Goal: Task Accomplishment & Management: Use online tool/utility

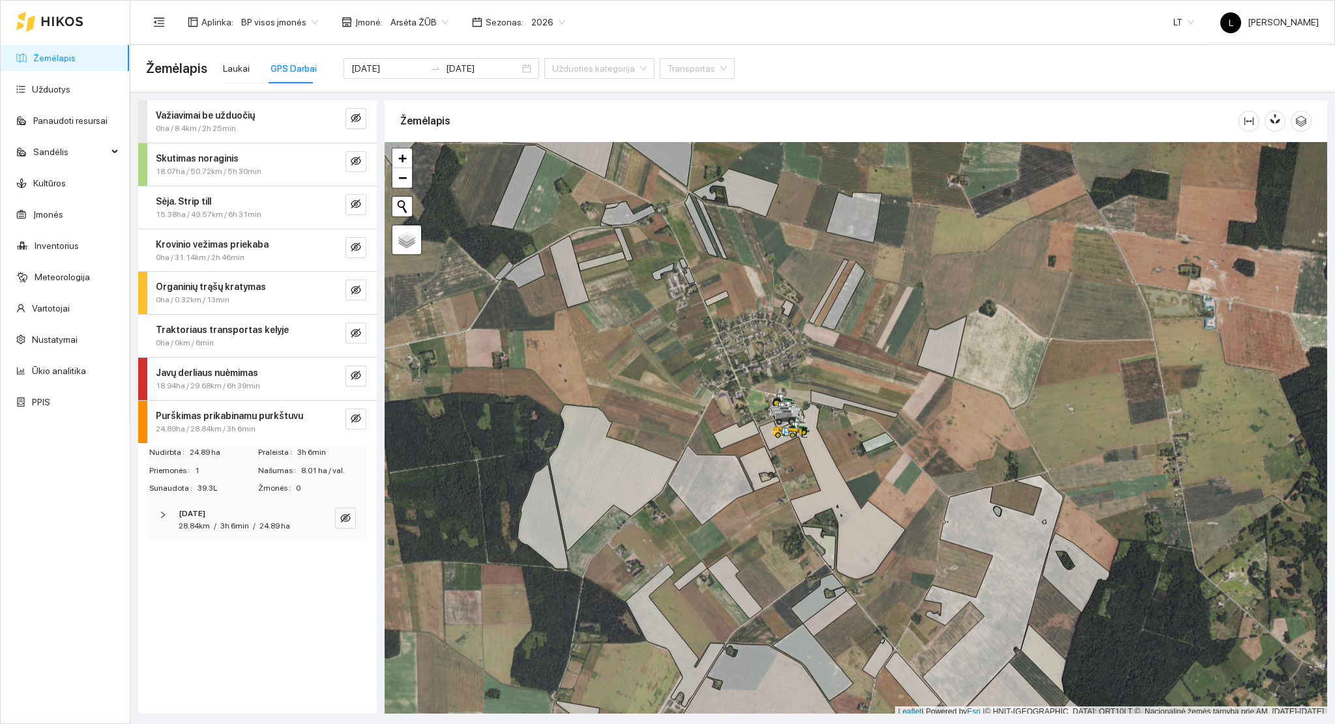
scroll to position [3, 0]
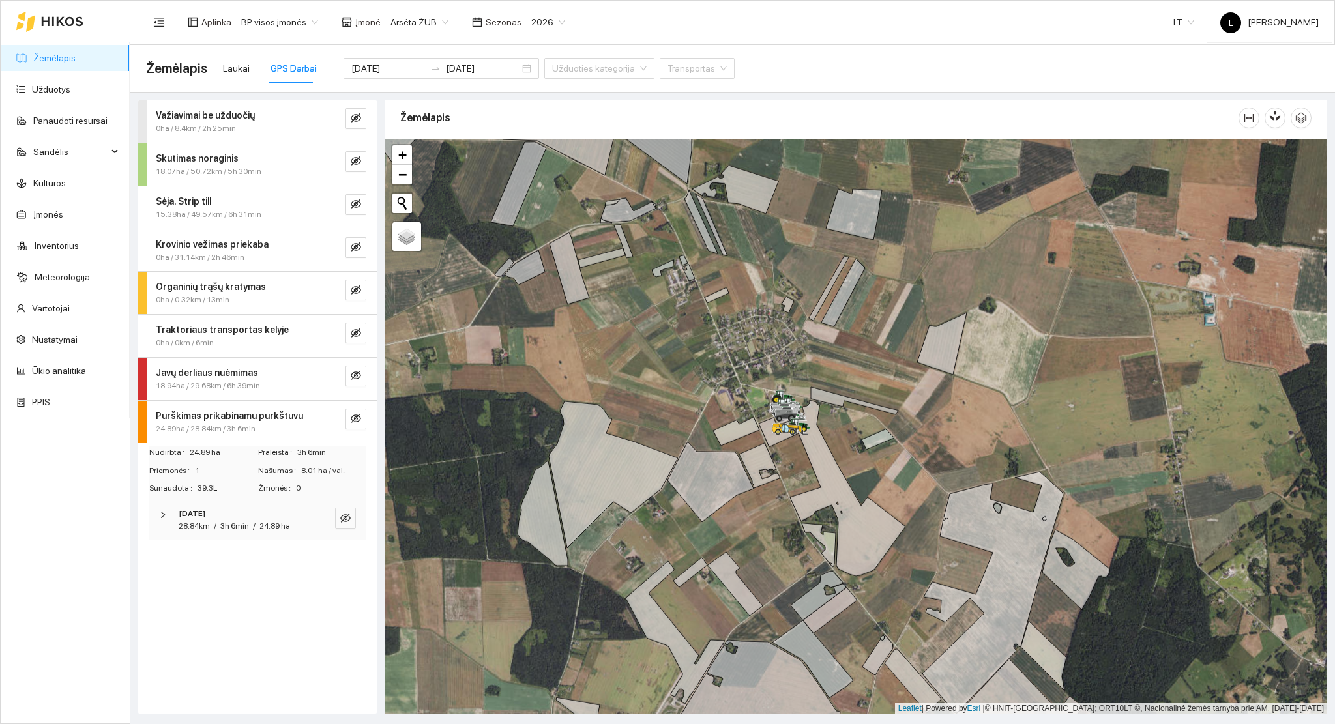
click at [61, 55] on link "Žemėlapis" at bounding box center [54, 58] width 42 height 10
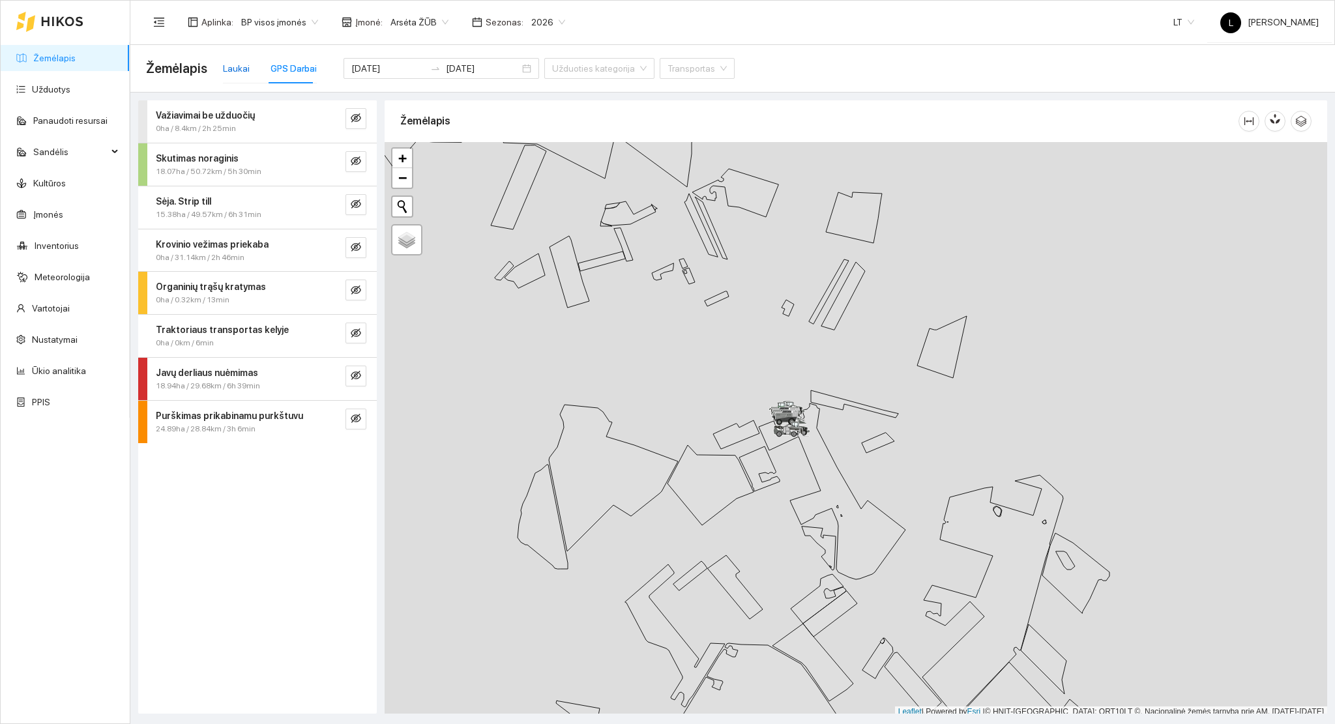
click at [227, 70] on div "Laukai" at bounding box center [236, 68] width 27 height 14
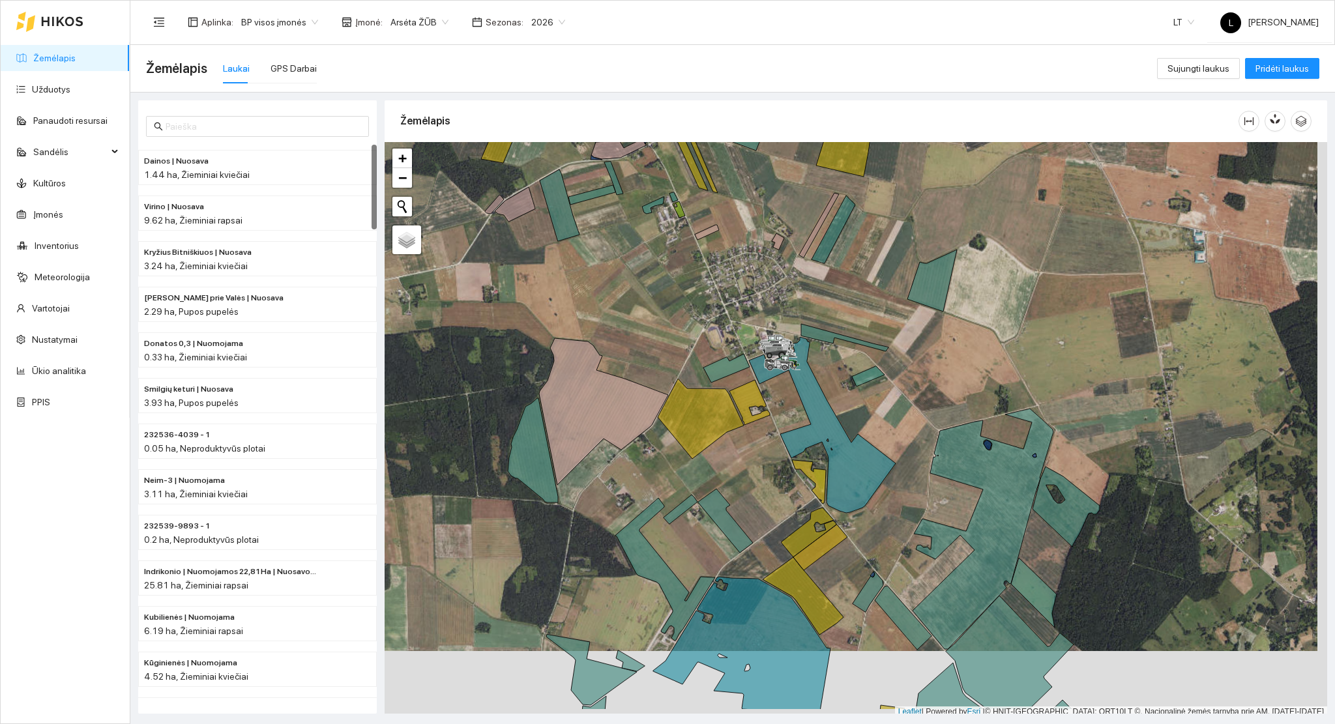
scroll to position [3, 0]
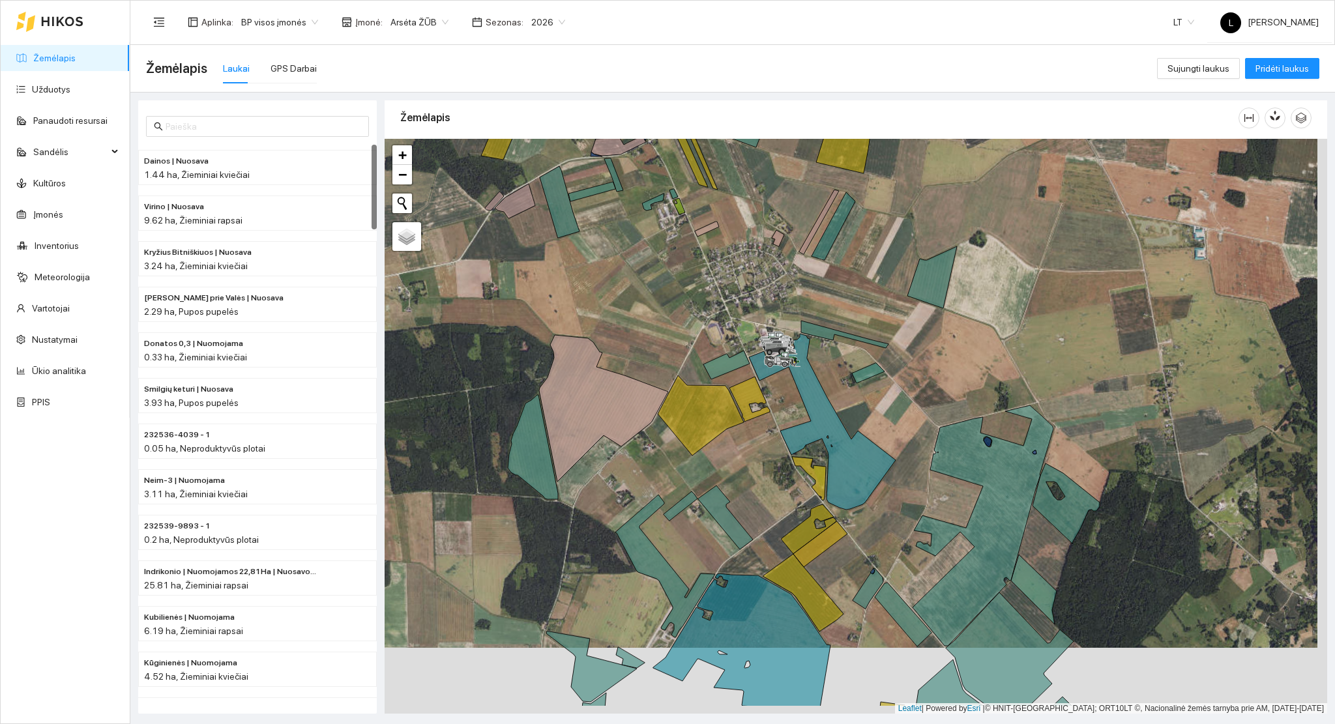
drag, startPoint x: 787, startPoint y: 505, endPoint x: 786, endPoint y: 480, distance: 25.4
click at [786, 478] on div at bounding box center [856, 427] width 943 height 576
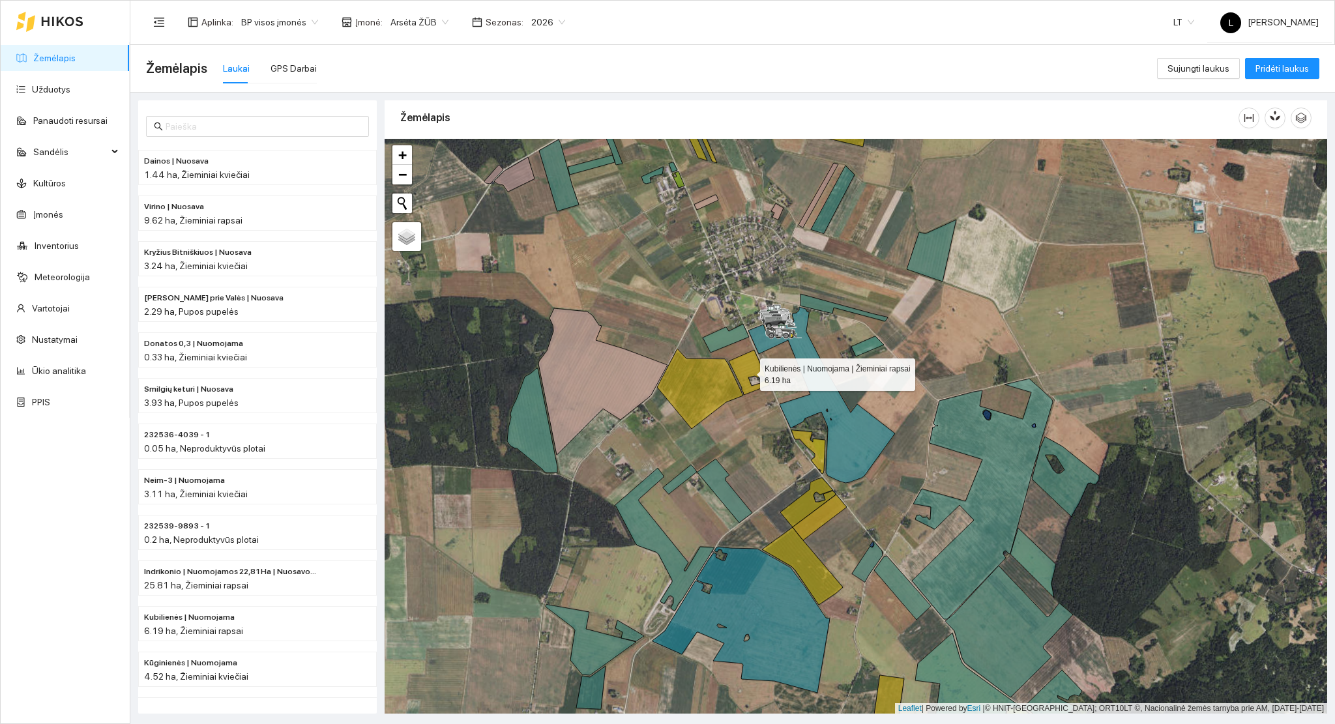
click at [744, 358] on icon at bounding box center [749, 372] width 40 height 45
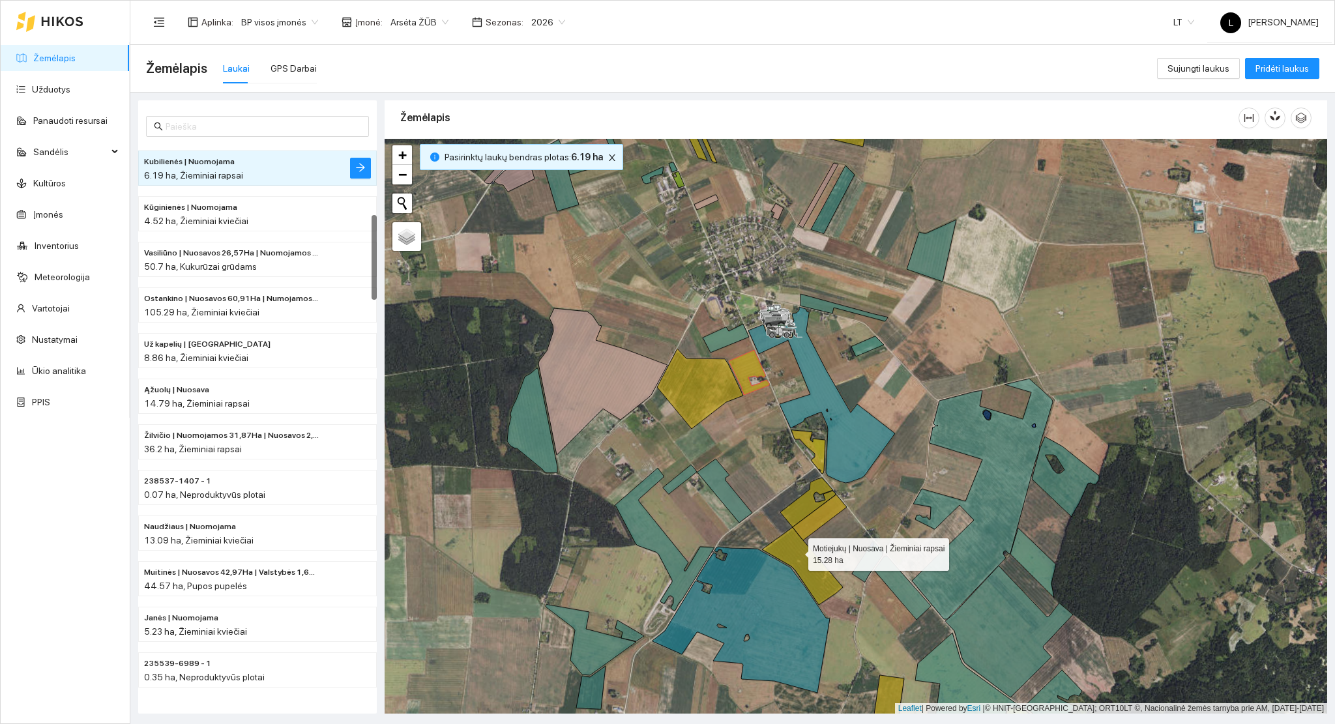
click at [797, 551] on icon at bounding box center [802, 566] width 81 height 78
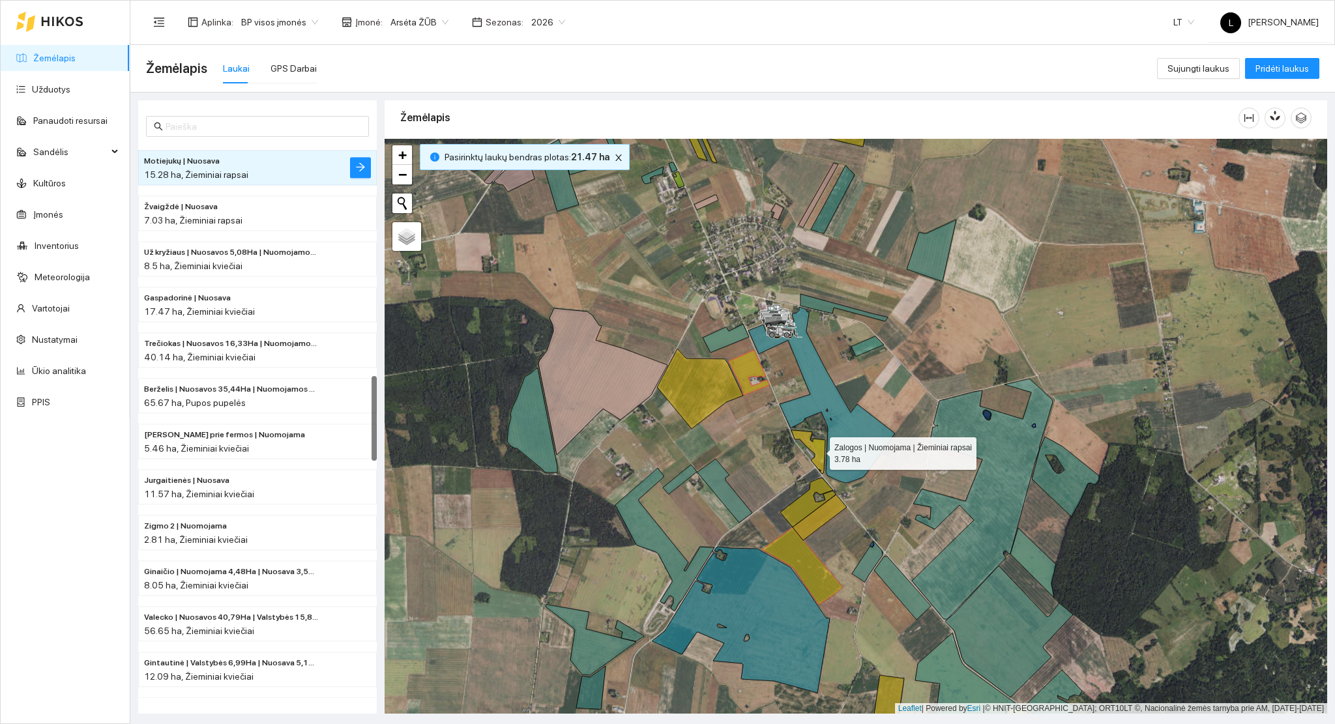
click at [818, 450] on icon at bounding box center [808, 452] width 34 height 44
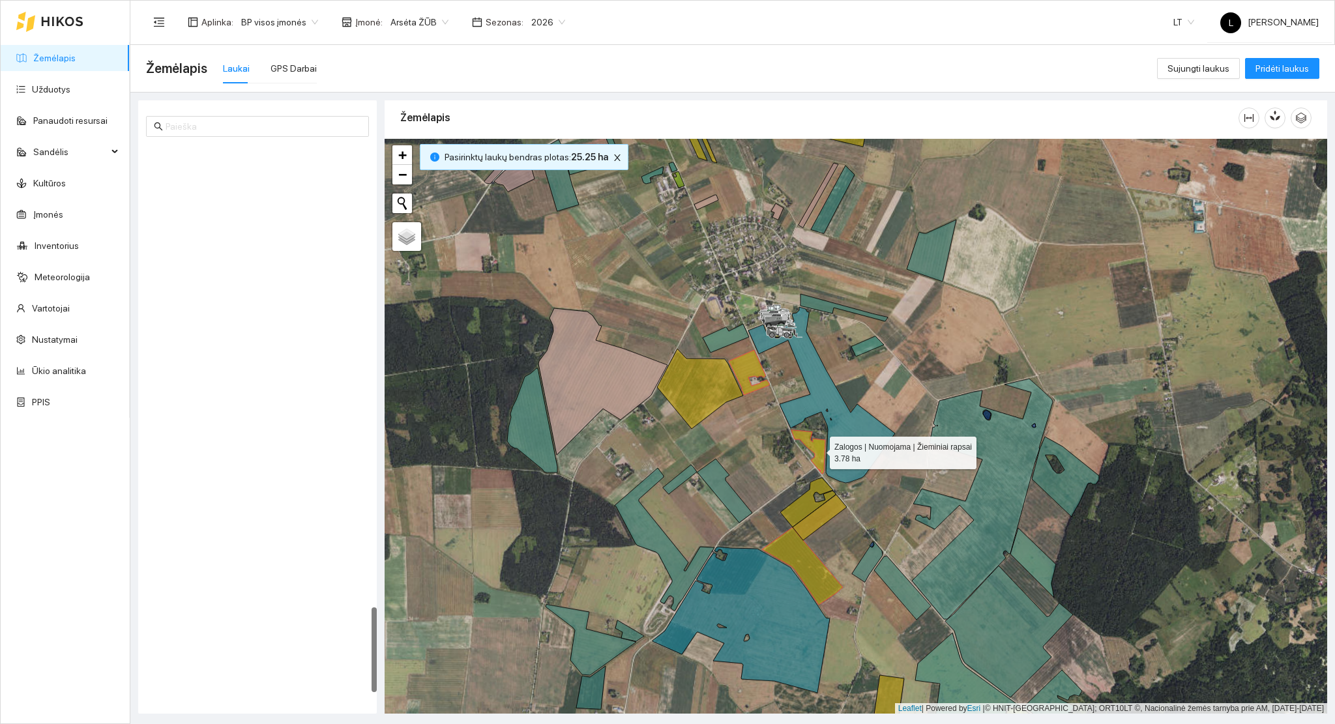
scroll to position [3008, 0]
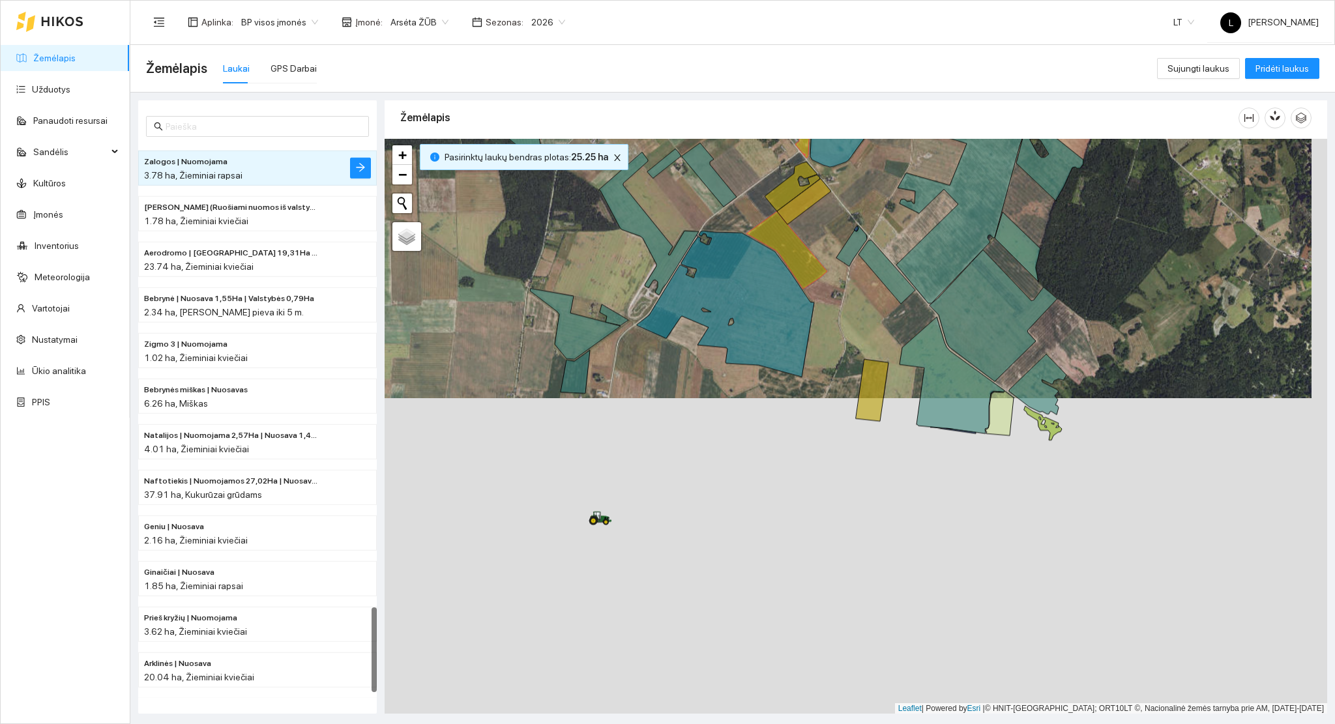
drag, startPoint x: 757, startPoint y: 242, endPoint x: 759, endPoint y: 169, distance: 73.0
click at [754, 148] on div at bounding box center [856, 427] width 943 height 576
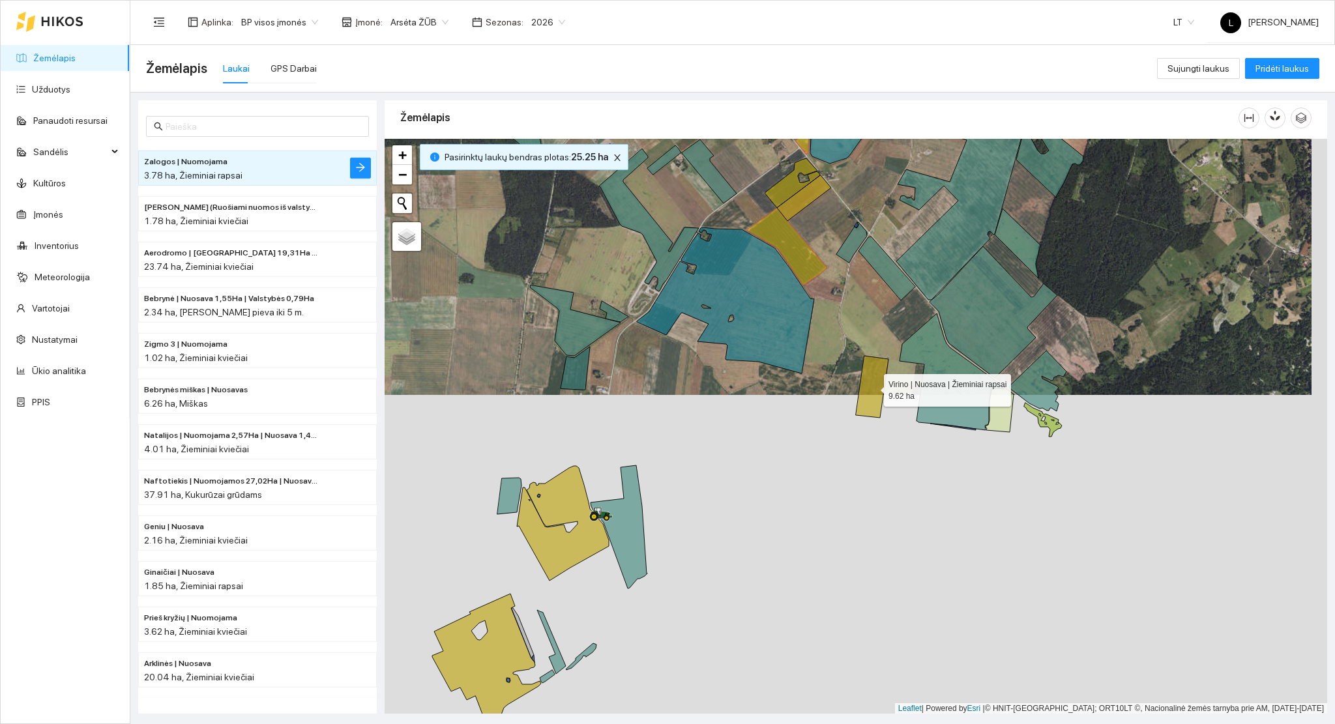
click at [876, 400] on icon at bounding box center [872, 387] width 33 height 62
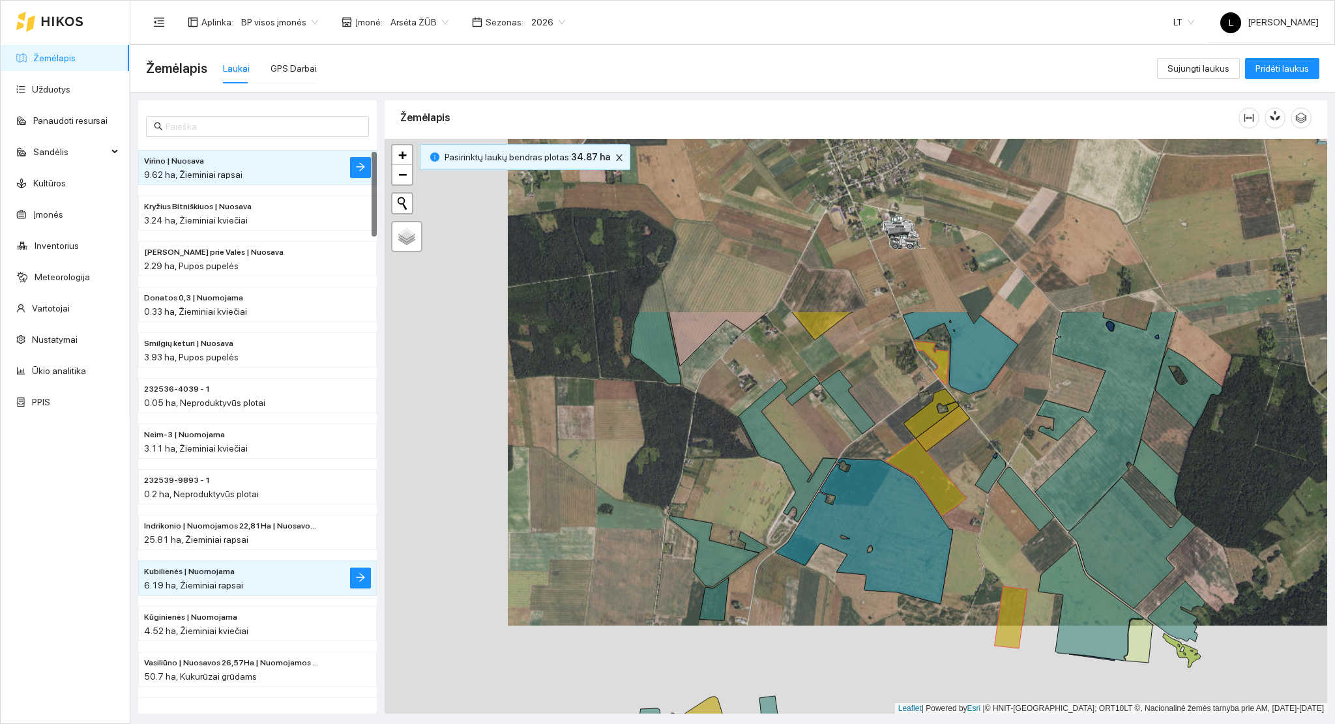
drag, startPoint x: 710, startPoint y: 428, endPoint x: 906, endPoint y: 549, distance: 230.3
click at [820, 626] on div at bounding box center [856, 427] width 943 height 576
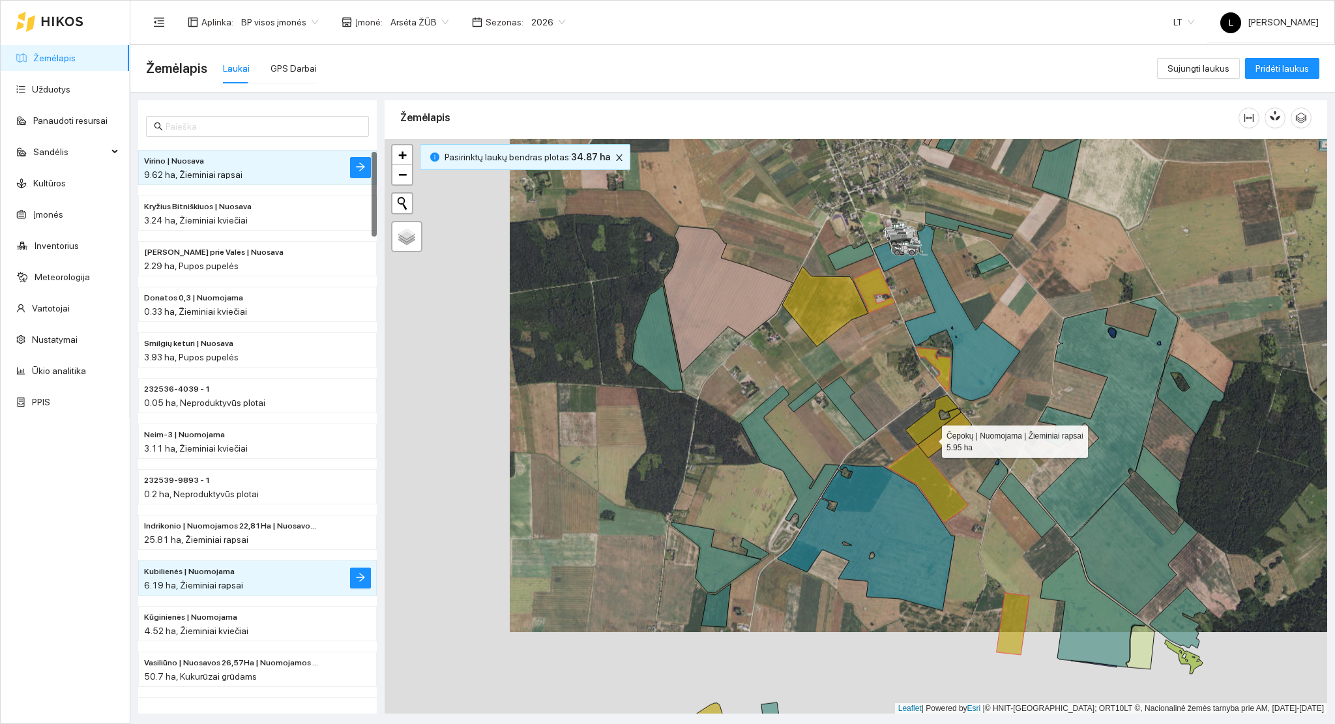
click at [930, 439] on icon at bounding box center [945, 436] width 54 height 46
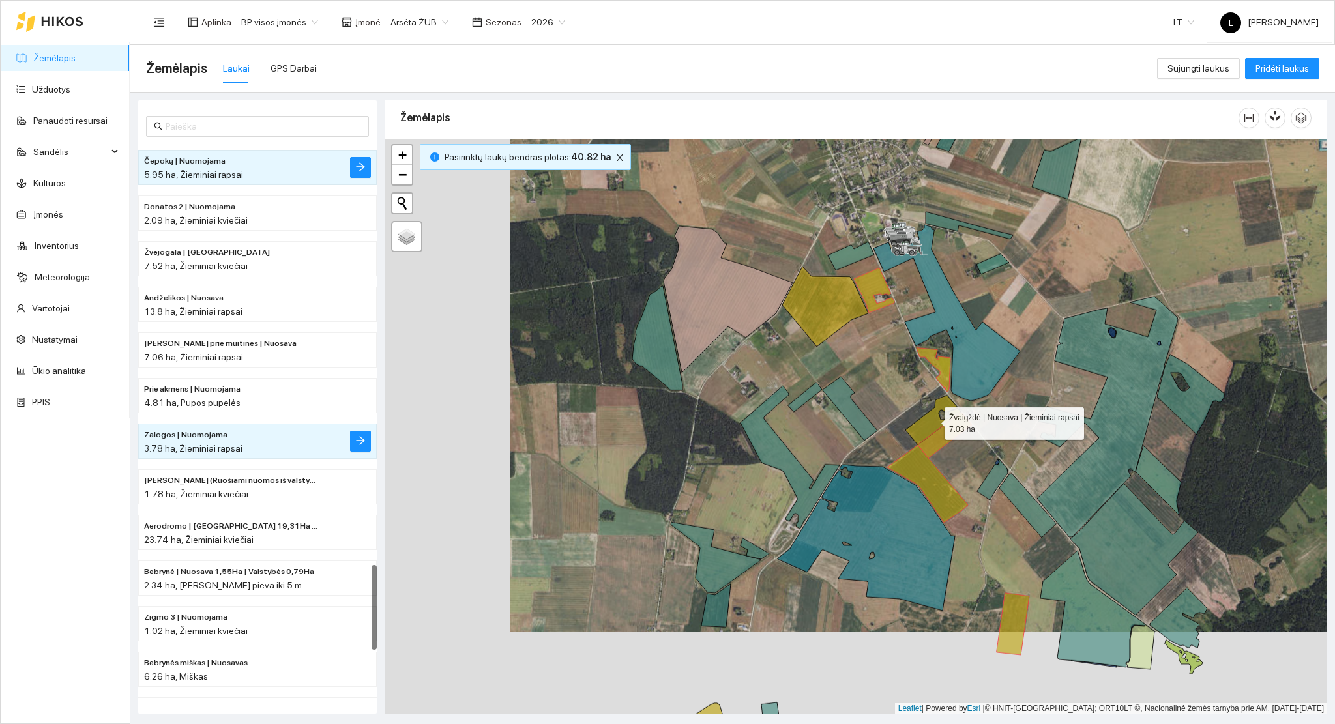
click at [930, 432] on icon at bounding box center [932, 421] width 55 height 50
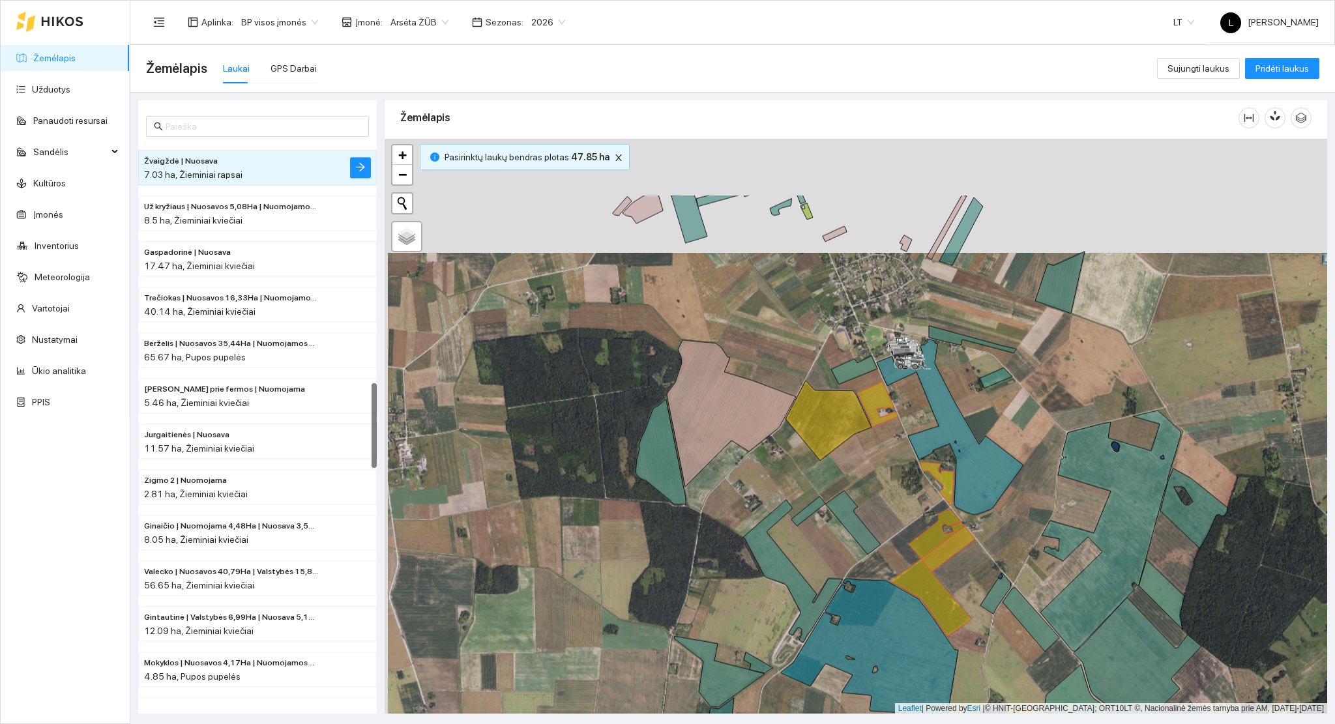
drag, startPoint x: 833, startPoint y: 389, endPoint x: 825, endPoint y: 722, distance: 333.2
click at [826, 722] on main "Žemėlapis Laukai GPS Darbai Sujungti laukus Pridėti laukus Žvaigždė | Nuosava 7…" at bounding box center [732, 384] width 1205 height 679
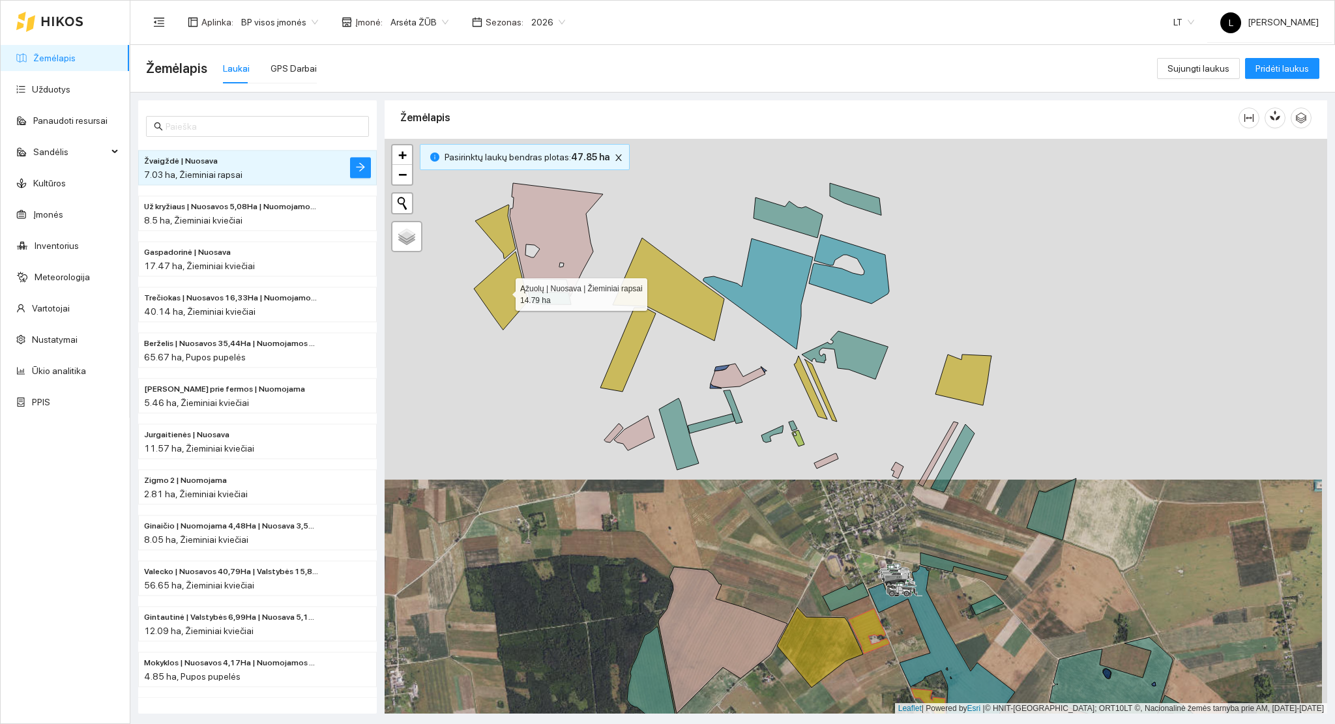
click at [495, 284] on icon at bounding box center [501, 291] width 54 height 78
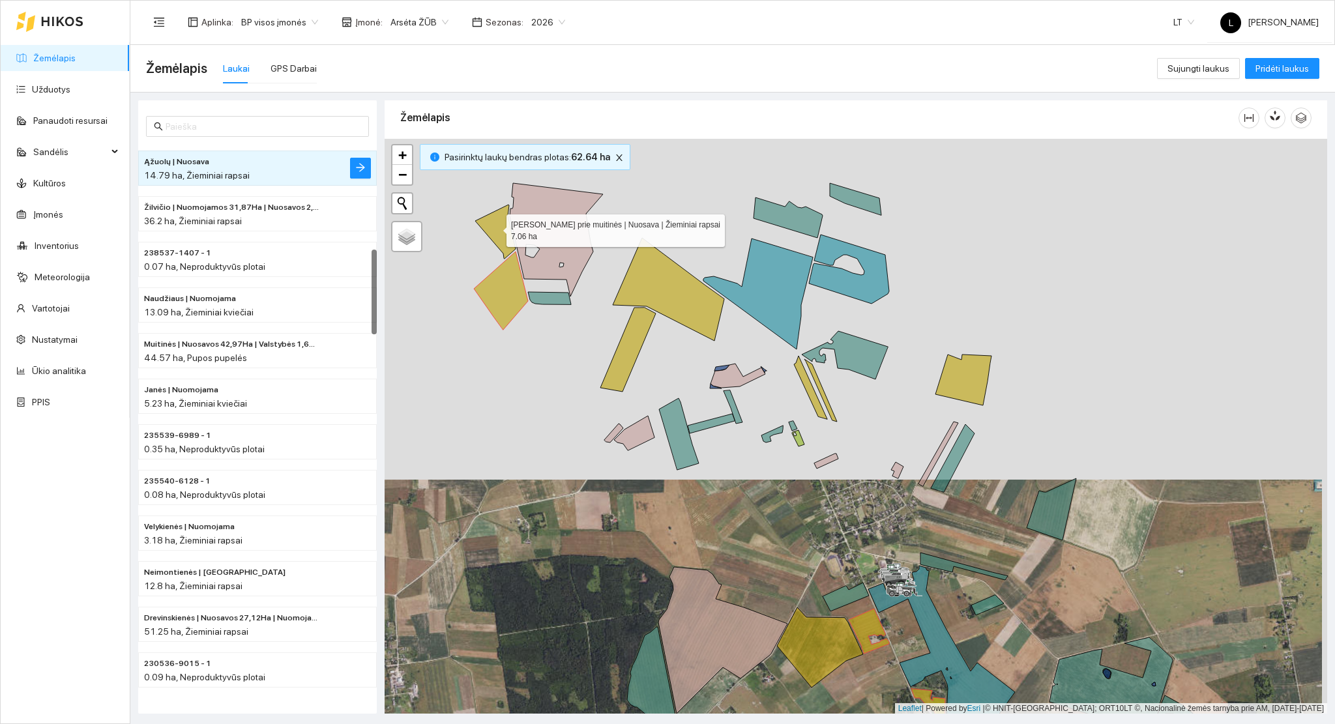
click at [495, 227] on icon at bounding box center [495, 232] width 40 height 54
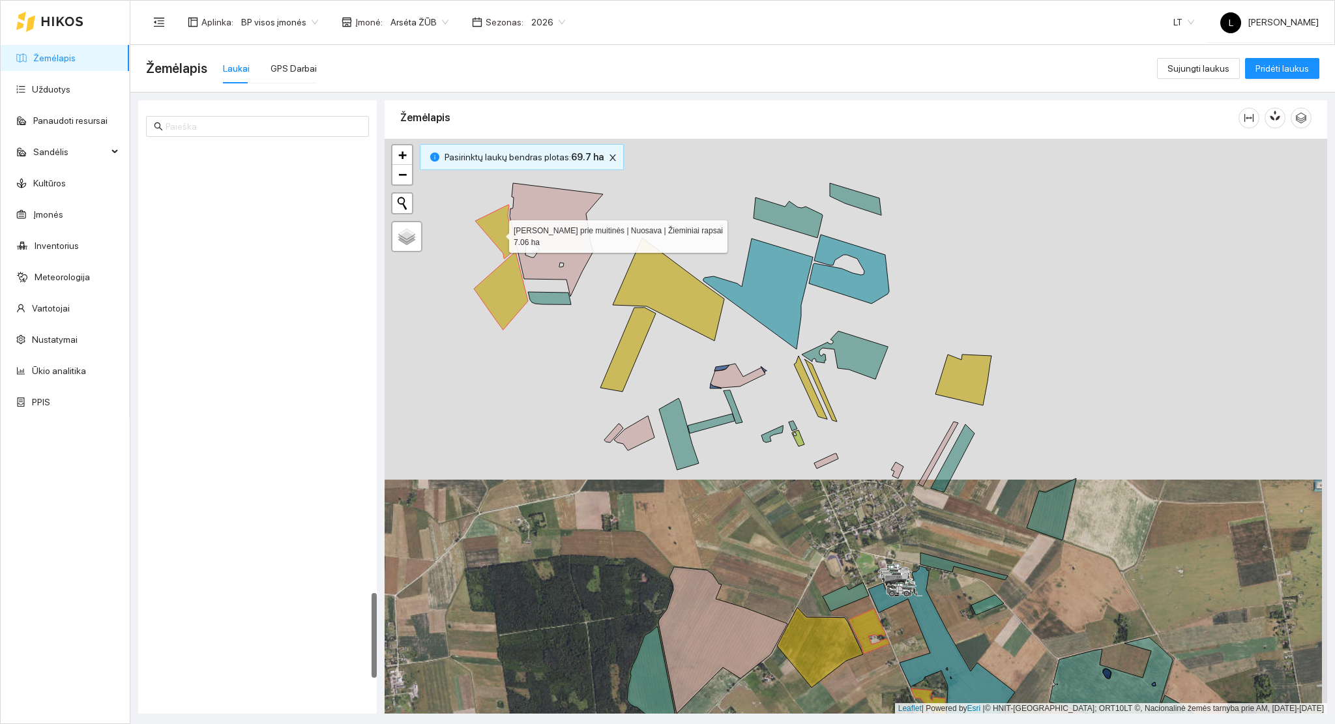
scroll to position [2918, 0]
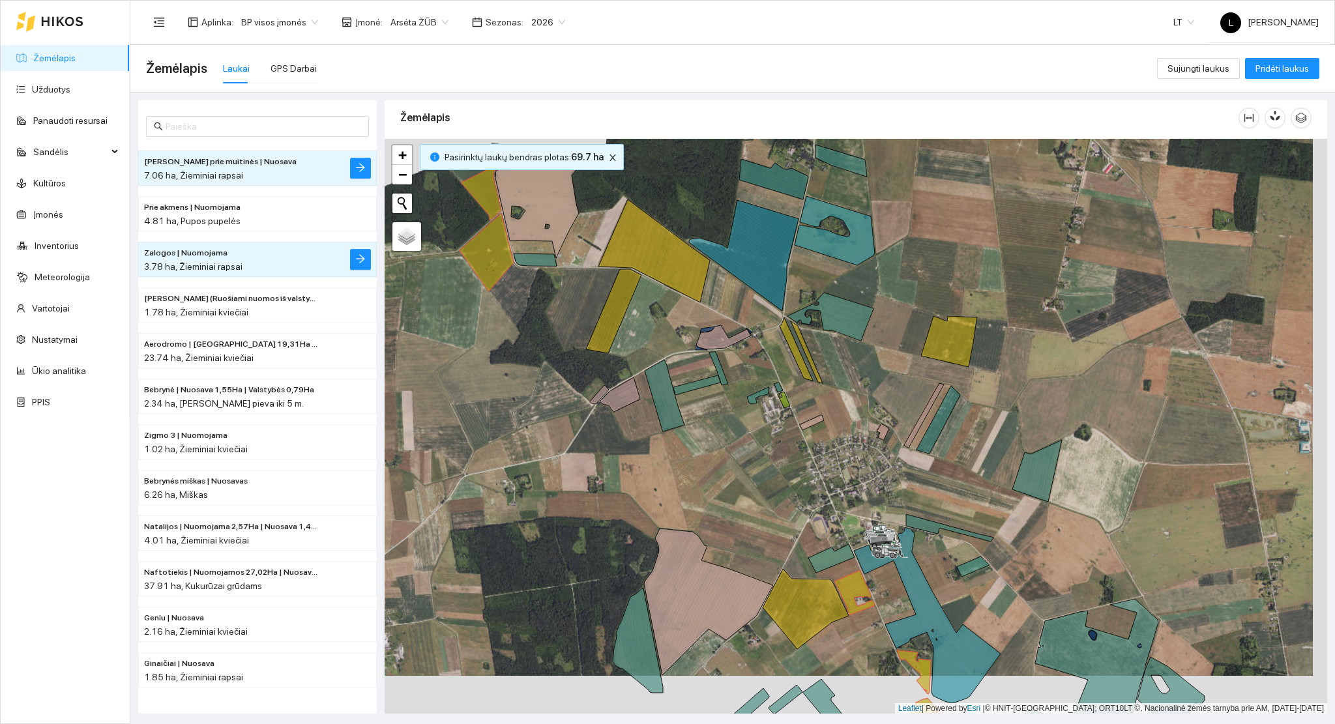
drag, startPoint x: 804, startPoint y: 547, endPoint x: 789, endPoint y: 508, distance: 41.0
click at [789, 508] on div at bounding box center [856, 427] width 943 height 576
click at [609, 159] on icon "close" at bounding box center [612, 157] width 7 height 7
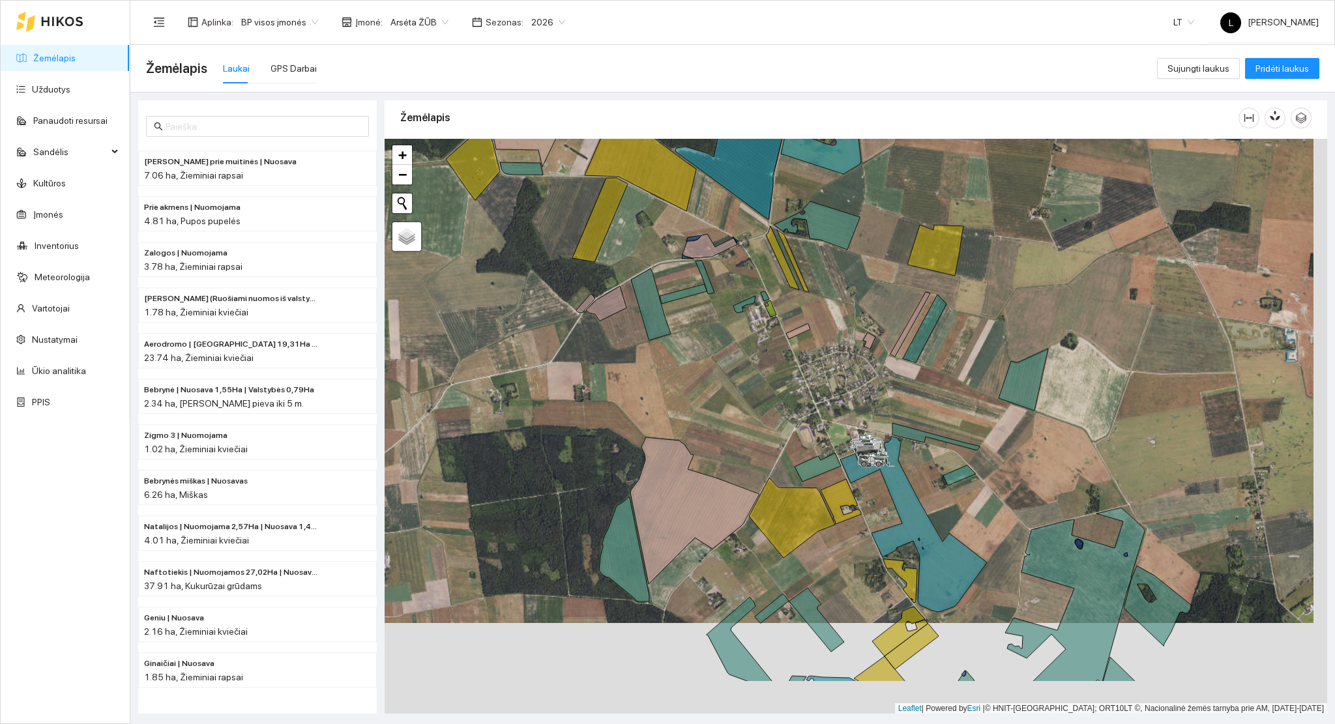
drag, startPoint x: 762, startPoint y: 398, endPoint x: 707, endPoint y: 168, distance: 237.3
click at [700, 133] on div "Žemėlapis" at bounding box center [856, 403] width 943 height 613
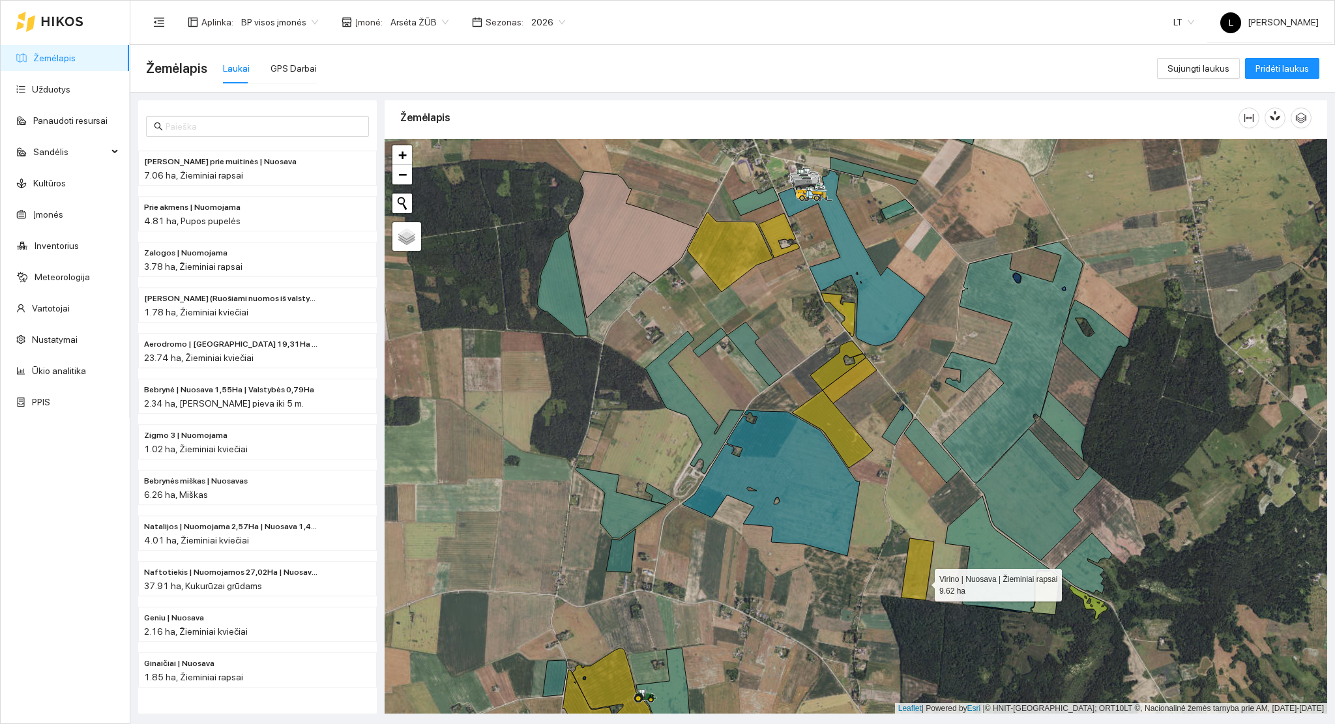
click at [923, 582] on icon at bounding box center [918, 569] width 33 height 62
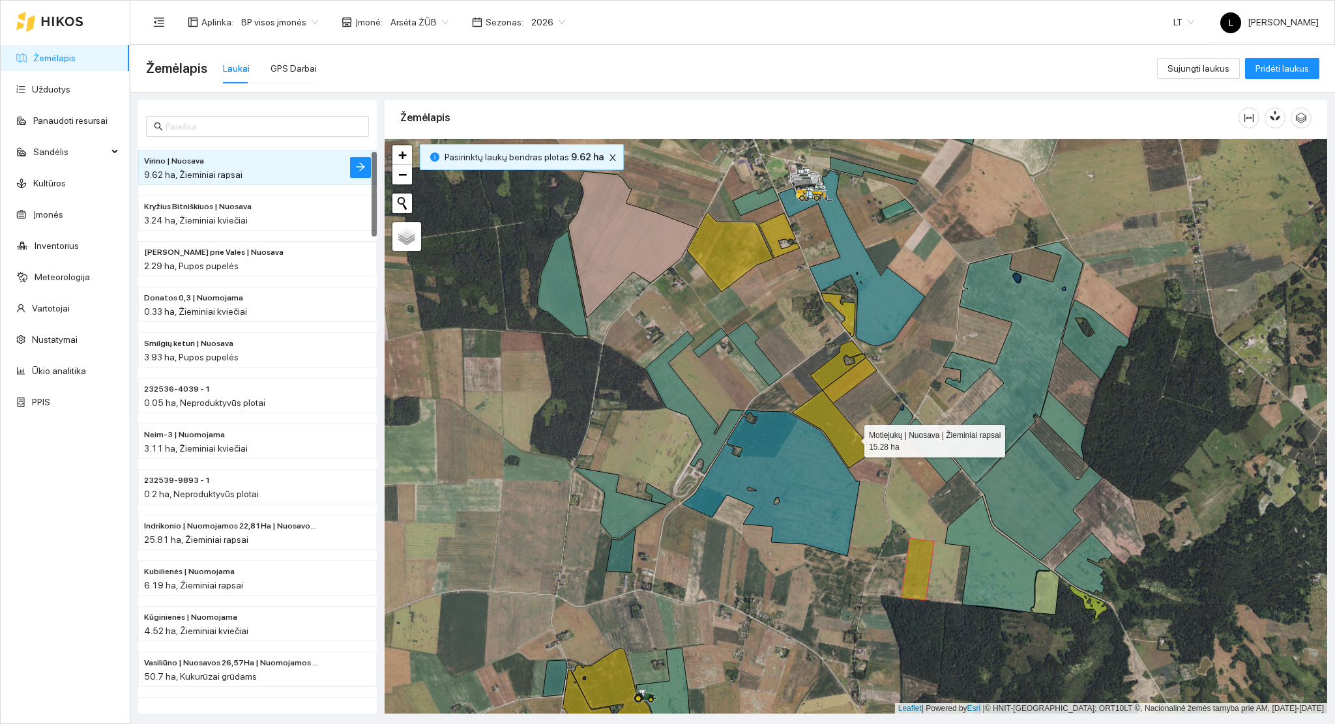
click at [851, 438] on icon at bounding box center [832, 429] width 81 height 78
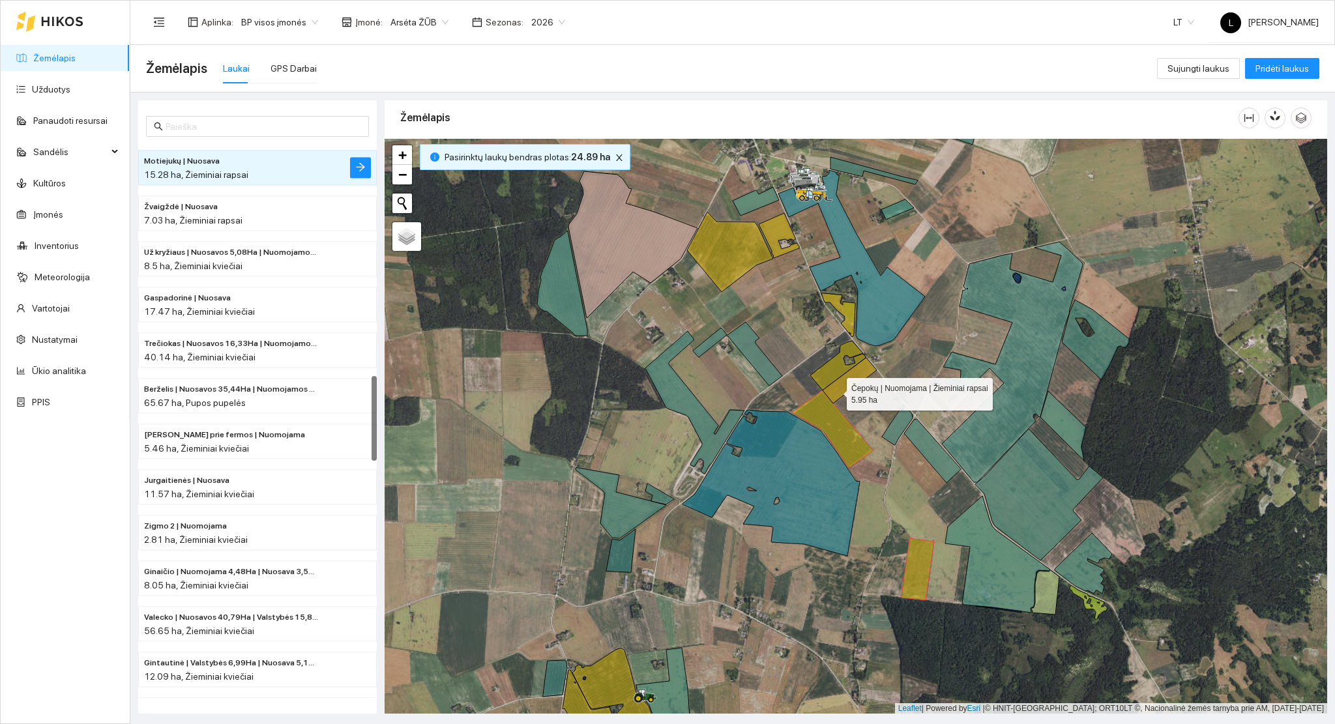
click at [836, 391] on icon at bounding box center [850, 381] width 54 height 46
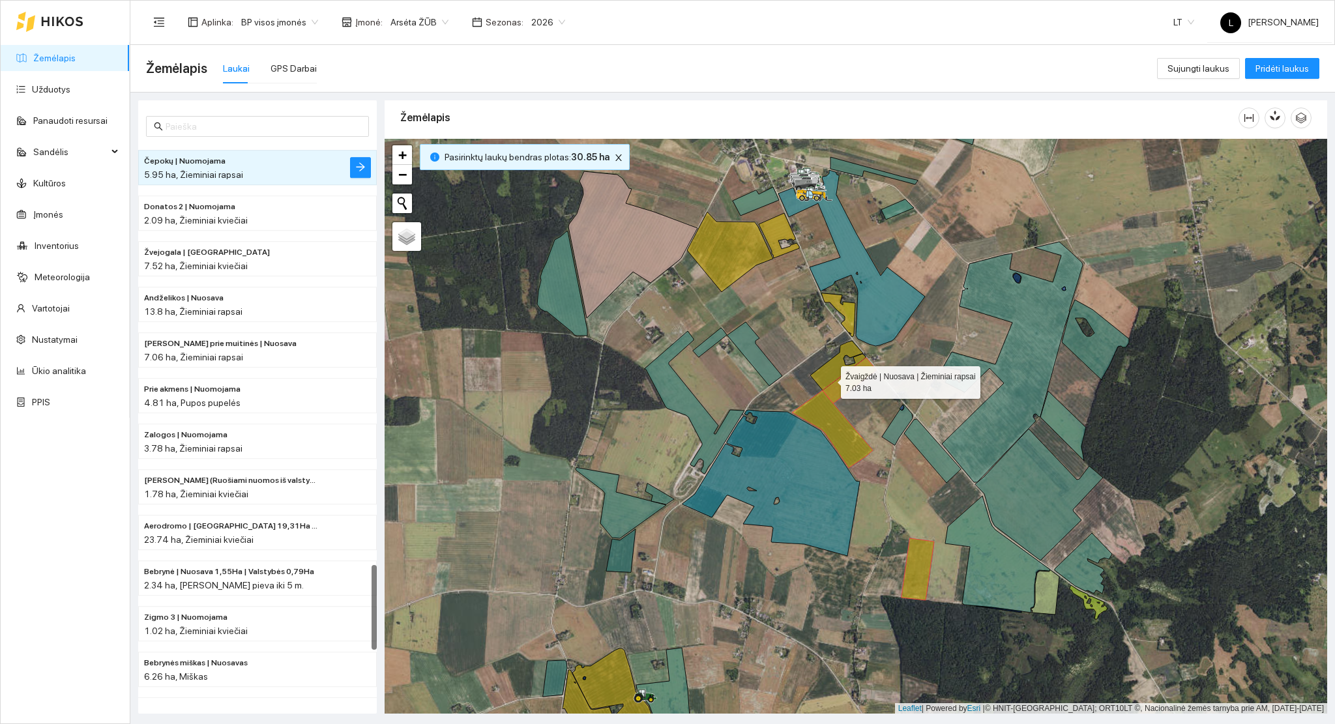
click at [825, 370] on icon at bounding box center [837, 366] width 55 height 50
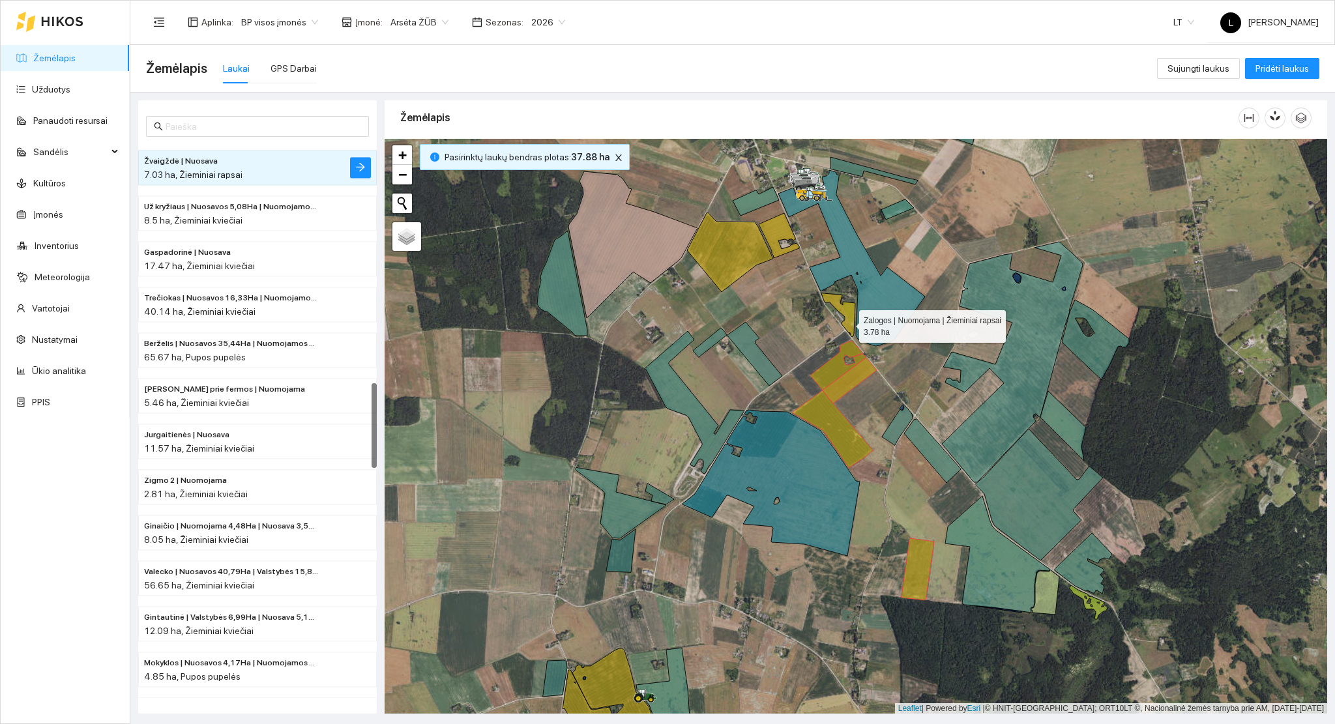
click at [849, 321] on icon at bounding box center [838, 315] width 34 height 44
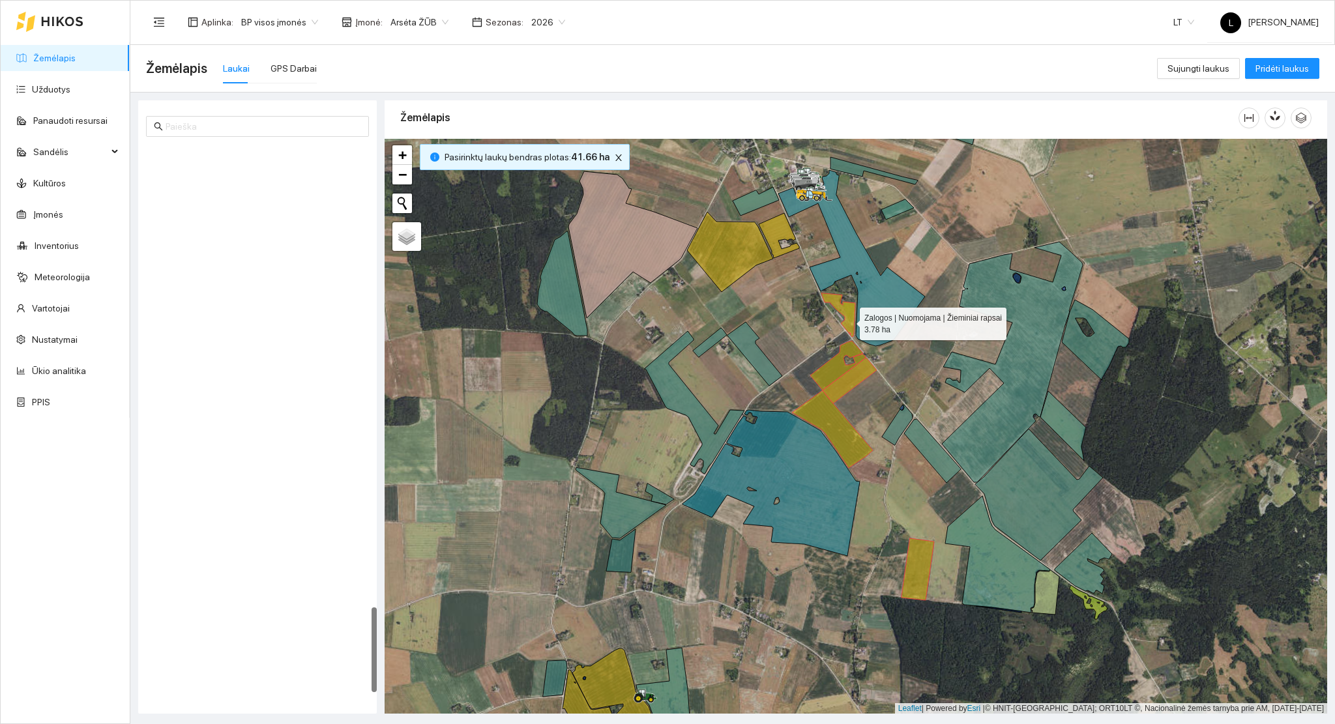
scroll to position [3010, 0]
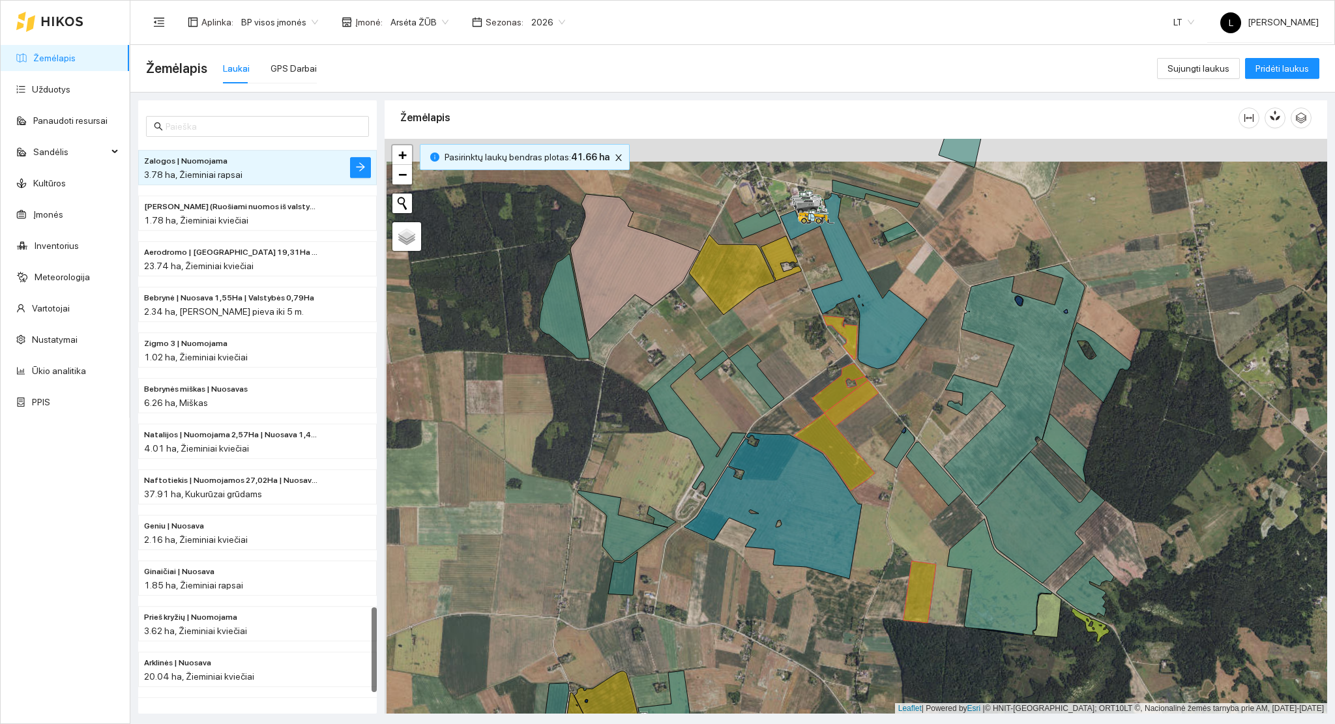
drag, startPoint x: 784, startPoint y: 300, endPoint x: 814, endPoint y: 593, distance: 294.2
click at [814, 593] on div at bounding box center [856, 427] width 943 height 576
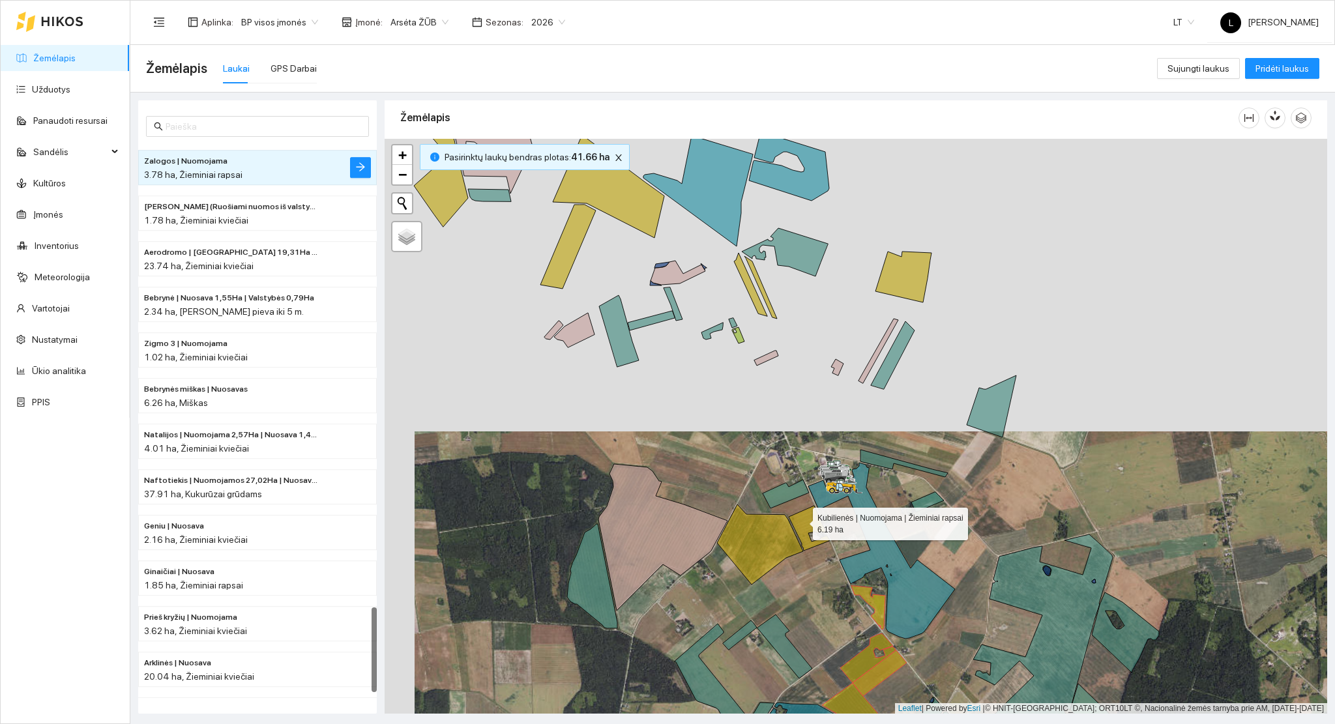
click at [801, 521] on icon at bounding box center [809, 528] width 40 height 45
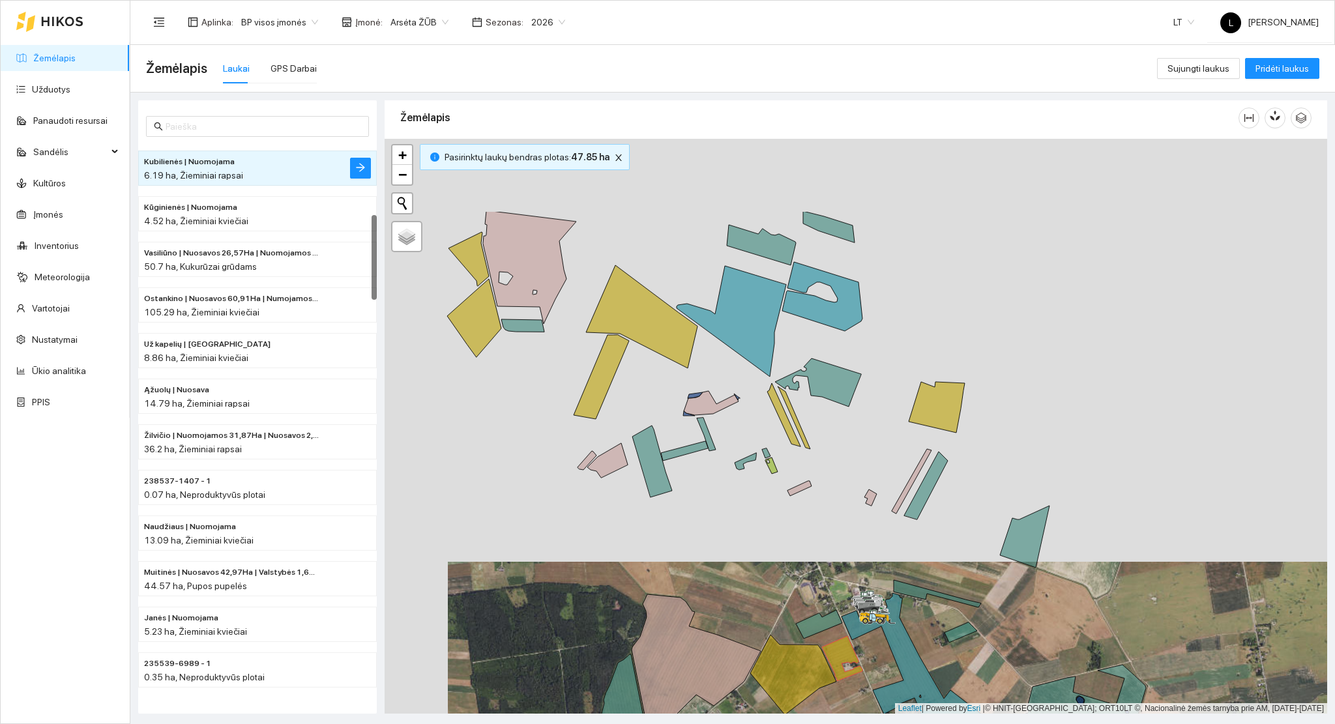
drag, startPoint x: 550, startPoint y: 368, endPoint x: 550, endPoint y: 375, distance: 7.2
click at [550, 375] on div at bounding box center [856, 427] width 943 height 576
click at [478, 337] on icon at bounding box center [474, 319] width 54 height 78
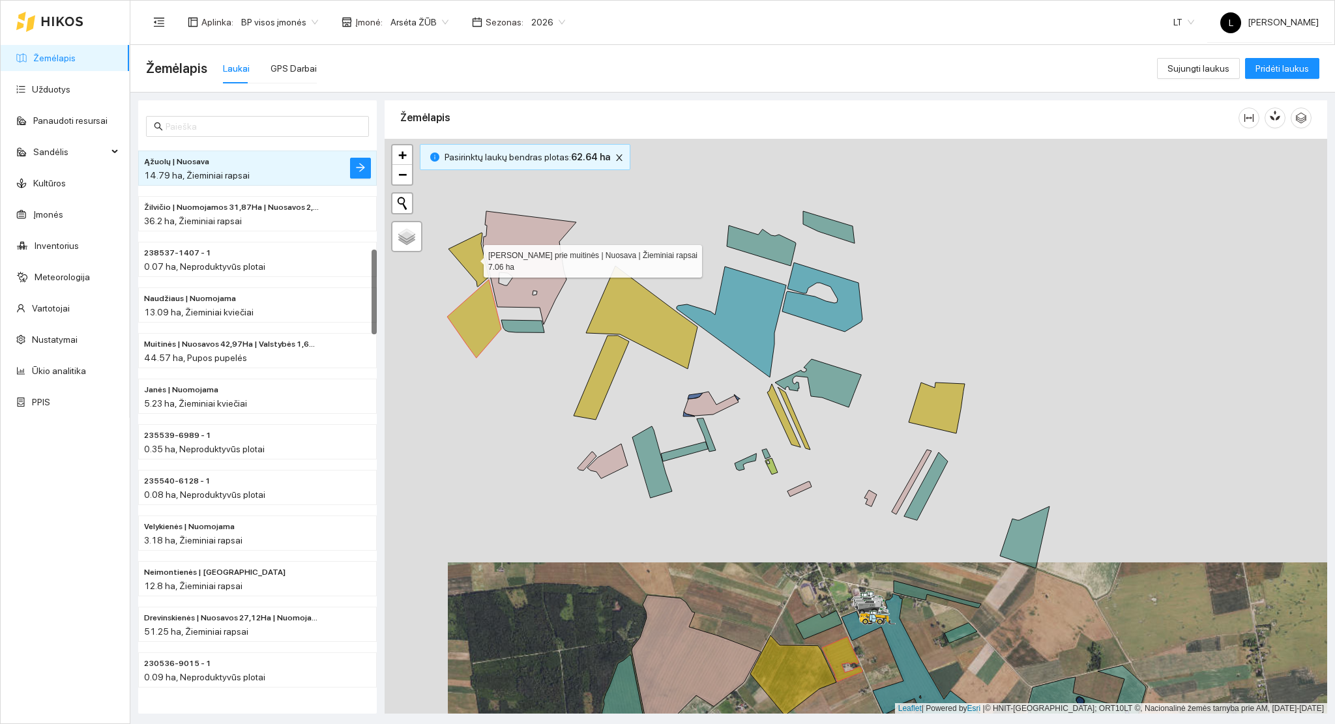
click at [471, 265] on icon at bounding box center [468, 260] width 40 height 54
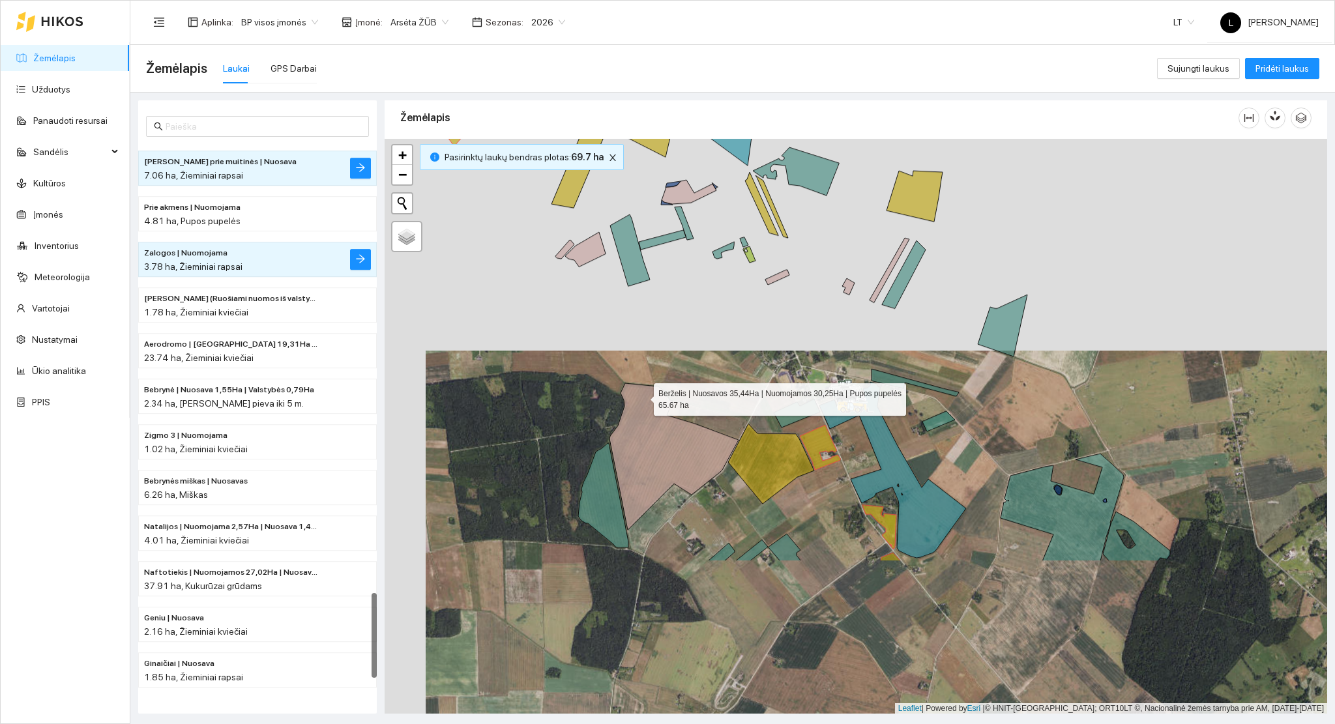
drag, startPoint x: 662, startPoint y: 526, endPoint x: 649, endPoint y: 339, distance: 187.6
click at [641, 383] on icon at bounding box center [673, 456] width 129 height 147
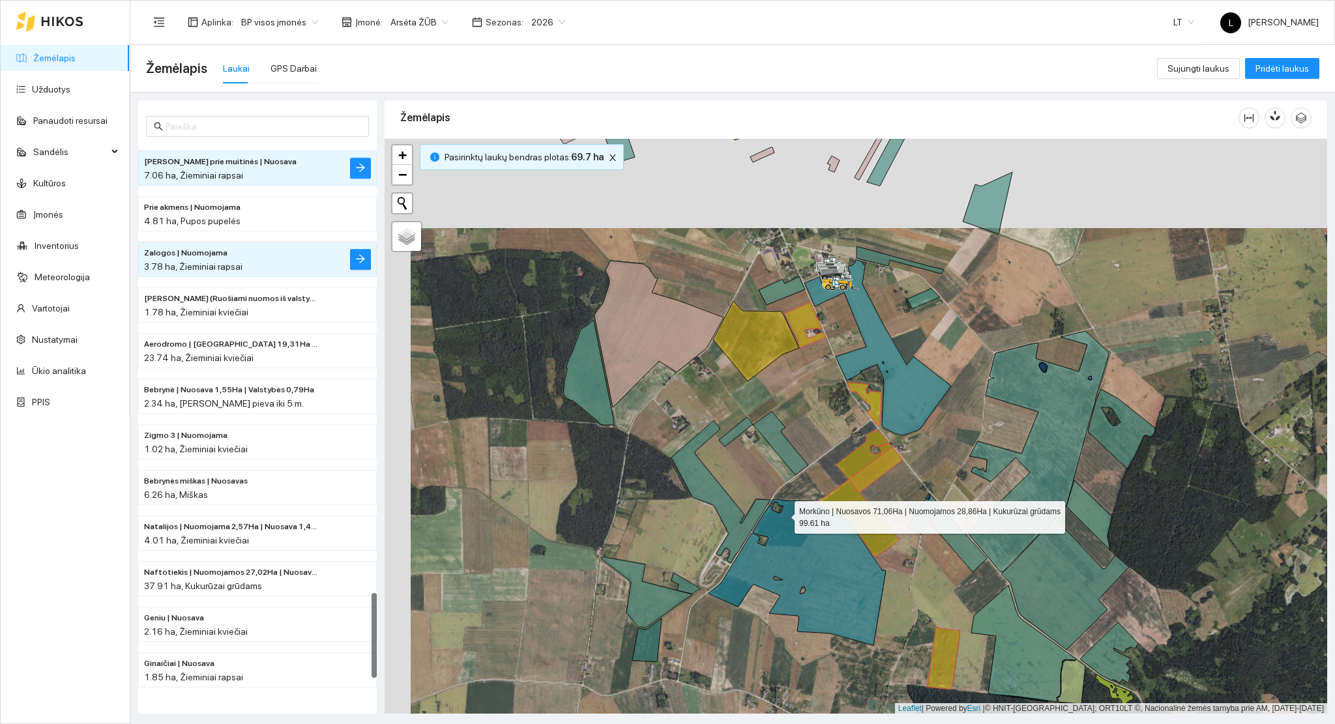
drag, startPoint x: 788, startPoint y: 523, endPoint x: 722, endPoint y: 326, distance: 208.4
click at [722, 499] on icon at bounding box center [797, 572] width 177 height 146
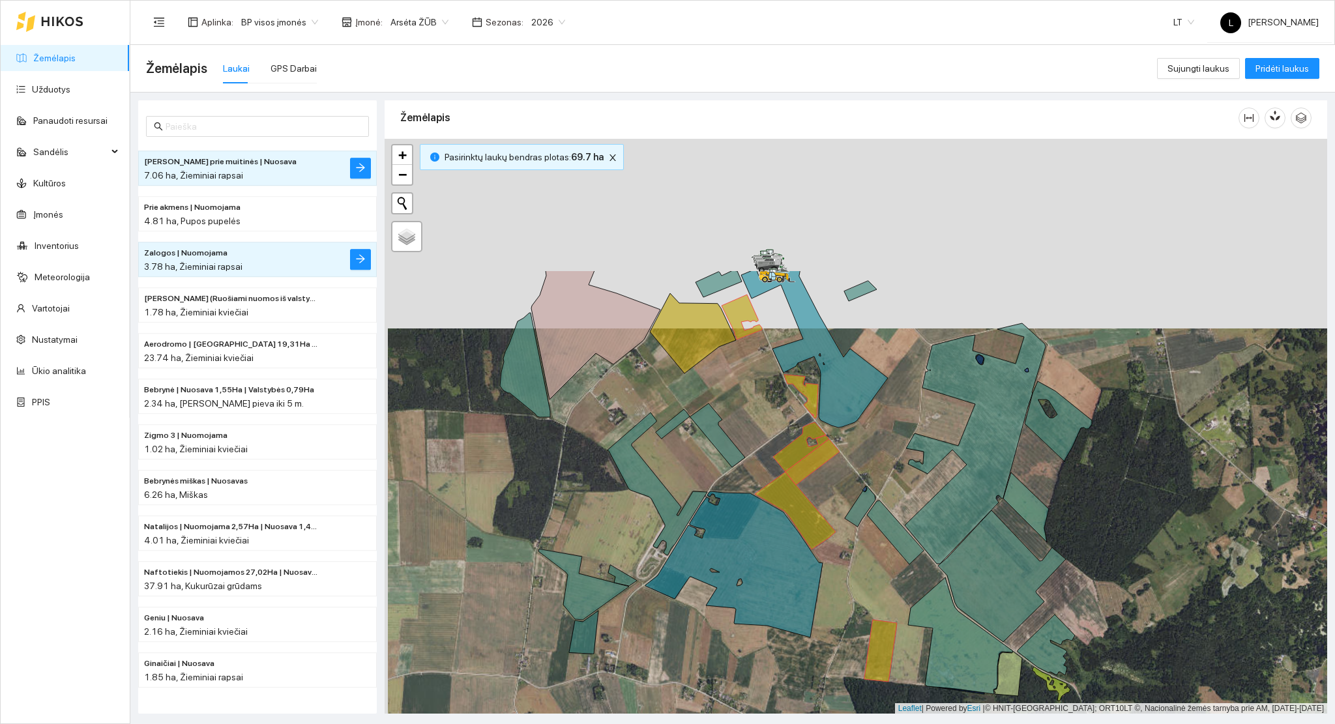
drag, startPoint x: 714, startPoint y: 308, endPoint x: 717, endPoint y: 498, distance: 189.7
click at [717, 498] on icon at bounding box center [733, 564] width 177 height 146
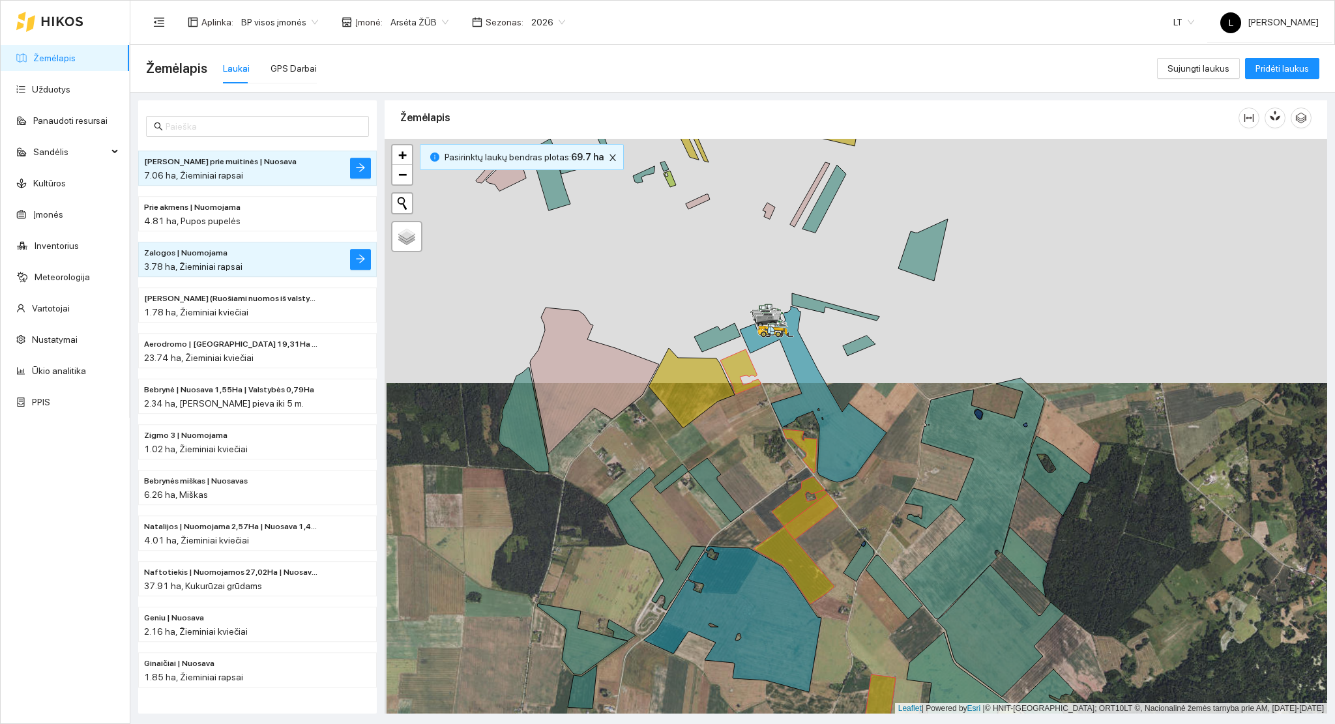
drag, startPoint x: 712, startPoint y: 441, endPoint x: 710, endPoint y: 498, distance: 57.4
click at [710, 498] on icon at bounding box center [716, 490] width 55 height 64
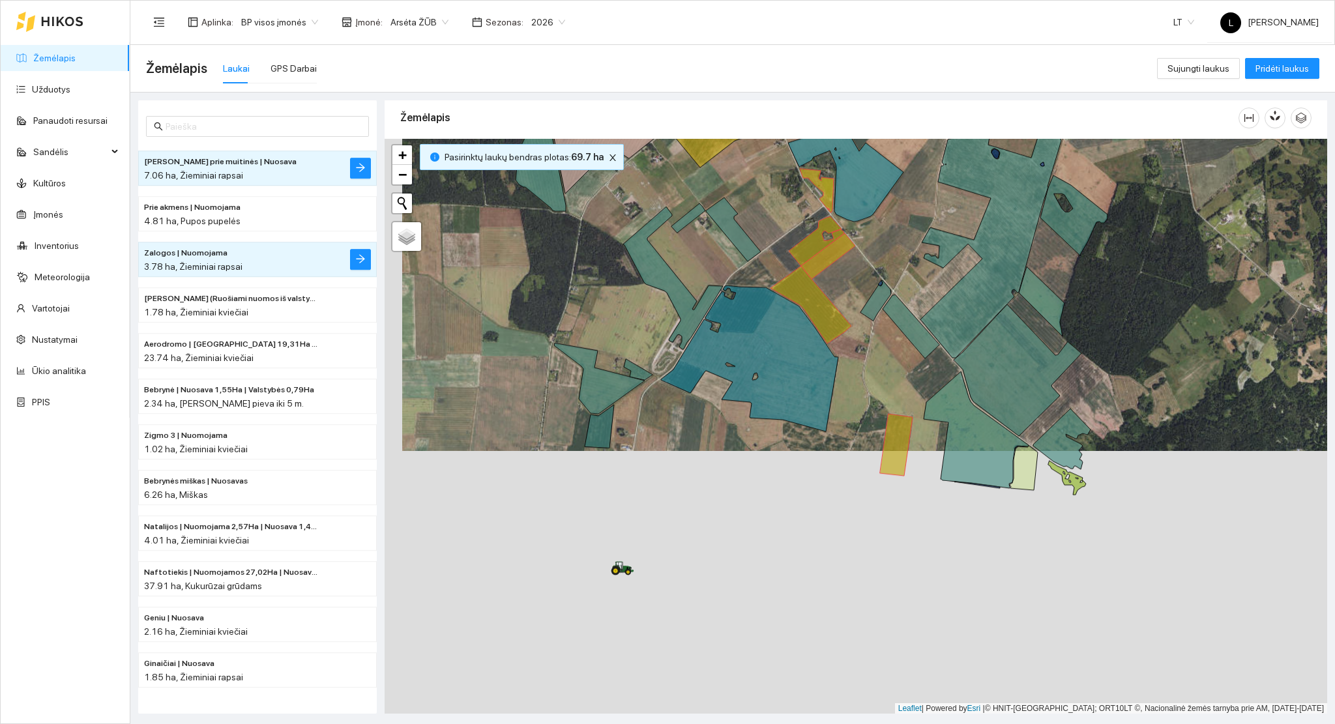
drag, startPoint x: 703, startPoint y: 263, endPoint x: 720, endPoint y: 144, distance: 120.5
click at [720, 144] on icon at bounding box center [709, 127] width 86 height 80
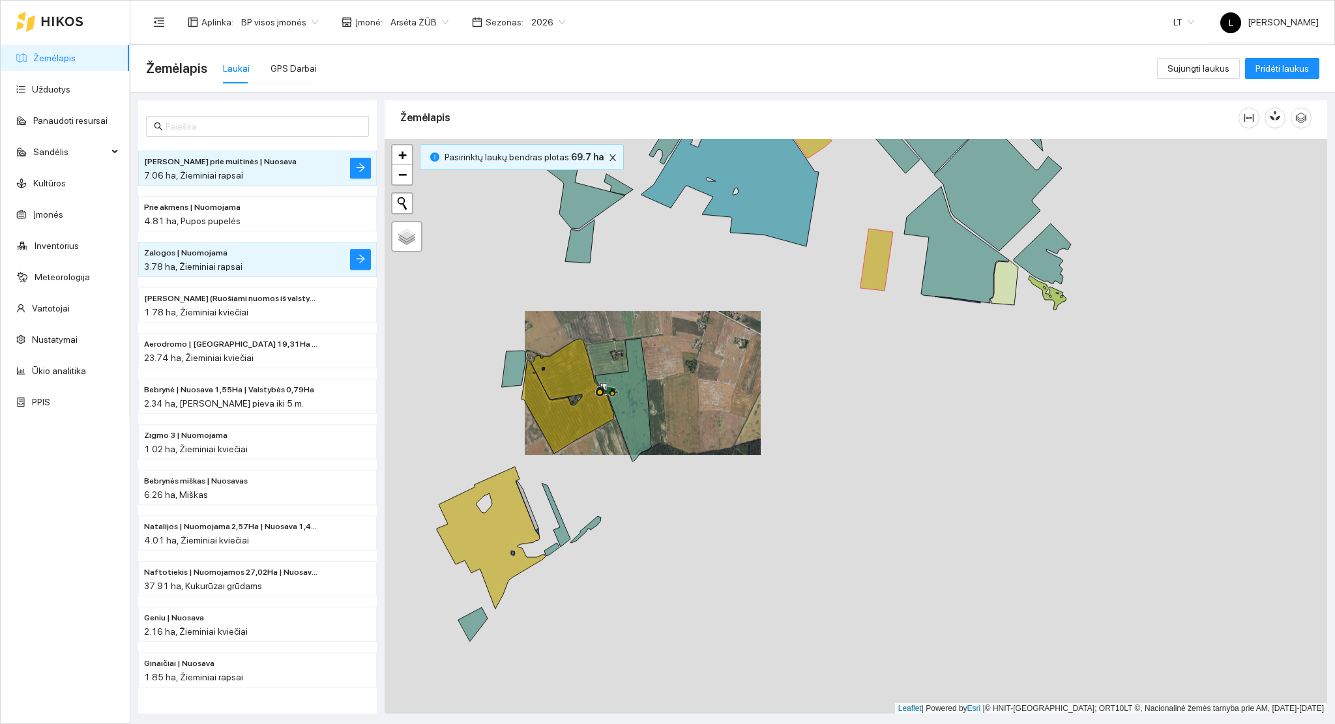
drag, startPoint x: 591, startPoint y: 478, endPoint x: 600, endPoint y: 194, distance: 284.4
click at [602, 196] on div at bounding box center [856, 427] width 943 height 576
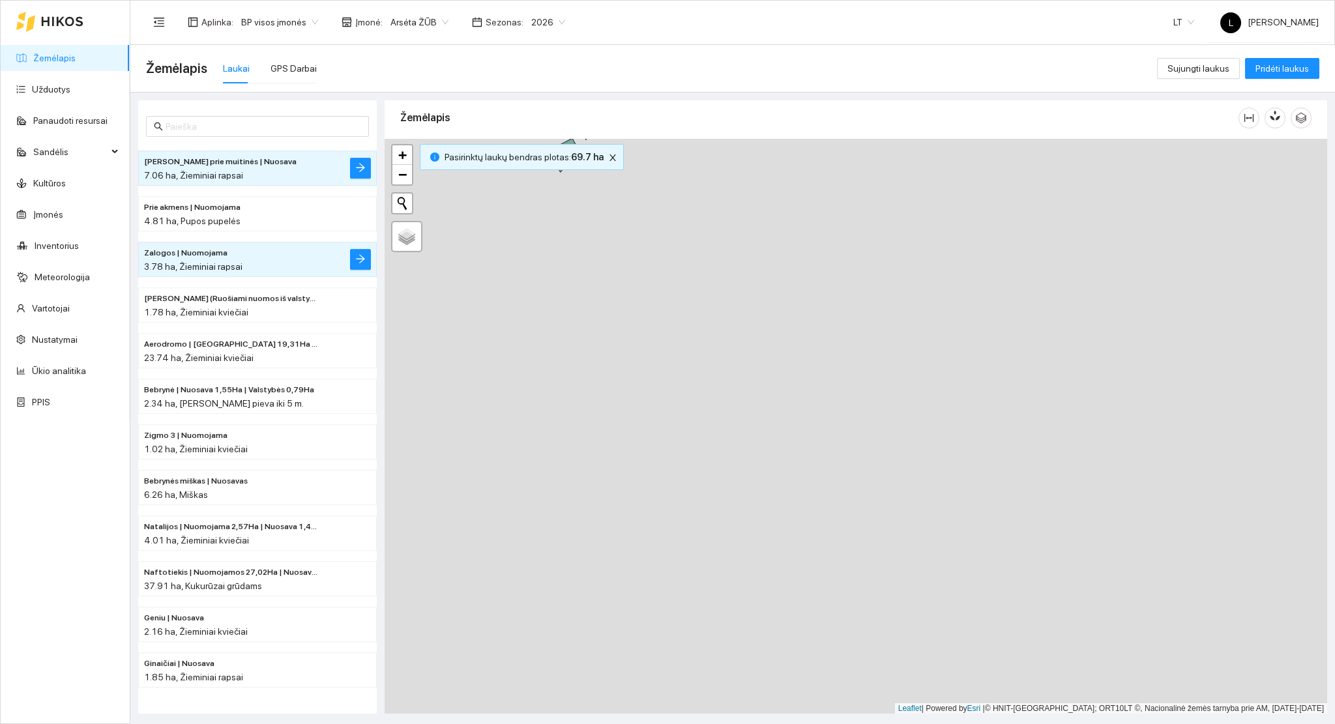
drag, startPoint x: 604, startPoint y: 339, endPoint x: 626, endPoint y: 370, distance: 38.7
click at [627, 314] on div at bounding box center [856, 427] width 943 height 576
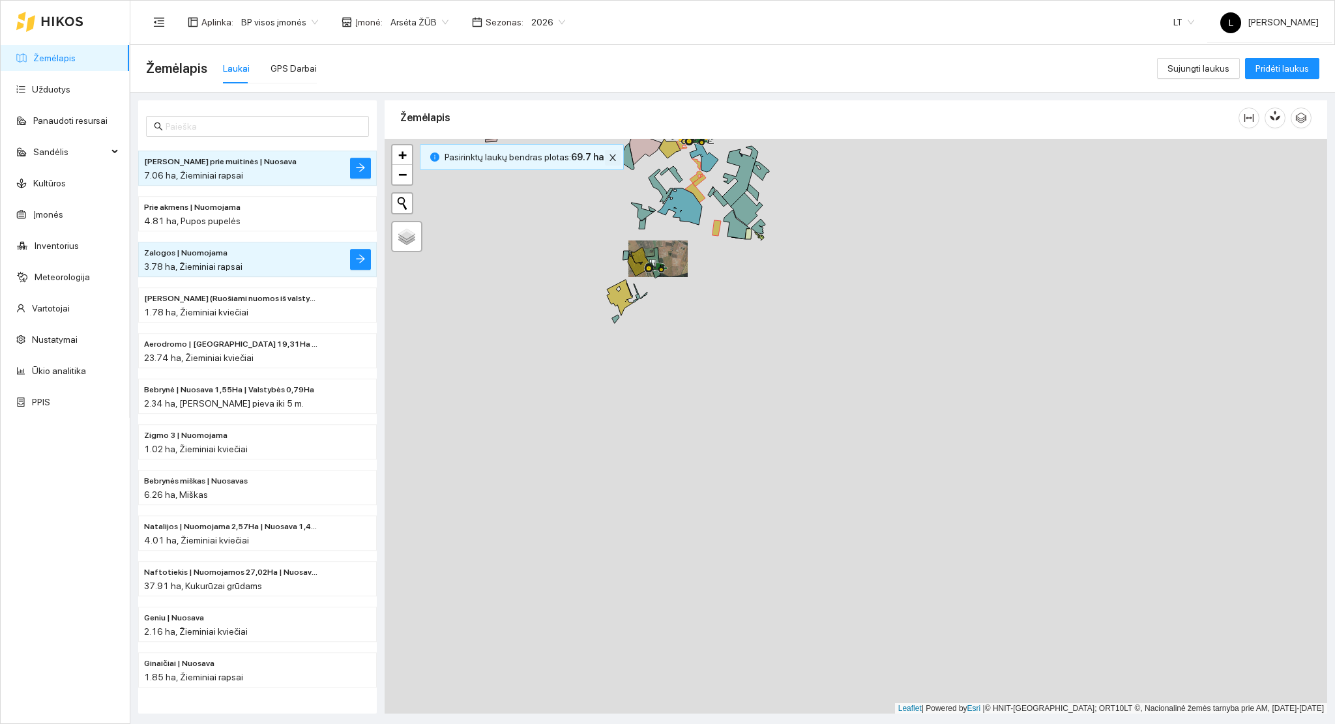
click at [606, 151] on button "button" at bounding box center [613, 158] width 16 height 16
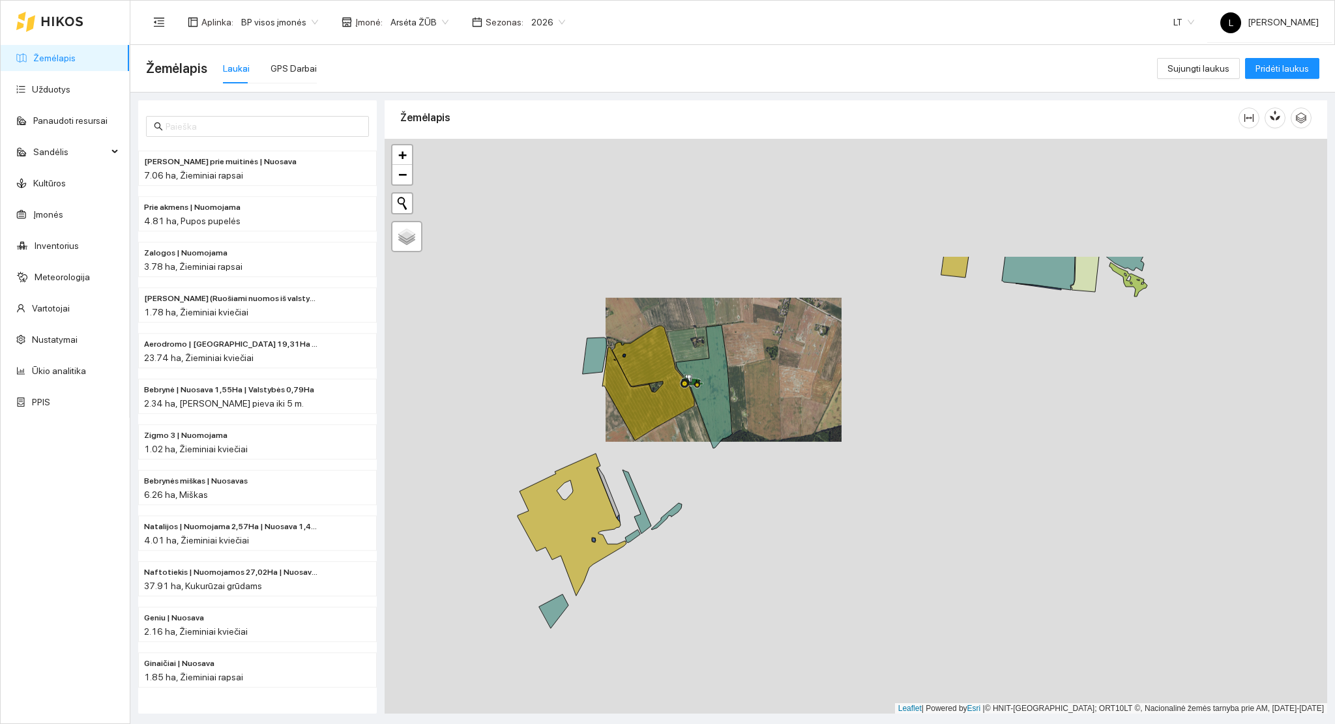
drag, startPoint x: 611, startPoint y: 182, endPoint x: 614, endPoint y: 381, distance: 198.8
click at [611, 396] on div at bounding box center [856, 427] width 943 height 576
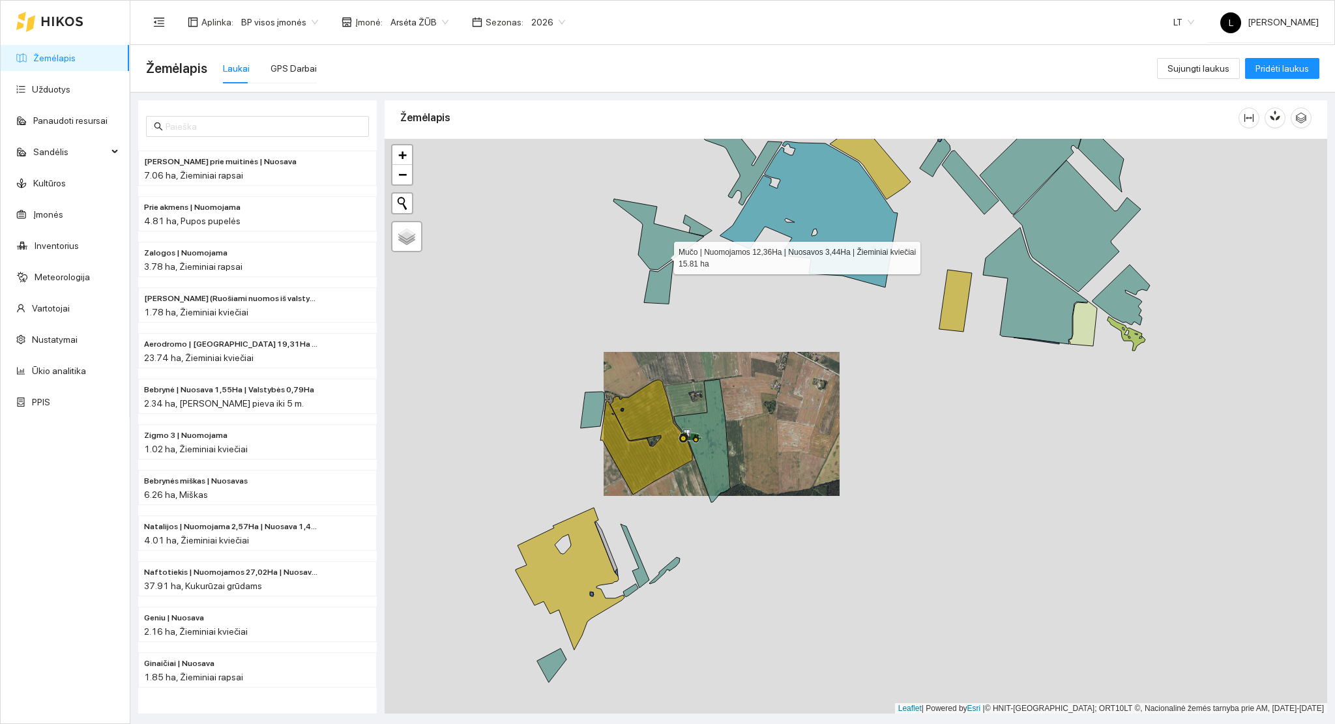
click at [662, 248] on icon at bounding box center [658, 234] width 91 height 71
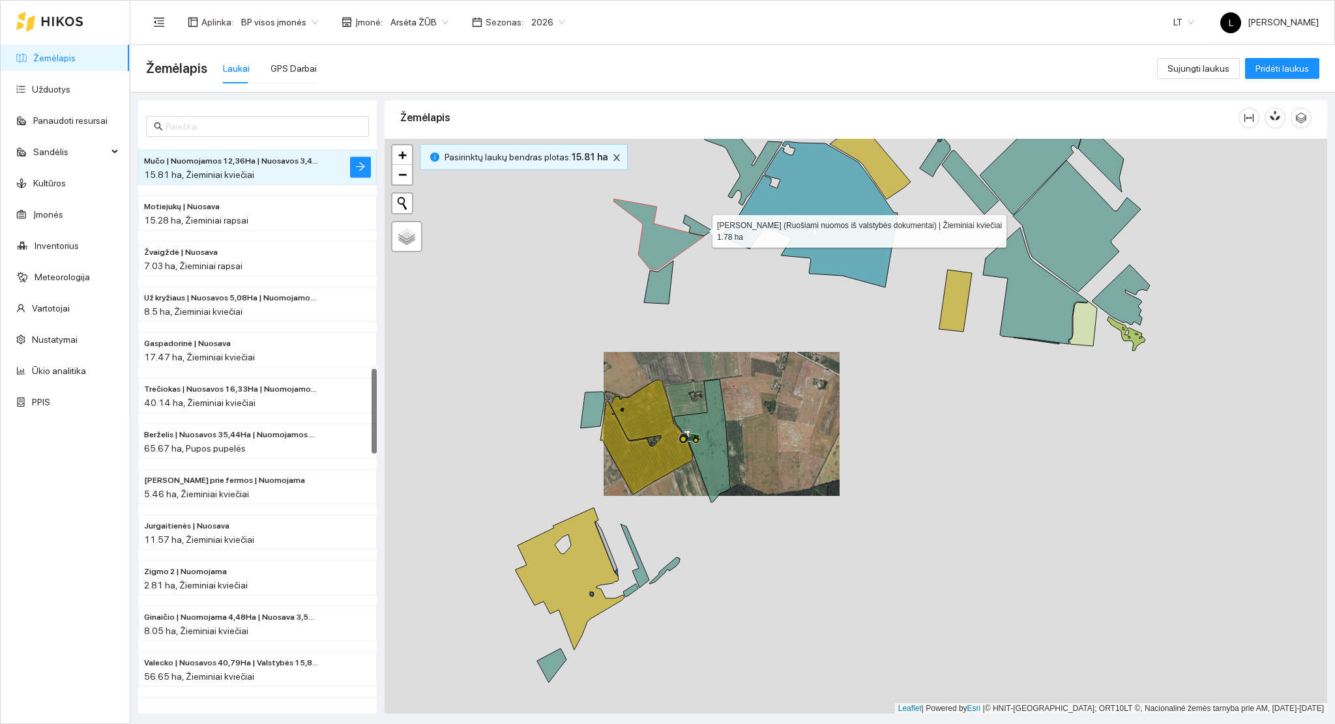
click at [699, 228] on icon at bounding box center [697, 225] width 29 height 21
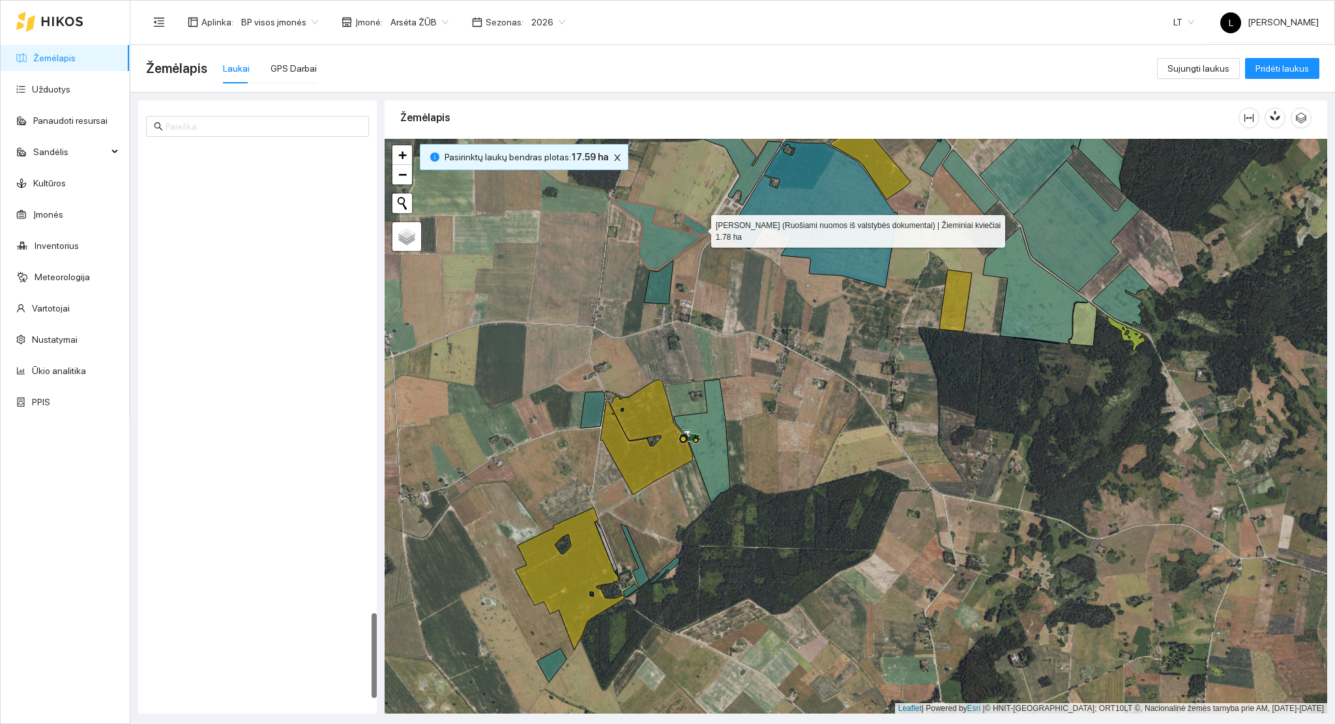
scroll to position [3049, 0]
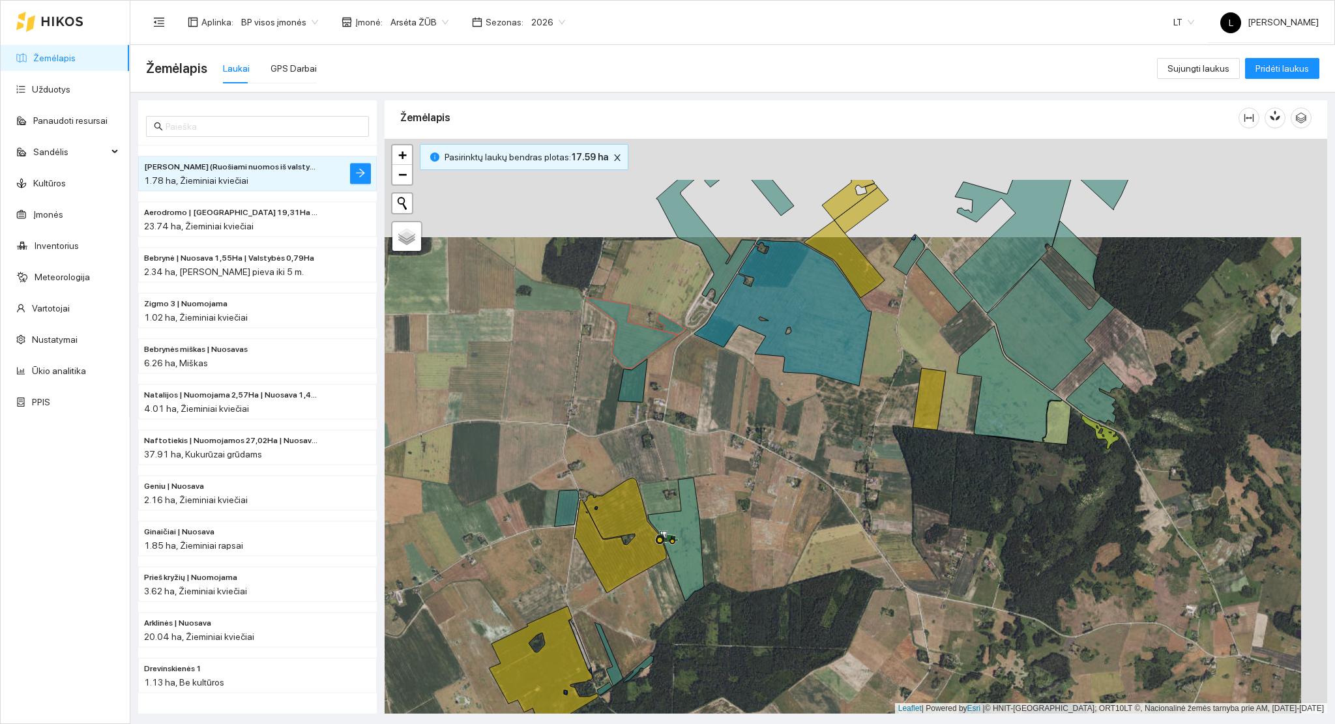
drag, startPoint x: 614, startPoint y: 327, endPoint x: 594, endPoint y: 402, distance: 76.8
click at [592, 401] on div at bounding box center [856, 427] width 943 height 576
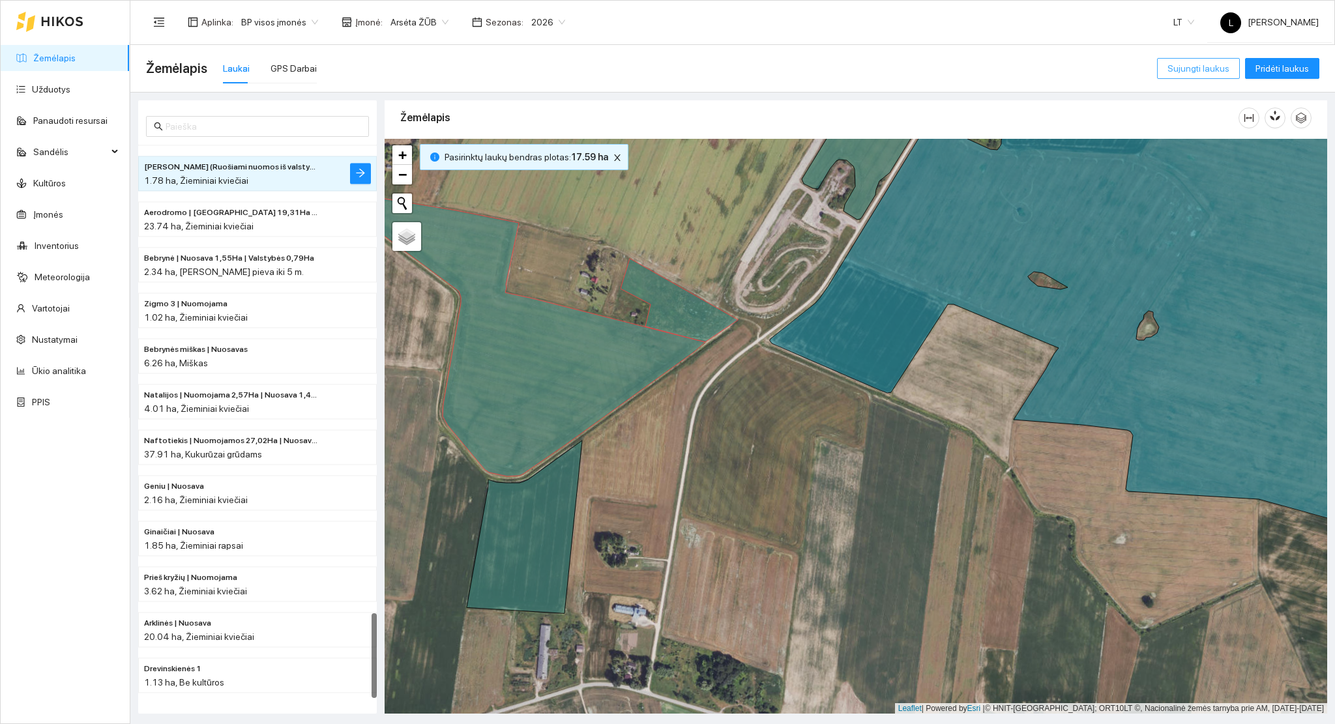
click at [1193, 66] on span "Sujungti laukus" at bounding box center [1198, 68] width 62 height 14
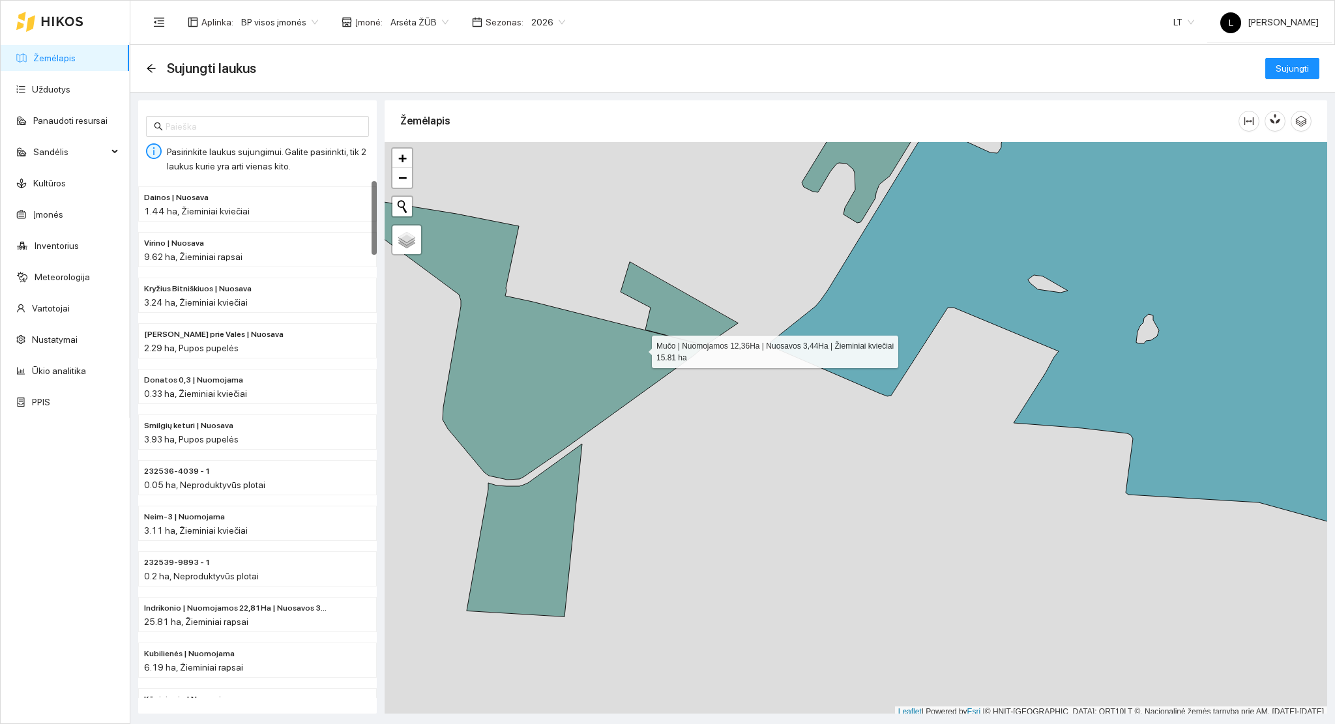
click at [639, 349] on icon at bounding box center [524, 338] width 364 height 283
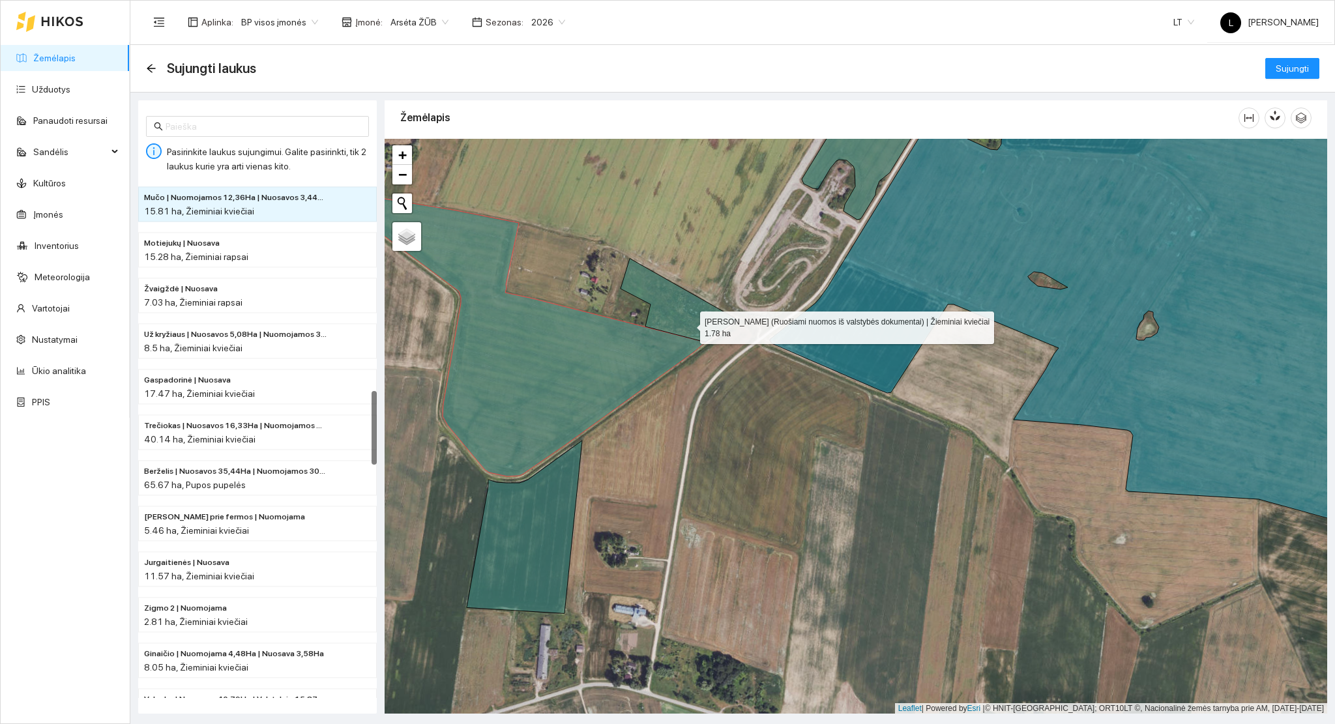
click at [688, 325] on icon at bounding box center [679, 300] width 117 height 83
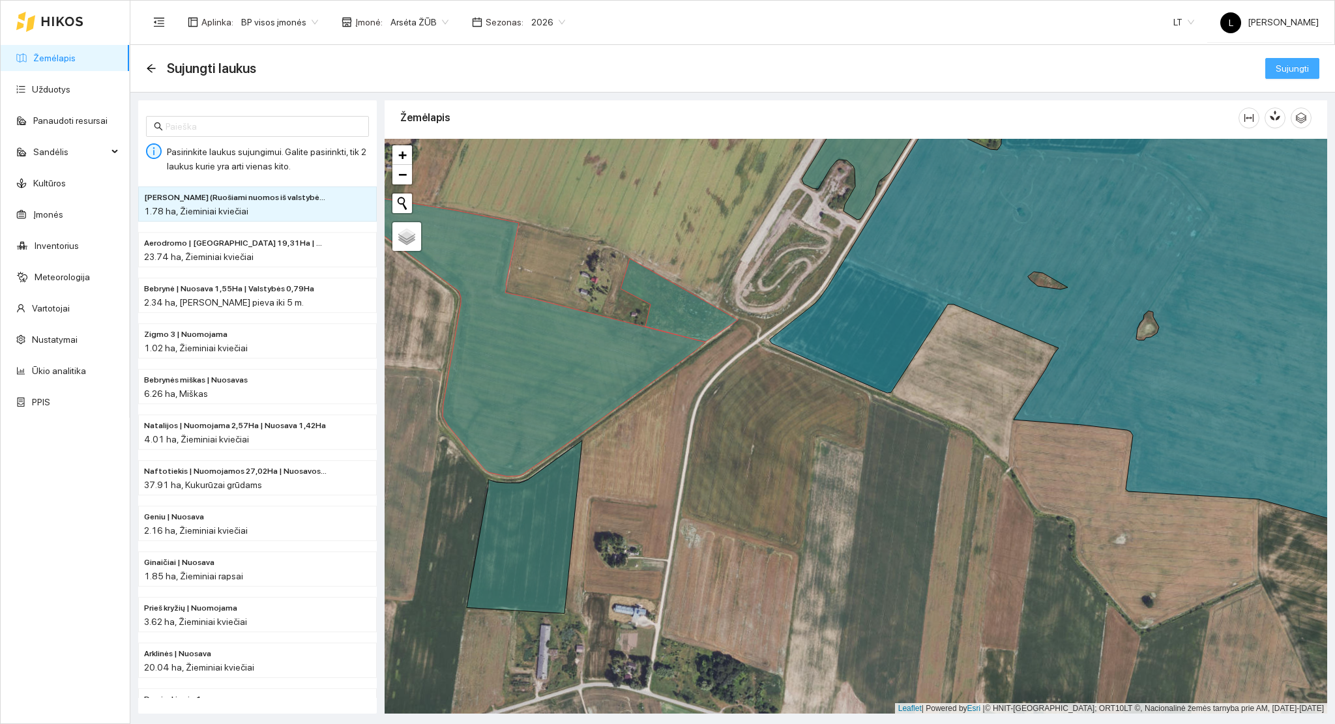
click at [1300, 71] on span "Sujungti" at bounding box center [1292, 68] width 33 height 14
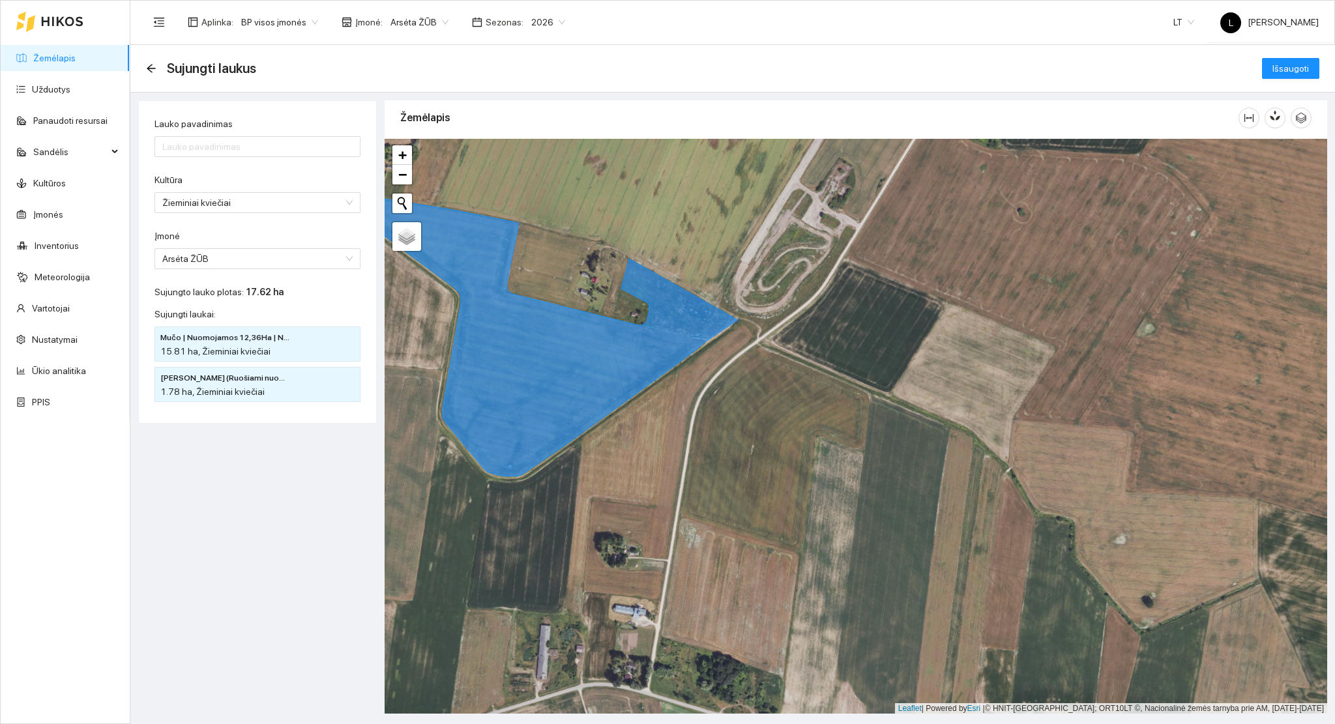
click at [253, 339] on span "Mučo | Nuomojamos 12,36Ha | Nuosavos 3,44Ha" at bounding box center [225, 338] width 130 height 12
drag, startPoint x: 161, startPoint y: 338, endPoint x: 289, endPoint y: 342, distance: 128.5
click at [289, 342] on span "Mučo | Nuomojamos 12,36Ha | Nuosavos 3,44Ha" at bounding box center [225, 338] width 130 height 12
copy span "Mučo | Nuomojamos 12,36Ha | Nuos"
click at [235, 154] on input "Lauko pavadinimas" at bounding box center [257, 146] width 206 height 21
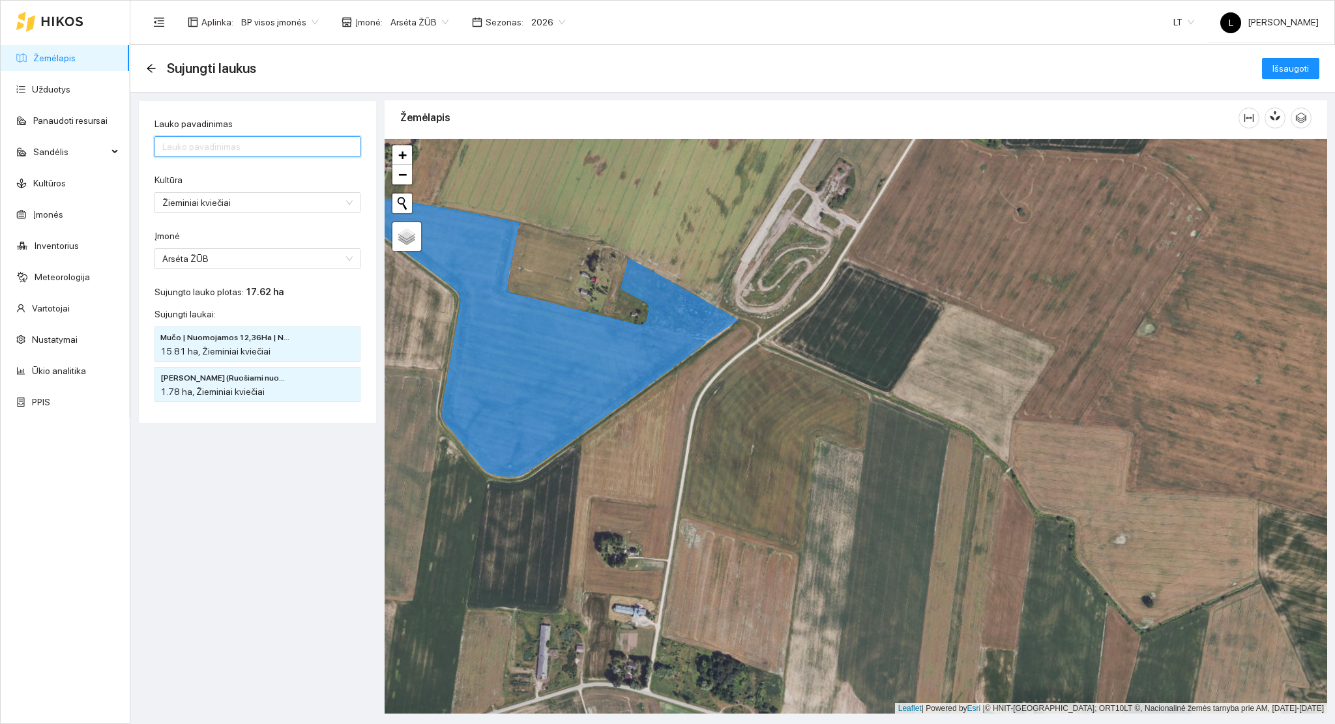
paste input "Mučo | Nuomojamos 12,36Ha | Nuos"
click at [325, 148] on input "Mučo | Nuomojamos 12,36Ha | Nuos" at bounding box center [257, 146] width 206 height 21
click at [280, 145] on input "Mučo | Nuomojamos 12,36Ha | Nuosavos 3,44Ha" at bounding box center [257, 146] width 206 height 21
click at [355, 145] on input "Mučo | Nuomojamos 12,36Ha | Nuosavos 3,44Ha" at bounding box center [257, 146] width 206 height 21
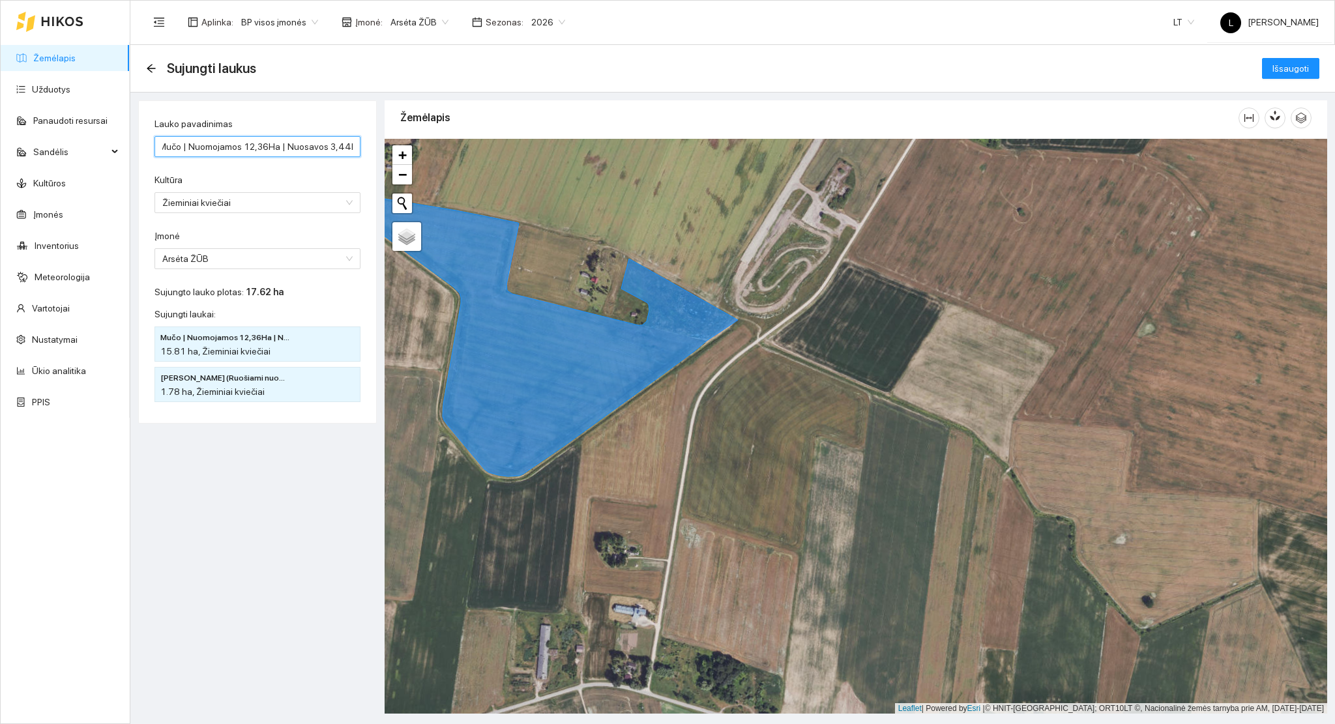
click at [353, 145] on input "Mučo | Nuomojamos 12,36Ha | Nuosavos 3,44Ha" at bounding box center [257, 146] width 206 height 21
click at [349, 152] on input "Mučo | Nuomojamos 12,36Ha | Nuosavos 3,44Ha" at bounding box center [257, 146] width 206 height 21
paste input "|"
type input "Mučo | Nuomojamos 12,36Ha | Nuosavos 3,44Ha | Valstybės 1,78Ha"
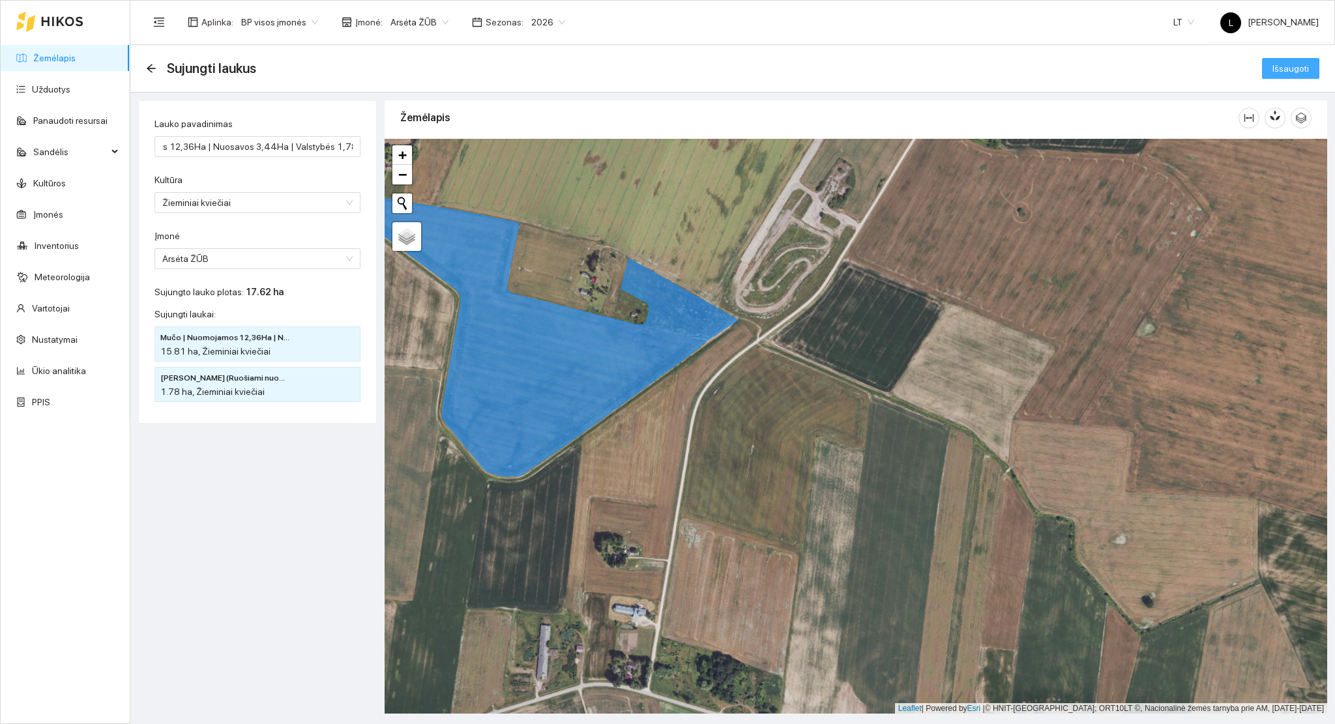
click at [1290, 62] on span "Išsaugoti" at bounding box center [1290, 68] width 37 height 14
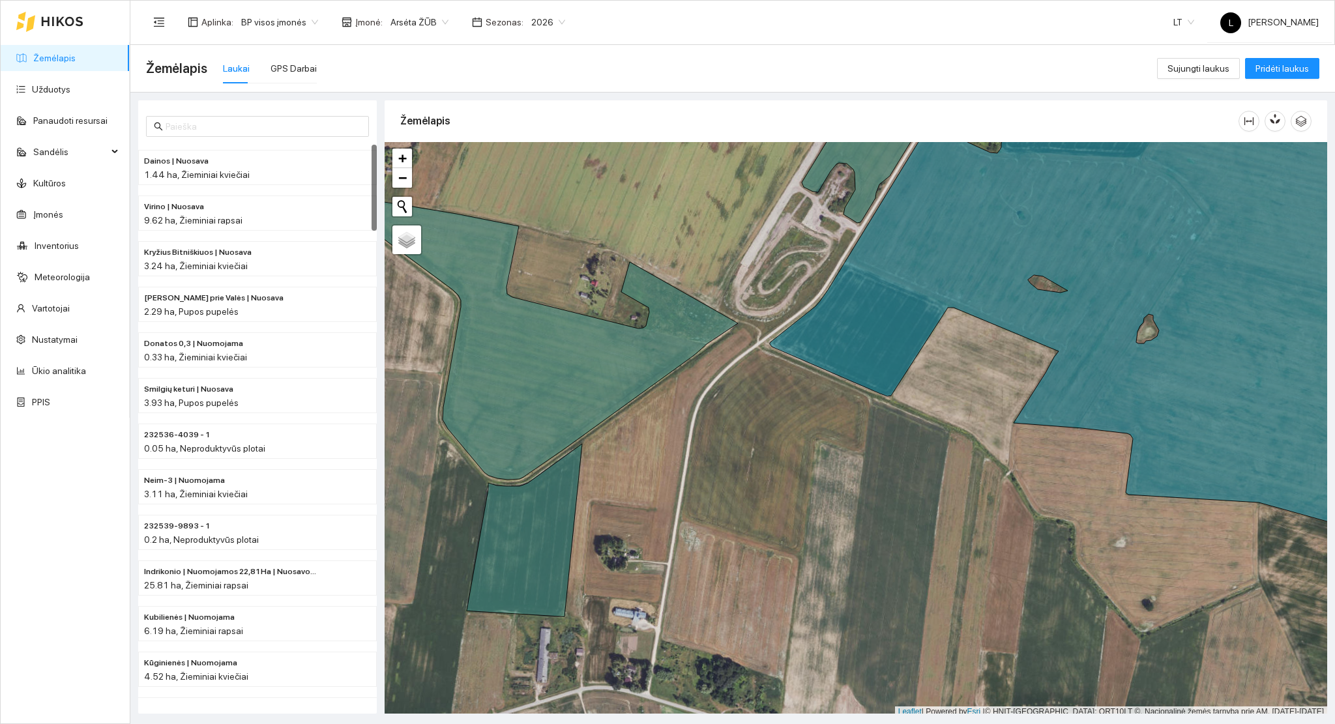
click at [64, 60] on link "Žemėlapis" at bounding box center [54, 58] width 42 height 10
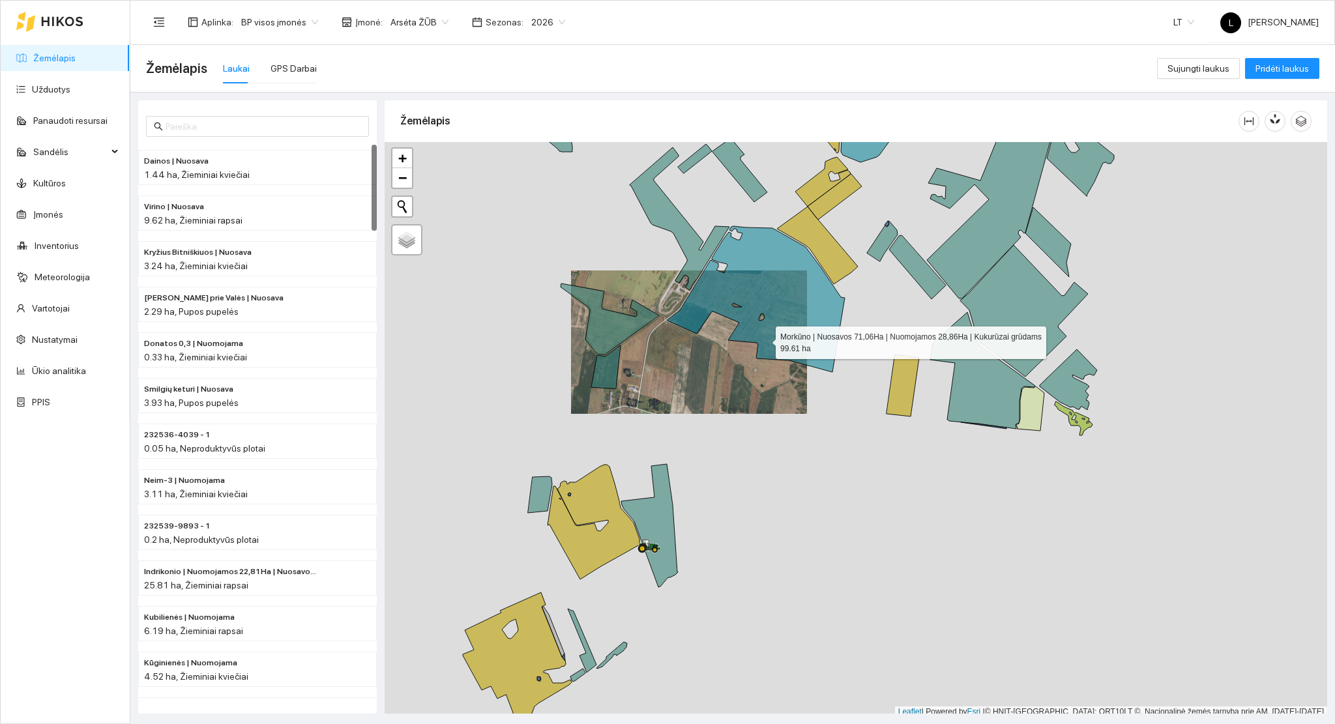
scroll to position [3, 0]
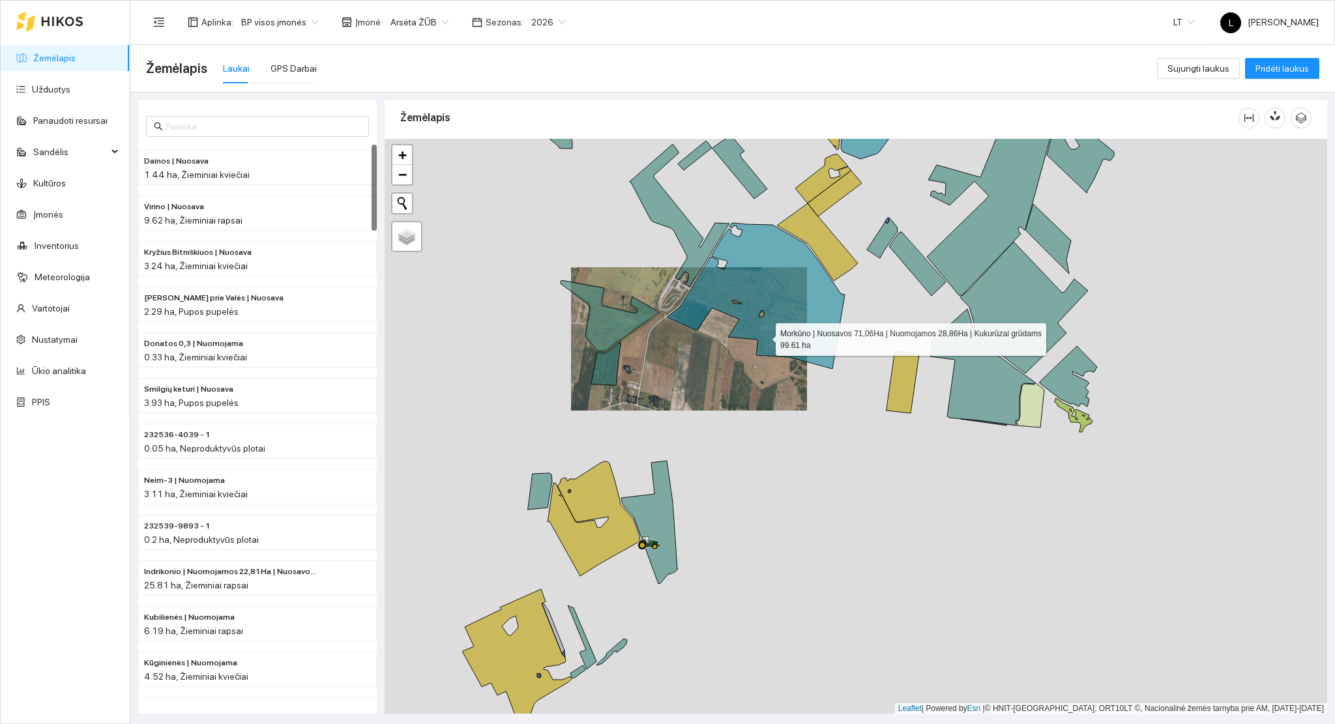
click at [678, 369] on icon at bounding box center [755, 296] width 177 height 146
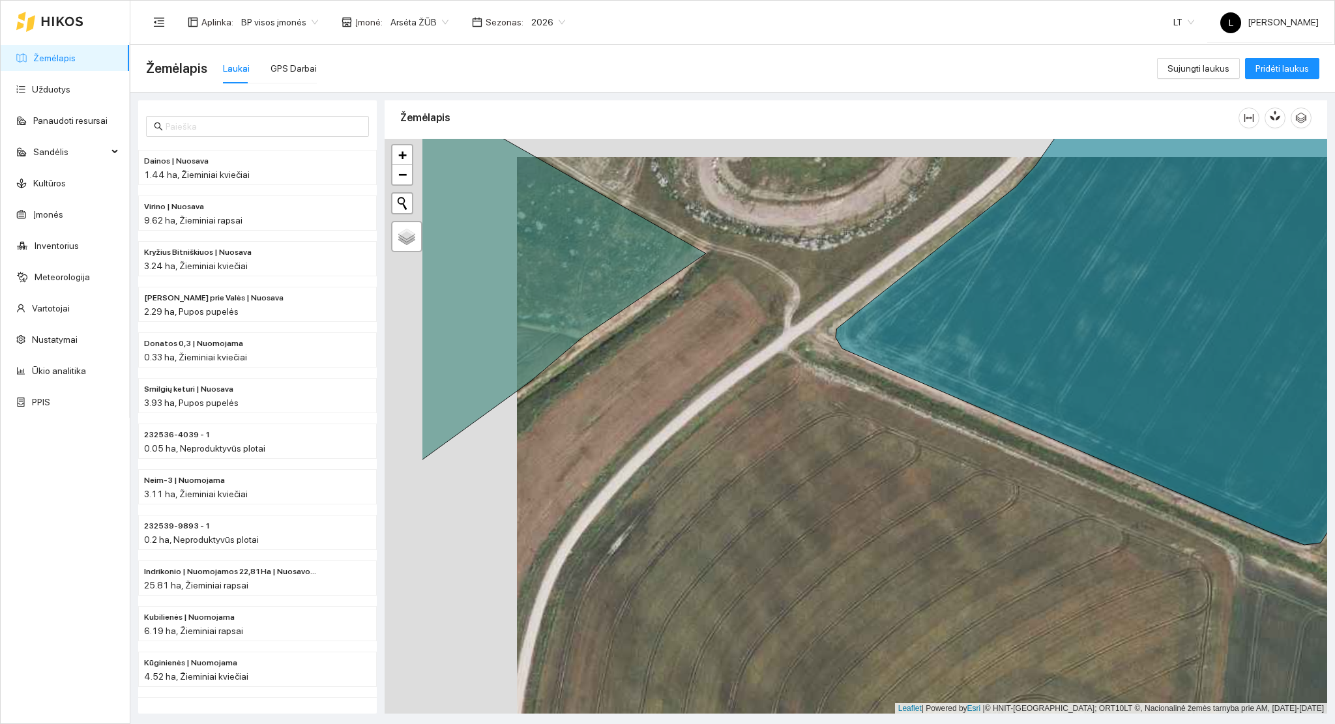
drag, startPoint x: 564, startPoint y: 379, endPoint x: 812, endPoint y: 439, distance: 254.9
click at [812, 439] on div at bounding box center [856, 427] width 943 height 576
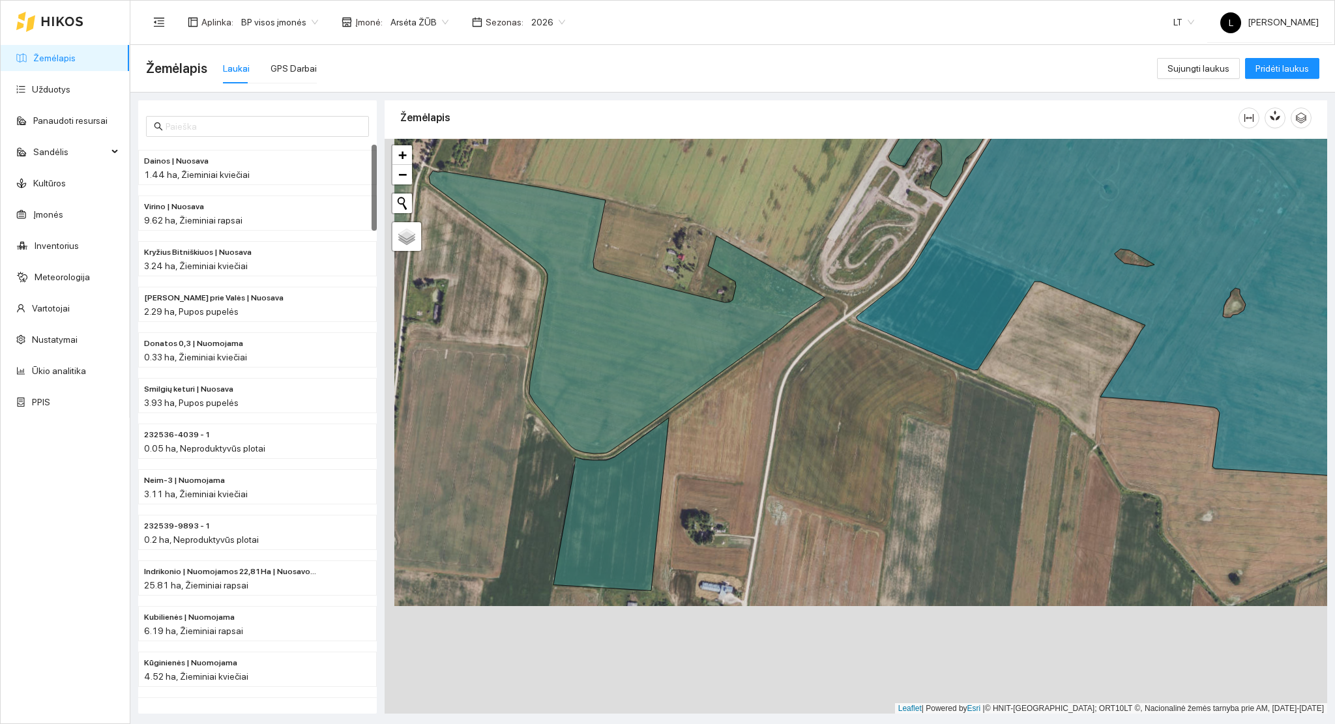
drag, startPoint x: 418, startPoint y: 416, endPoint x: 429, endPoint y: 366, distance: 50.8
click at [429, 366] on div at bounding box center [856, 427] width 943 height 576
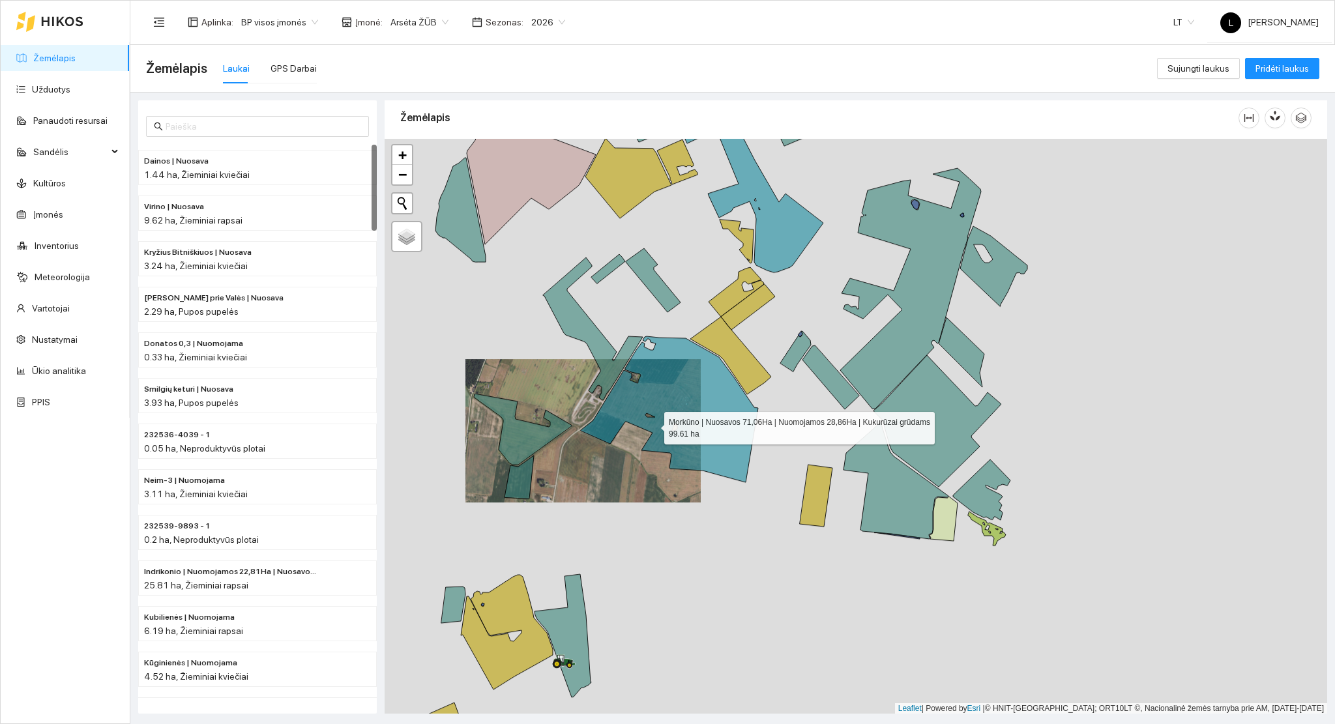
drag, startPoint x: 617, startPoint y: 420, endPoint x: 711, endPoint y: 491, distance: 117.2
click at [709, 482] on icon at bounding box center [669, 409] width 177 height 146
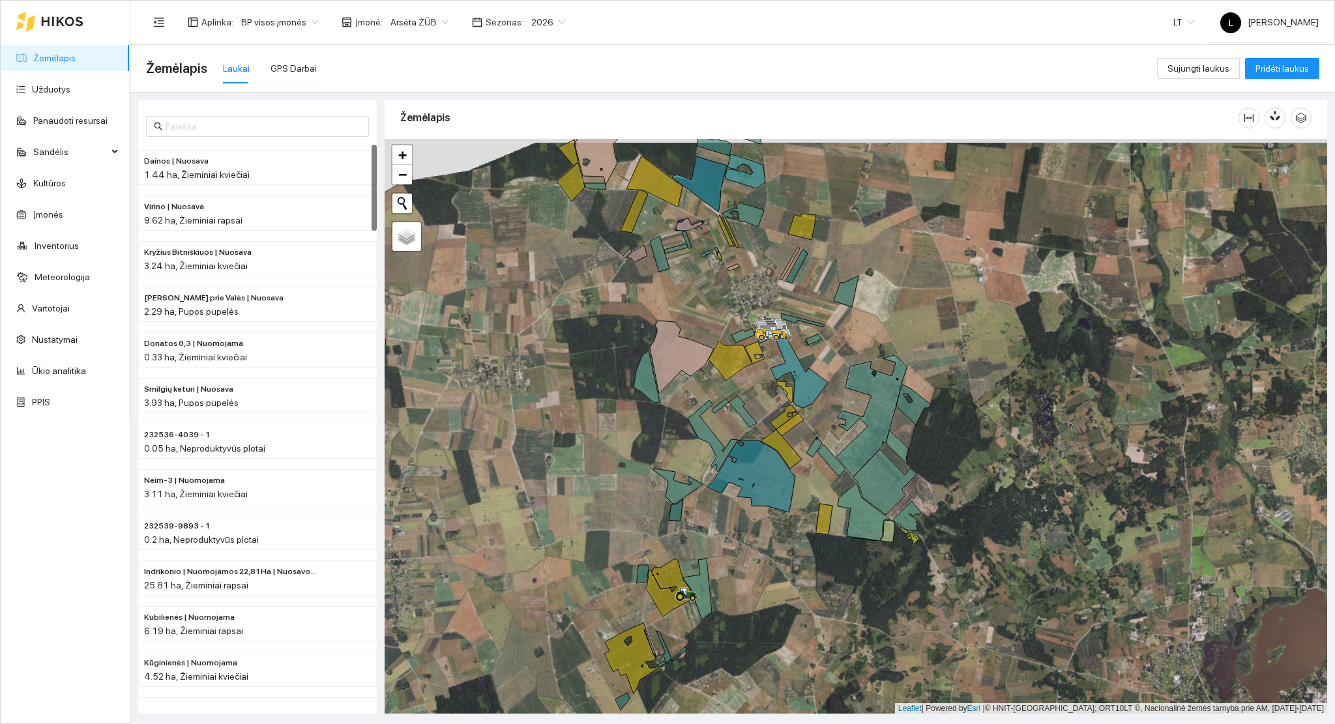
drag, startPoint x: 747, startPoint y: 239, endPoint x: 738, endPoint y: 270, distance: 32.0
click at [738, 270] on div at bounding box center [856, 427] width 943 height 576
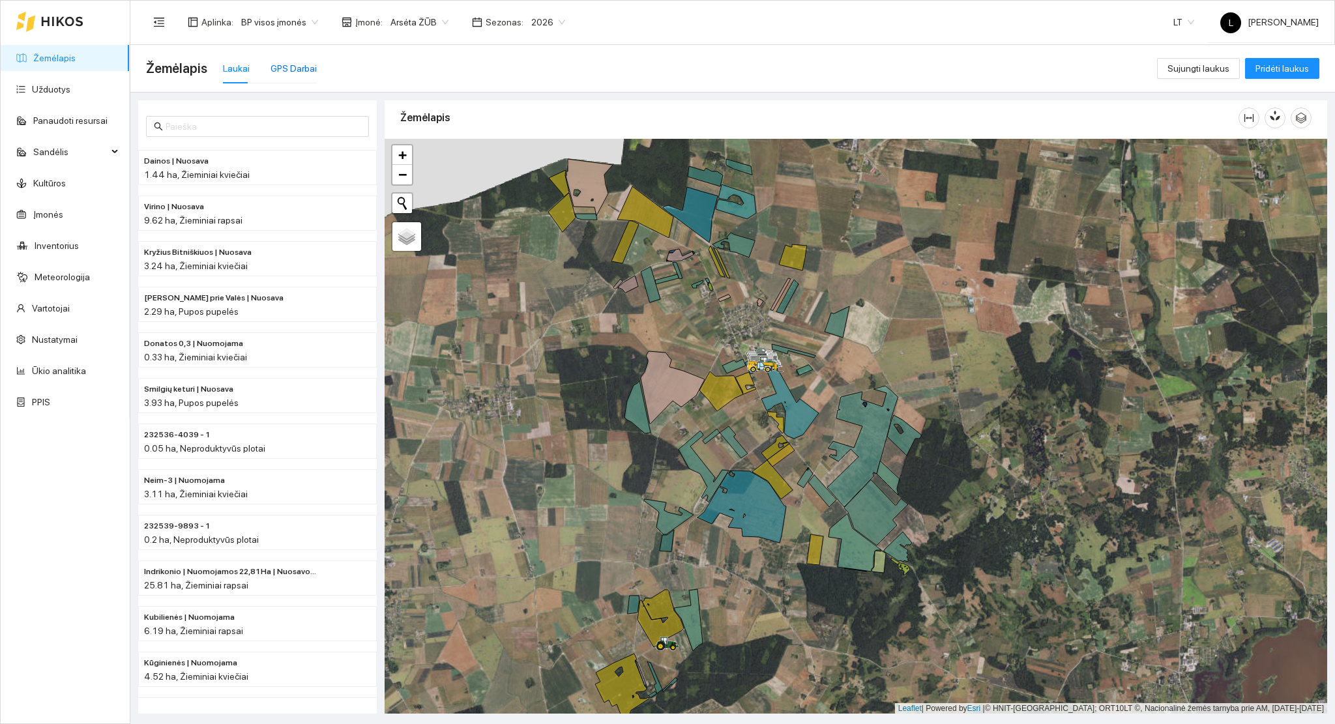
click at [280, 68] on div "GPS Darbai" at bounding box center [294, 68] width 46 height 14
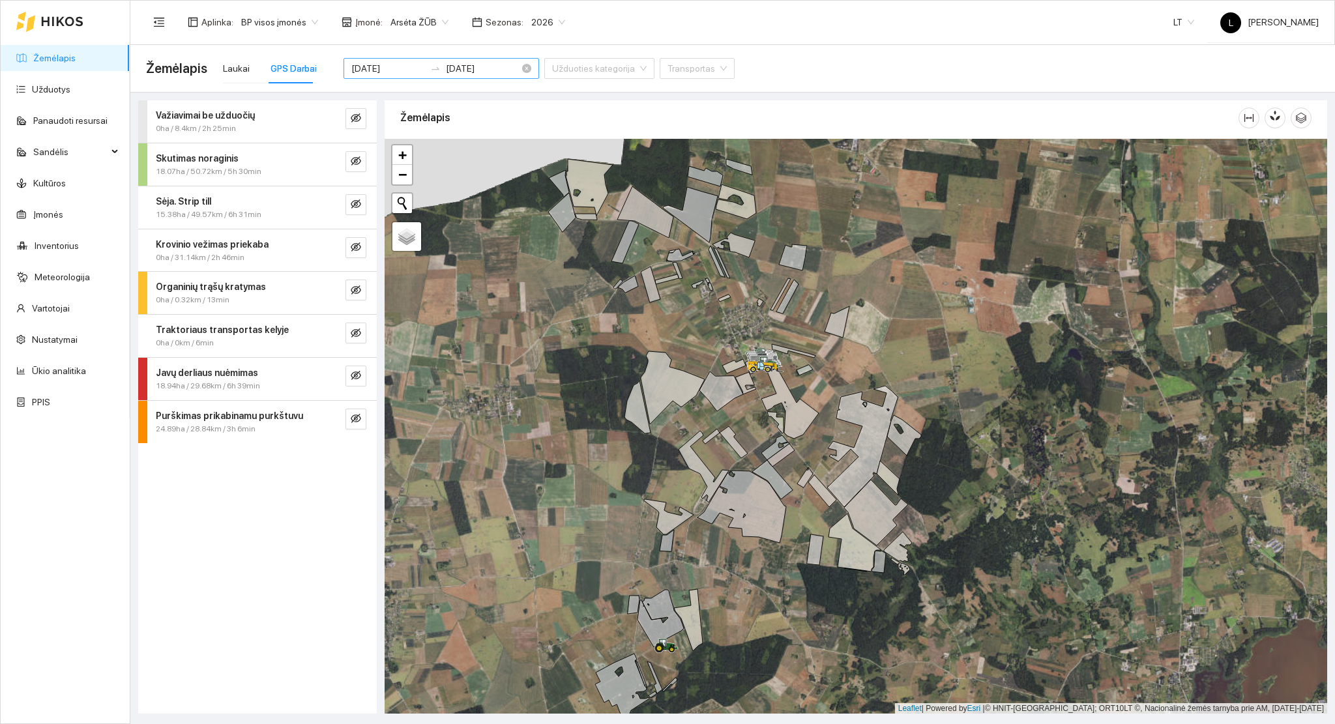
click at [390, 76] on div "[DATE] [DATE]" at bounding box center [442, 68] width 196 height 21
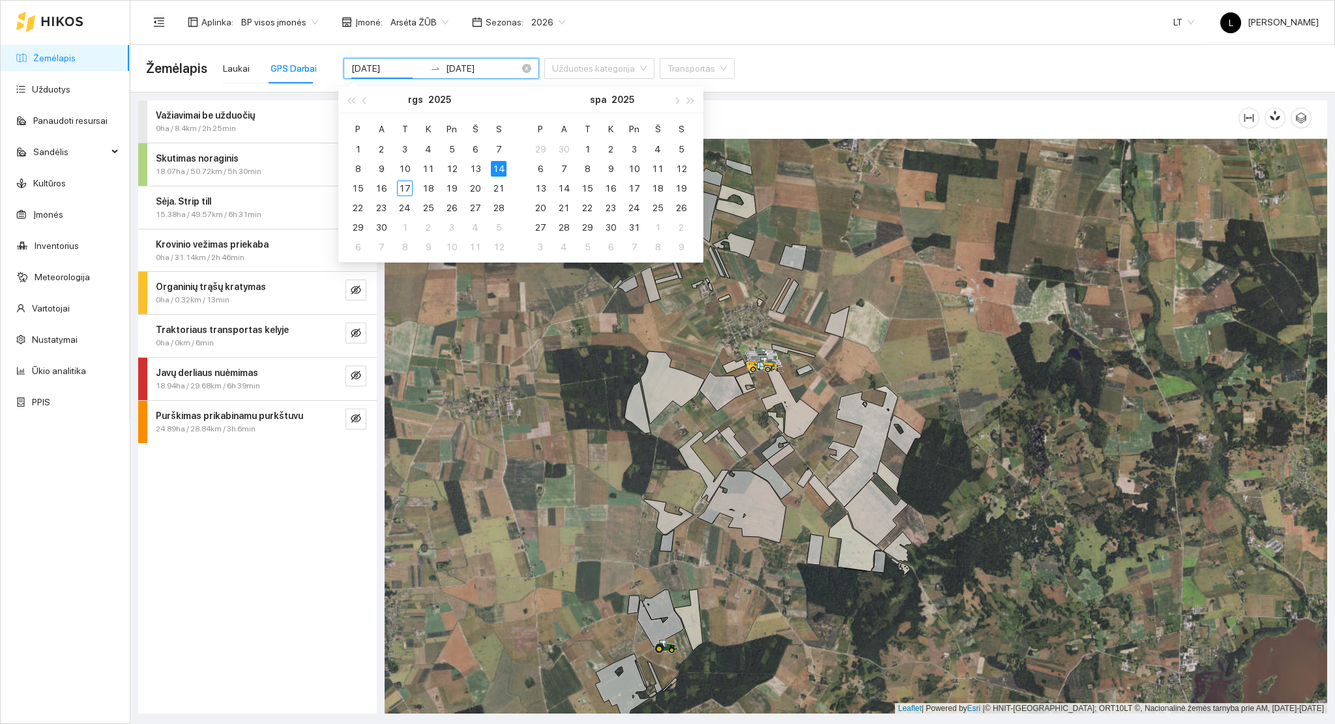
click at [390, 73] on input "[DATE]" at bounding box center [388, 68] width 74 height 14
type input "[DATE]"
click at [353, 171] on div "8" at bounding box center [358, 169] width 16 height 16
type input "[DATE]"
click at [445, 170] on div "12" at bounding box center [452, 169] width 16 height 16
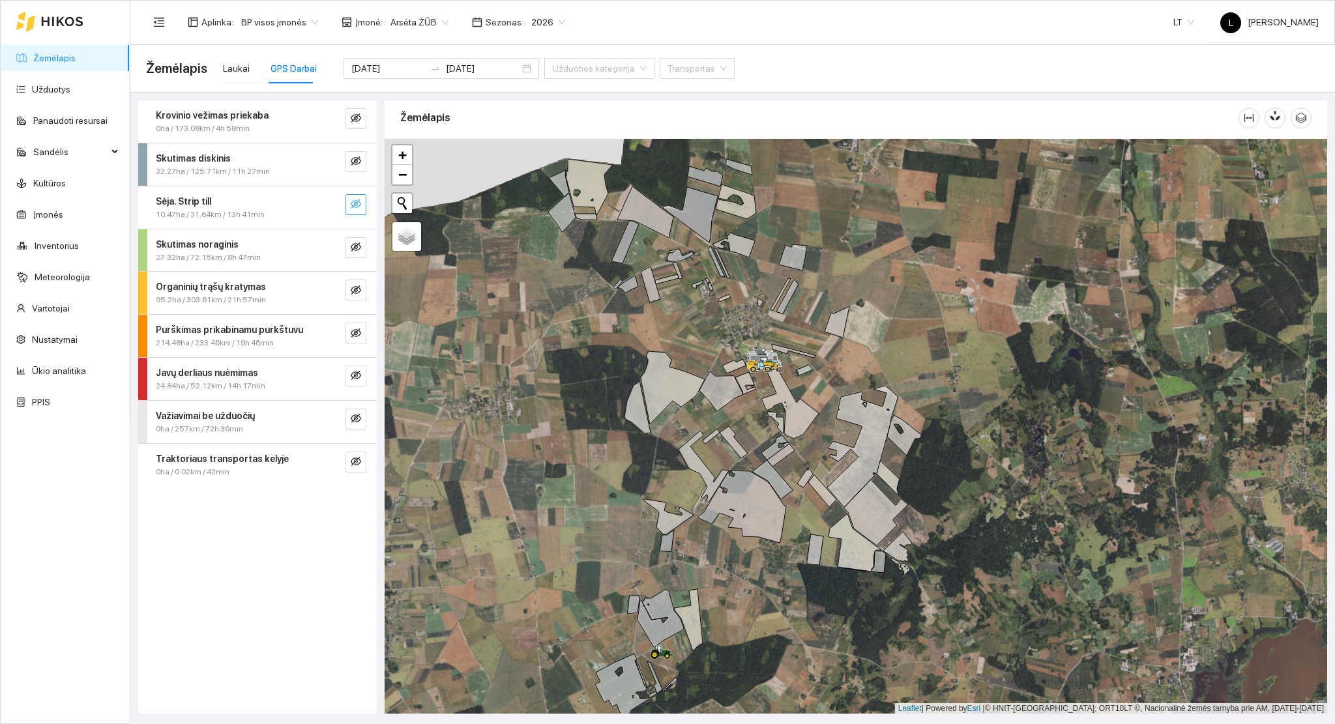
click at [353, 198] on button "button" at bounding box center [355, 204] width 21 height 21
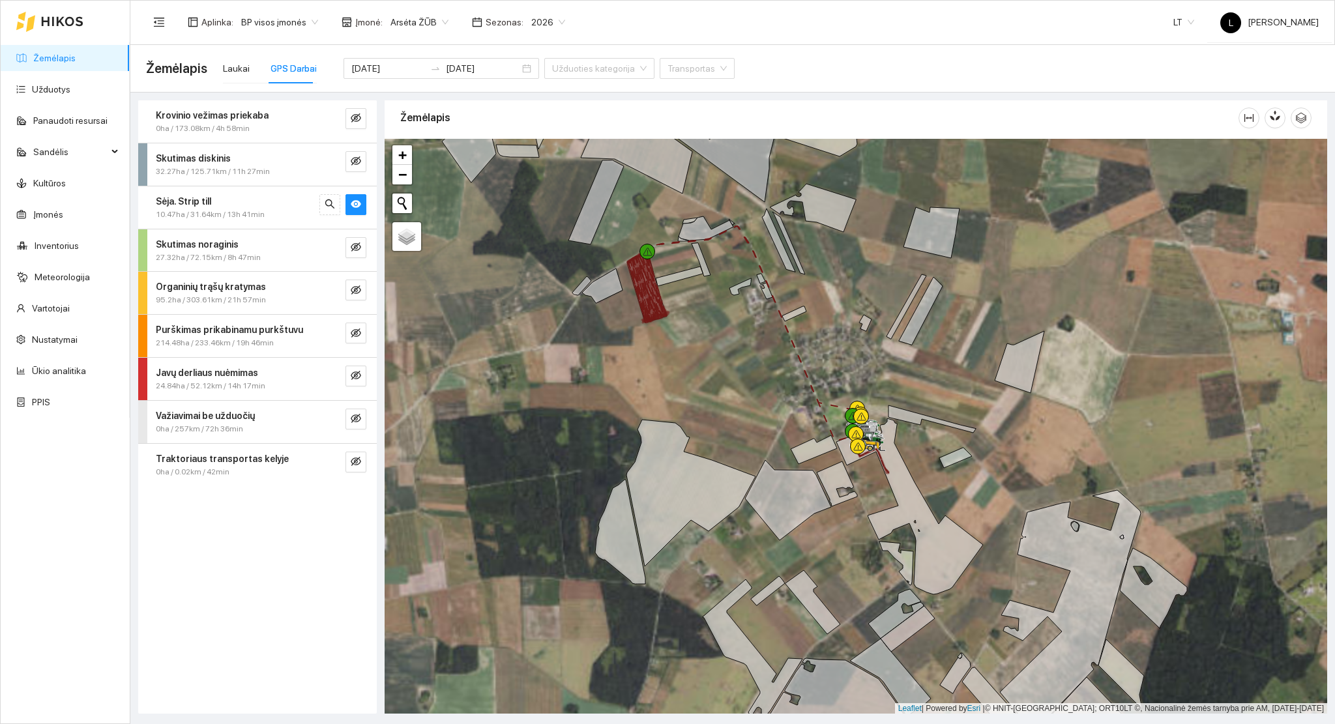
click at [251, 211] on span "10.47ha / 31.64km / 13h 41min" at bounding box center [210, 215] width 109 height 12
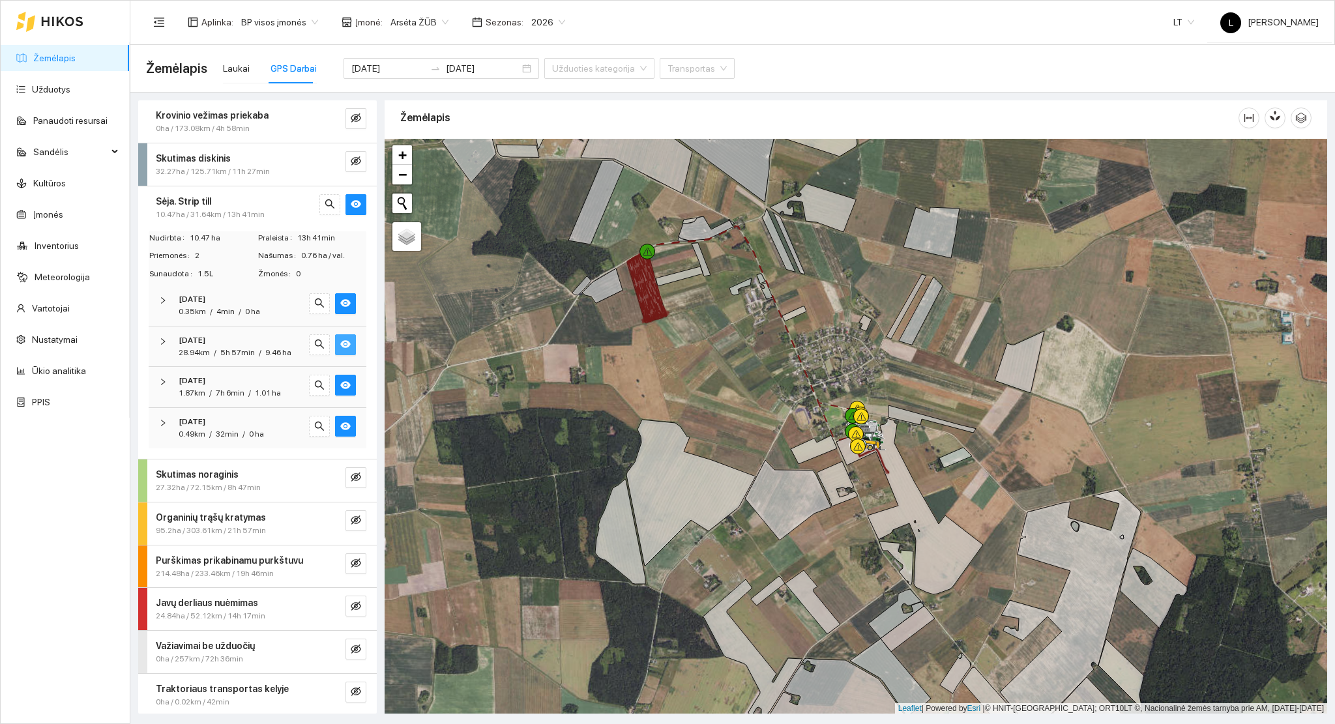
click at [340, 344] on icon "eye" at bounding box center [345, 344] width 10 height 10
click at [340, 344] on icon "eye-invisible" at bounding box center [345, 344] width 10 height 9
click at [272, 207] on div "Sėja. Strip till" at bounding box center [236, 201] width 160 height 14
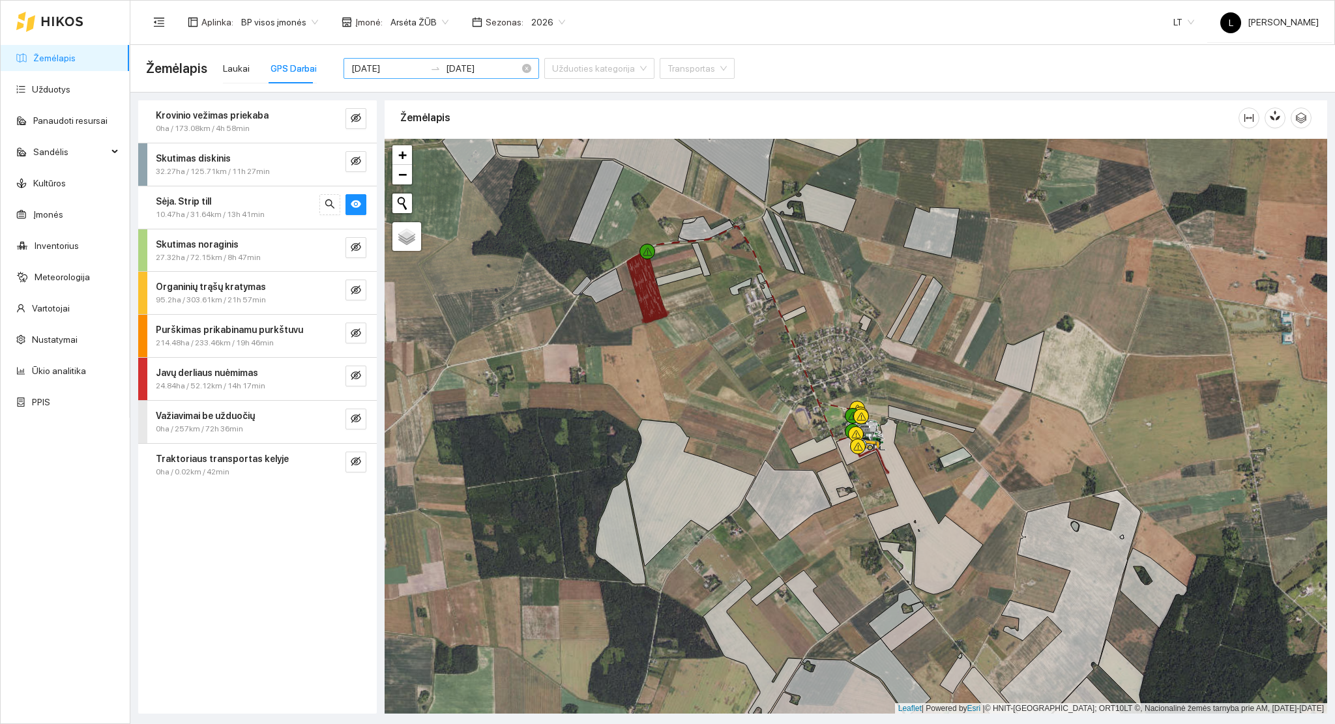
click at [393, 70] on input "[DATE]" at bounding box center [388, 68] width 74 height 14
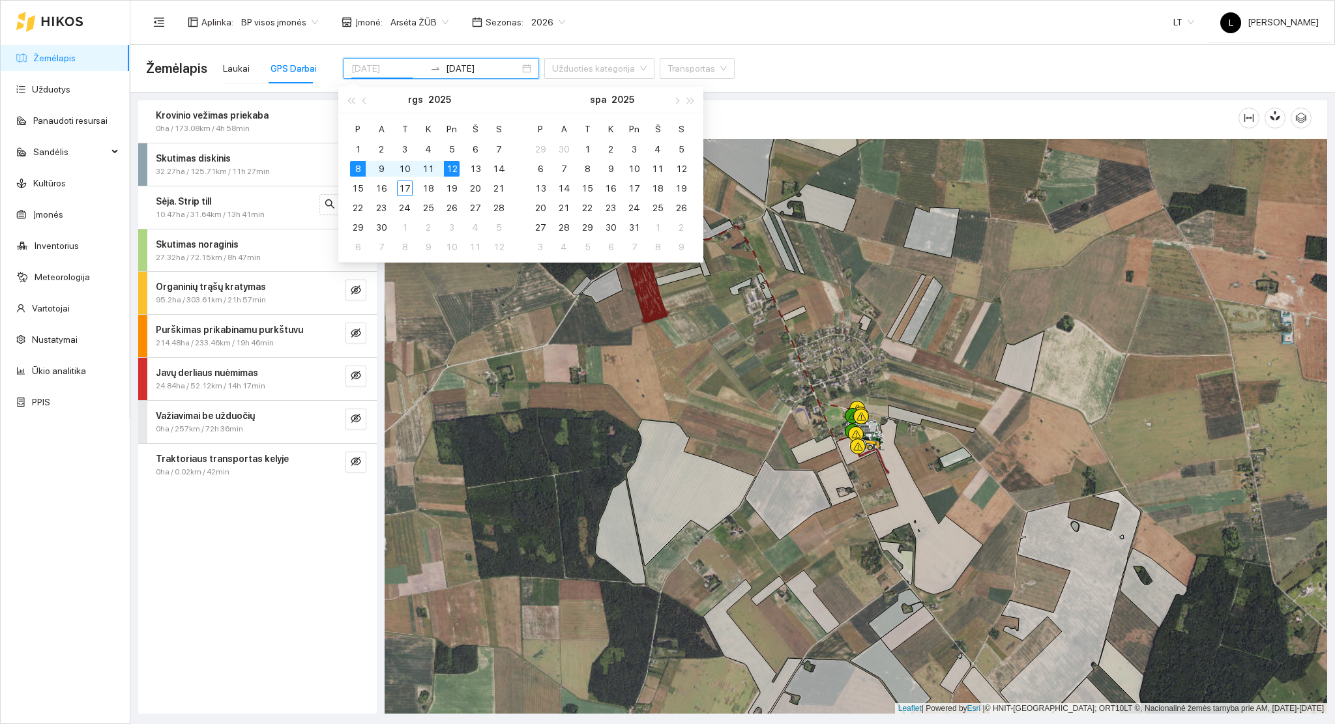
type input "[DATE]"
click at [453, 171] on div "12" at bounding box center [452, 169] width 16 height 16
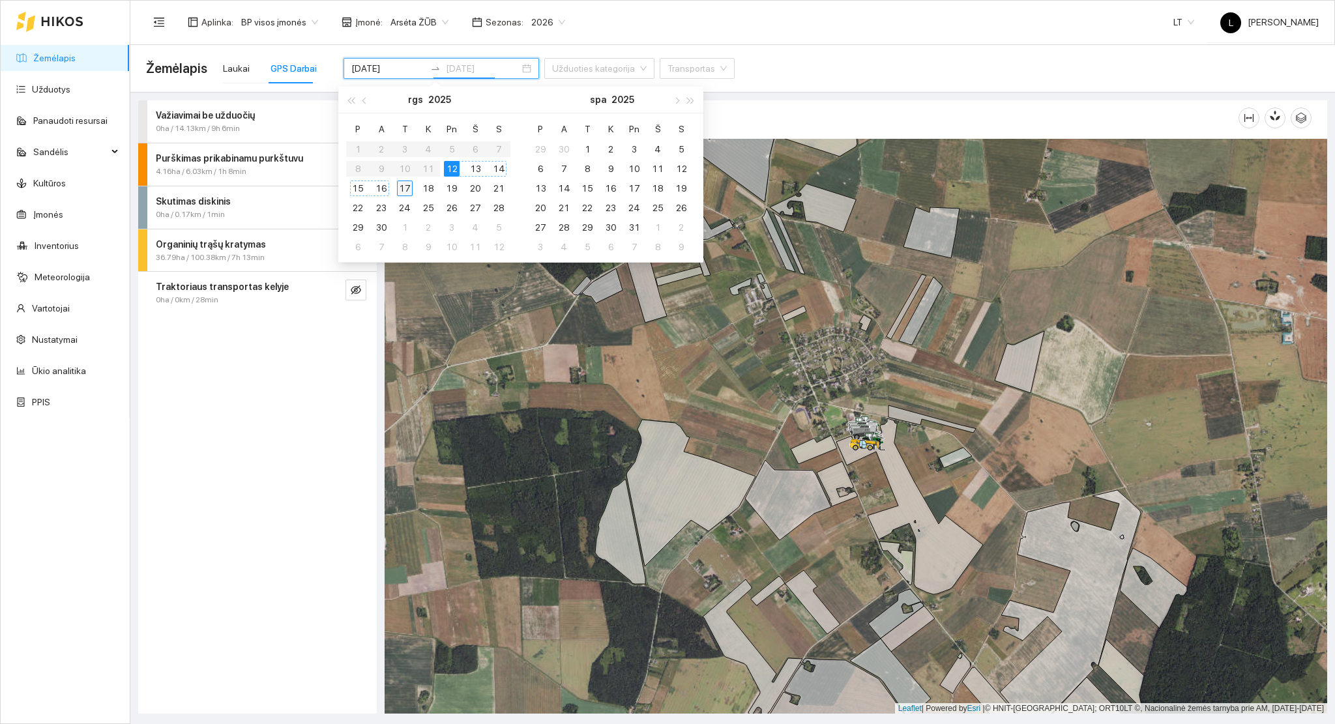
type input "[DATE]"
click at [399, 187] on div "17" at bounding box center [405, 189] width 16 height 16
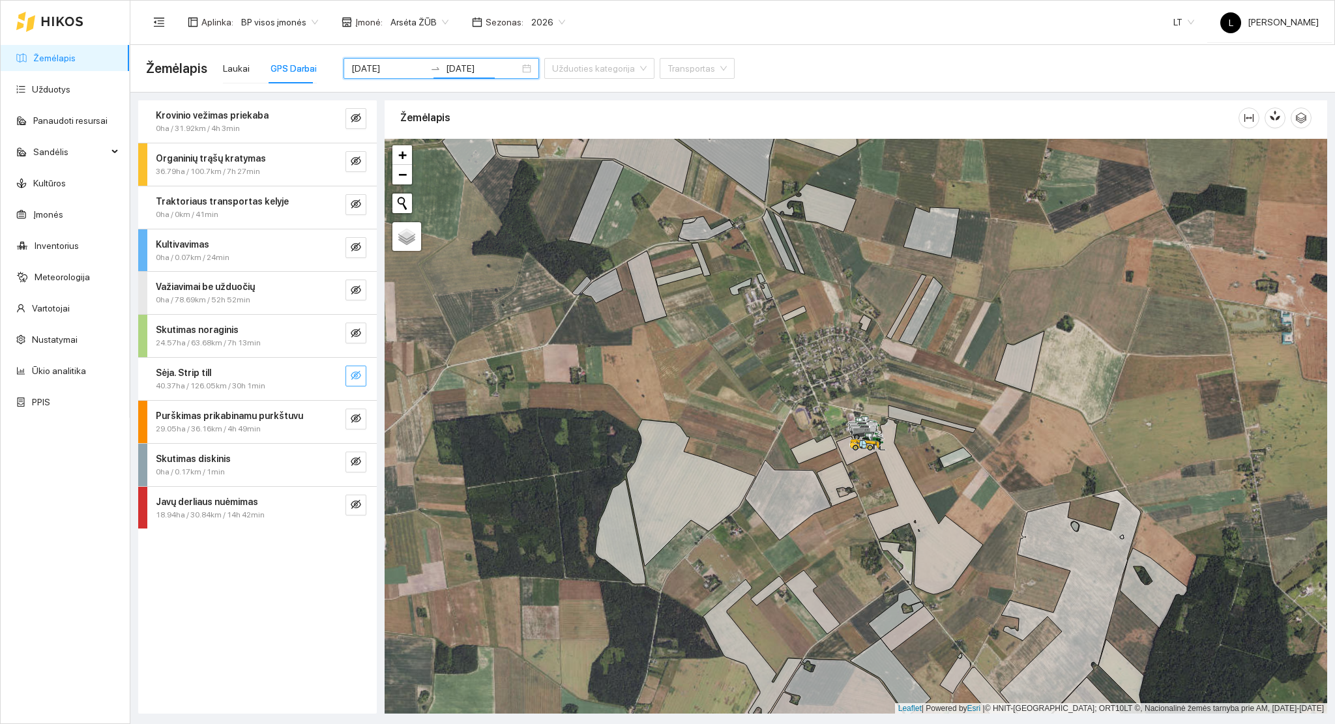
click at [352, 372] on icon "eye-invisible" at bounding box center [356, 375] width 10 height 10
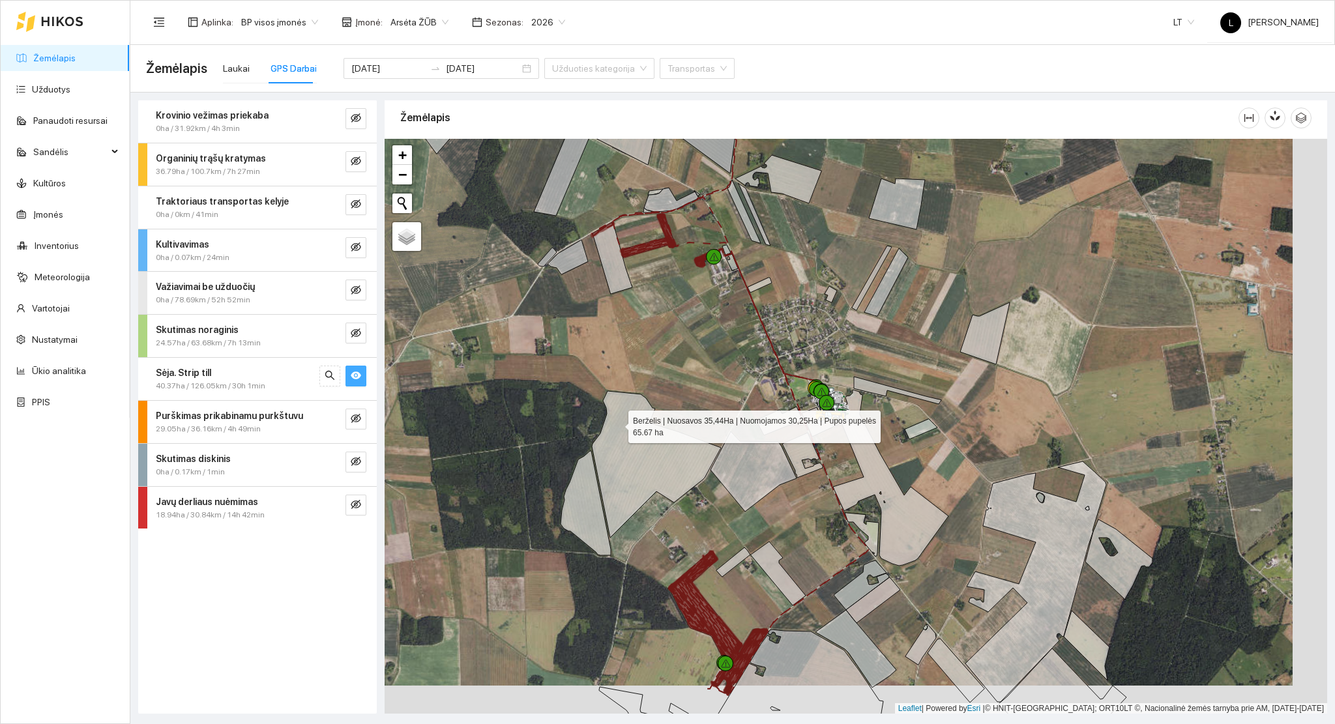
drag, startPoint x: 624, startPoint y: 432, endPoint x: 609, endPoint y: 415, distance: 22.6
click at [609, 415] on icon at bounding box center [656, 464] width 129 height 147
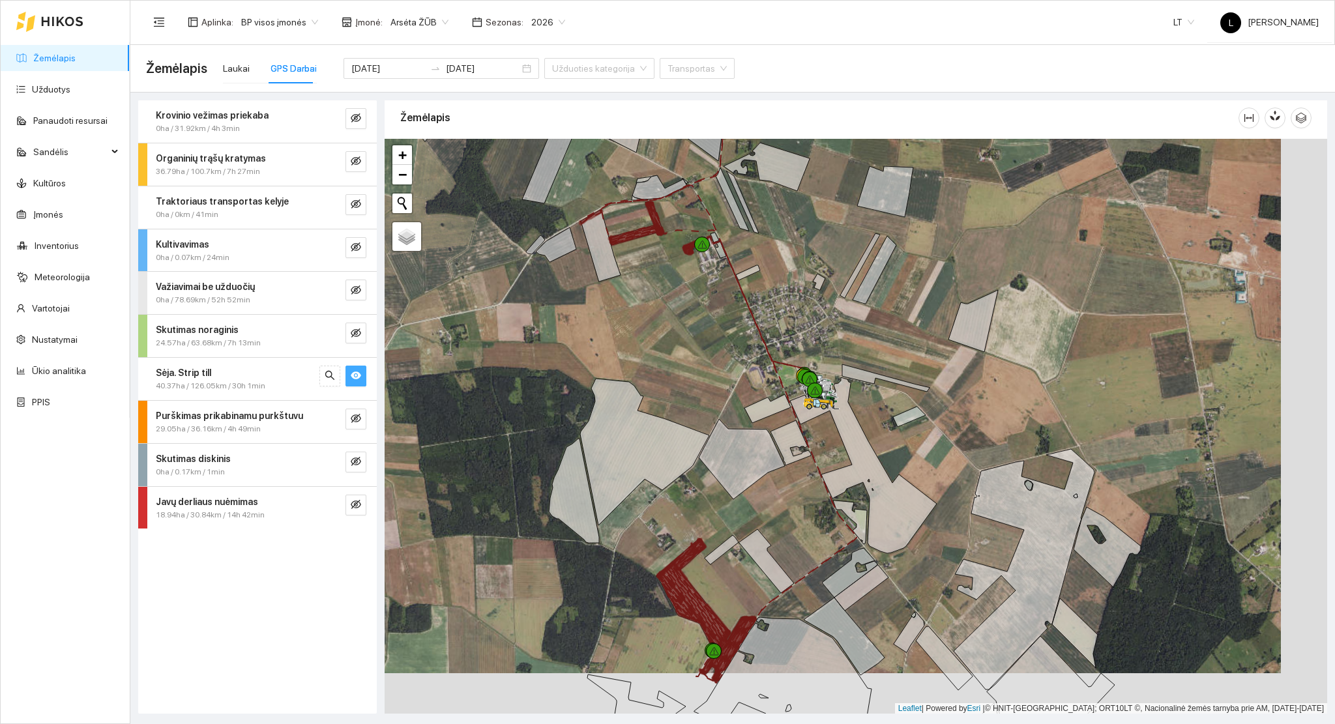
click at [252, 388] on span "40.37ha / 126.05km / 30h 1min" at bounding box center [211, 386] width 110 height 12
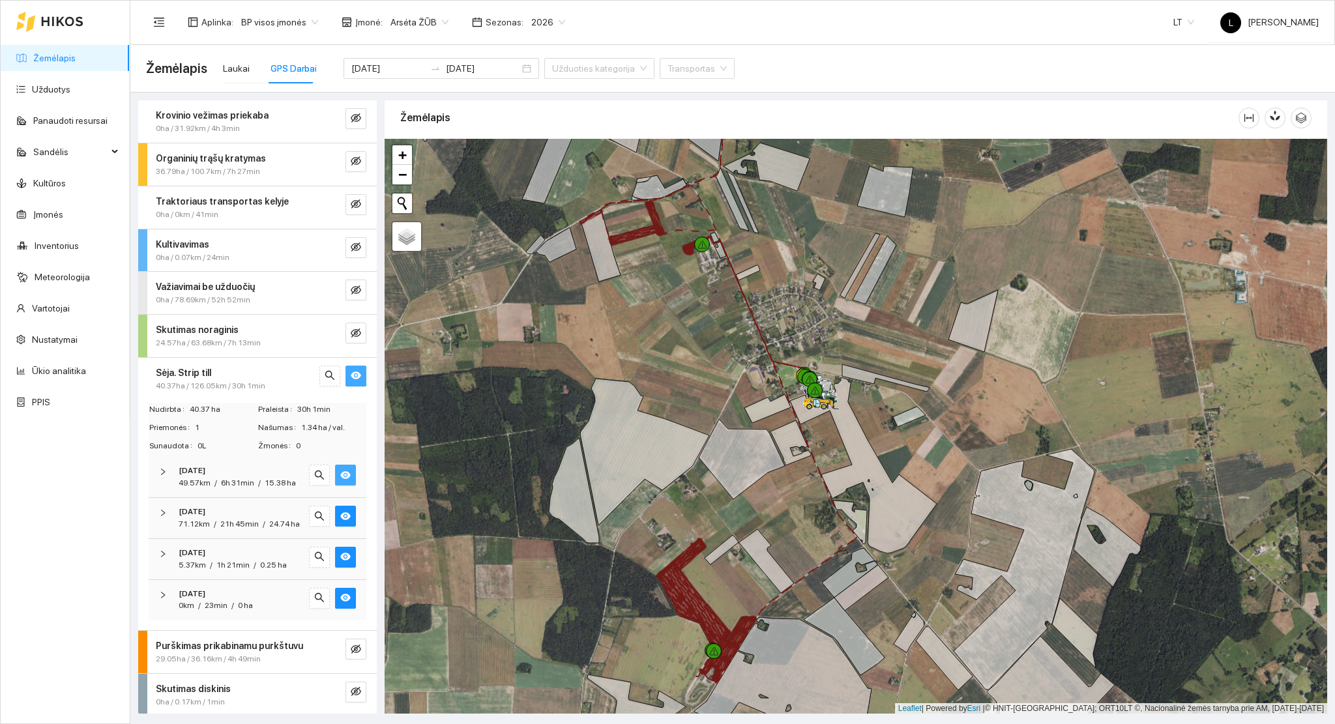
click at [340, 473] on icon "eye" at bounding box center [345, 475] width 10 height 8
click at [340, 474] on icon "eye-invisible" at bounding box center [345, 475] width 10 height 9
click at [340, 521] on icon "eye" at bounding box center [345, 516] width 10 height 10
click at [345, 518] on icon "eye-invisible" at bounding box center [346, 516] width 3 height 3
click at [340, 561] on icon "eye" at bounding box center [345, 557] width 10 height 8
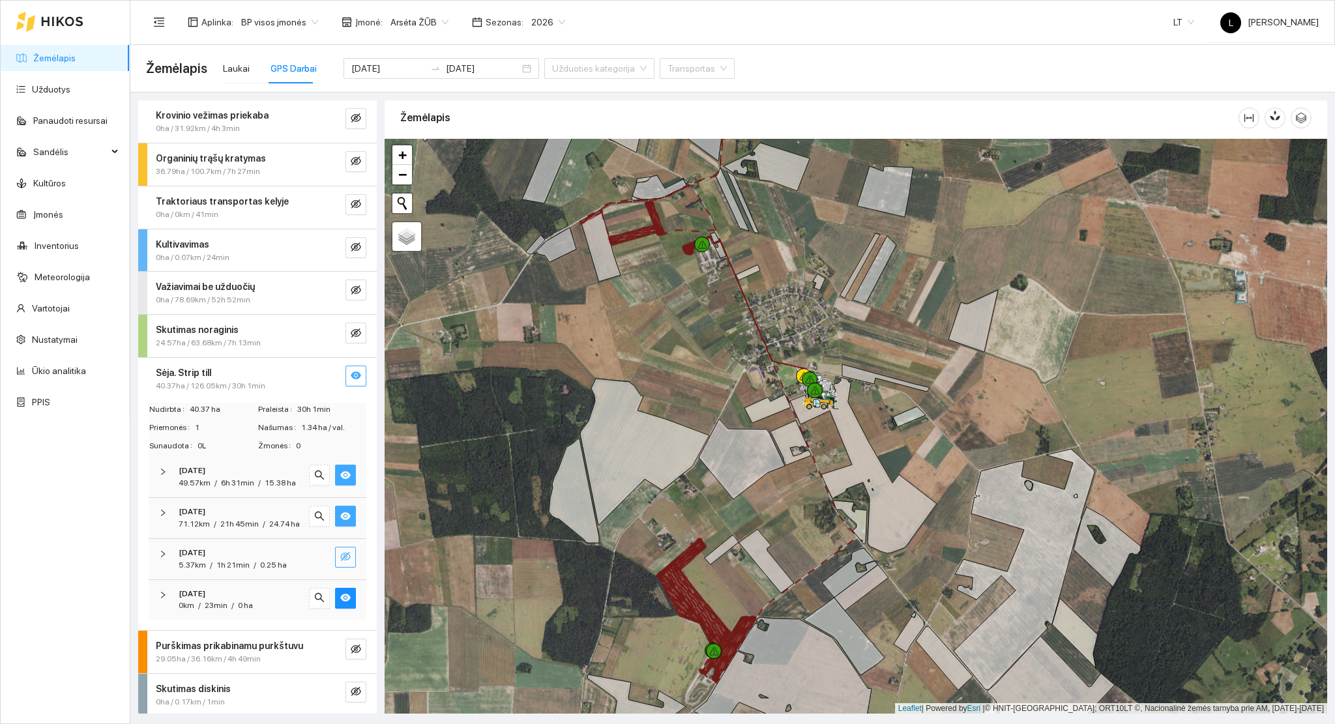
click at [340, 562] on icon "eye-invisible" at bounding box center [345, 556] width 10 height 10
click at [340, 602] on icon "eye" at bounding box center [345, 598] width 10 height 8
click at [340, 603] on icon "eye-invisible" at bounding box center [345, 598] width 10 height 10
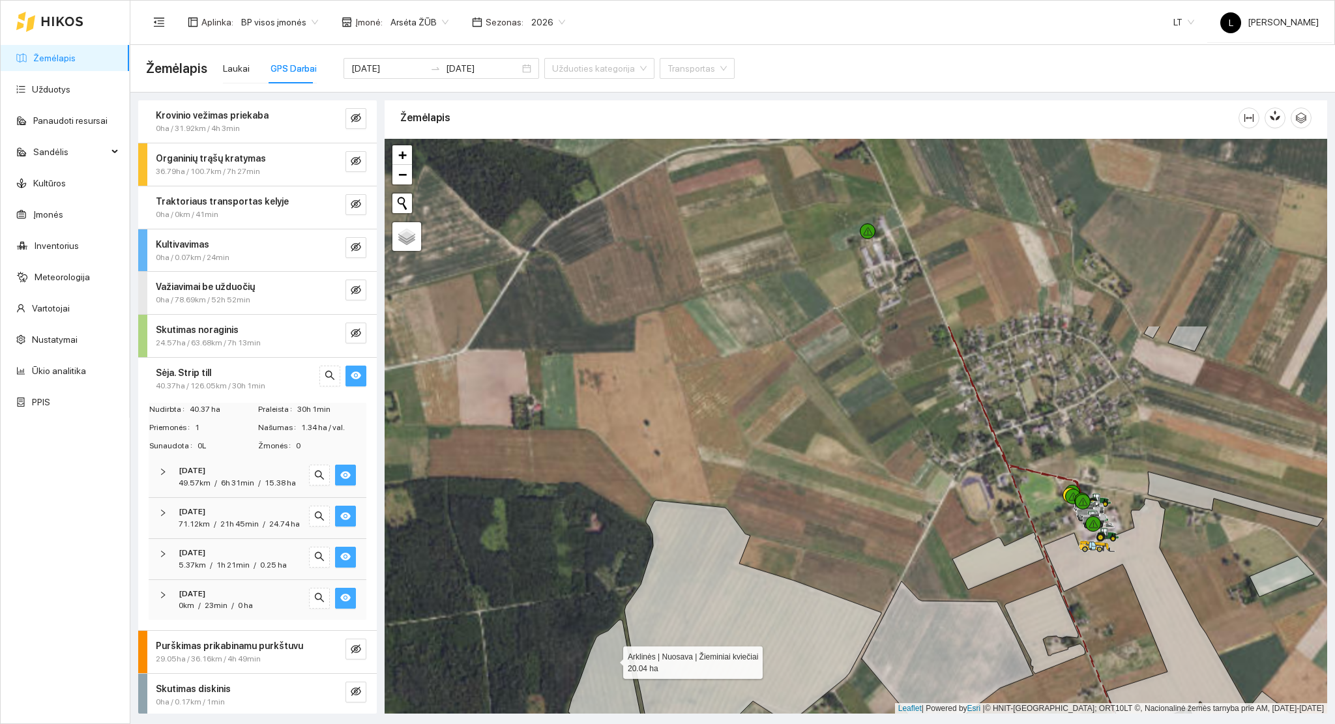
drag, startPoint x: 598, startPoint y: 493, endPoint x: 611, endPoint y: 669, distance: 177.1
click at [611, 669] on icon at bounding box center [612, 724] width 102 height 209
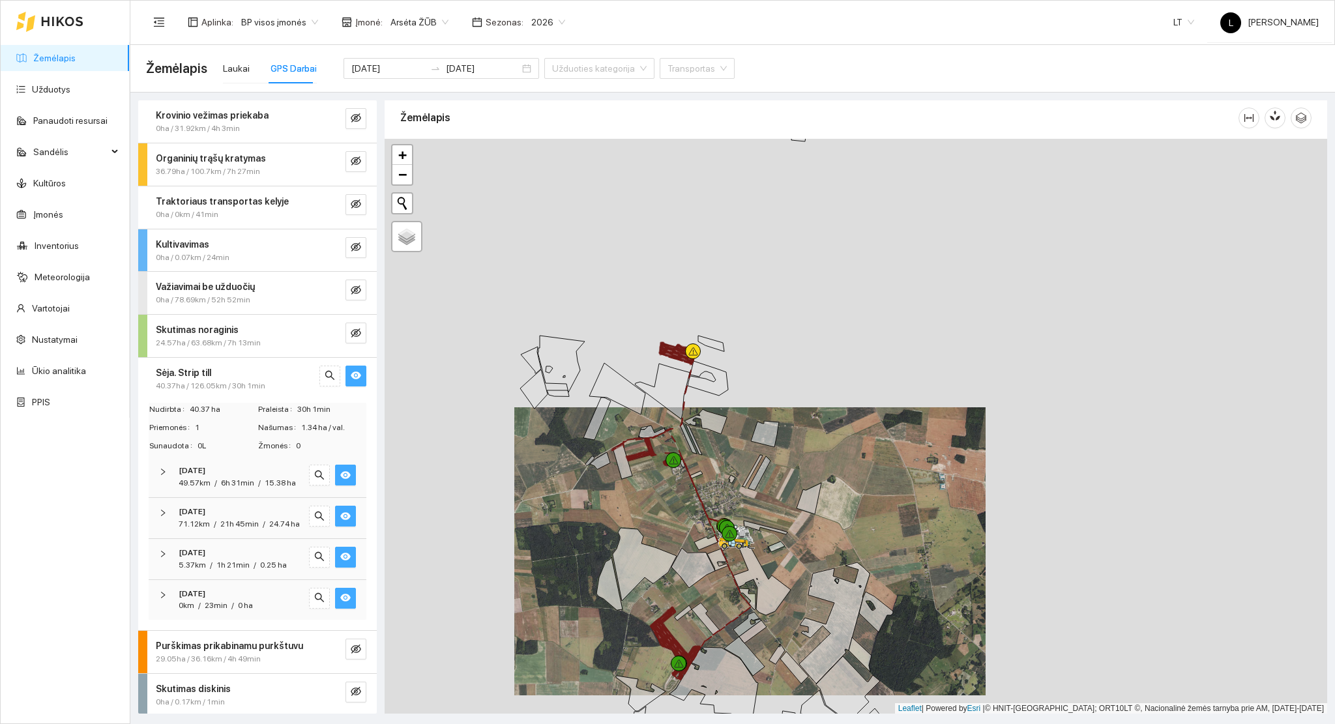
click at [630, 534] on div at bounding box center [856, 427] width 943 height 576
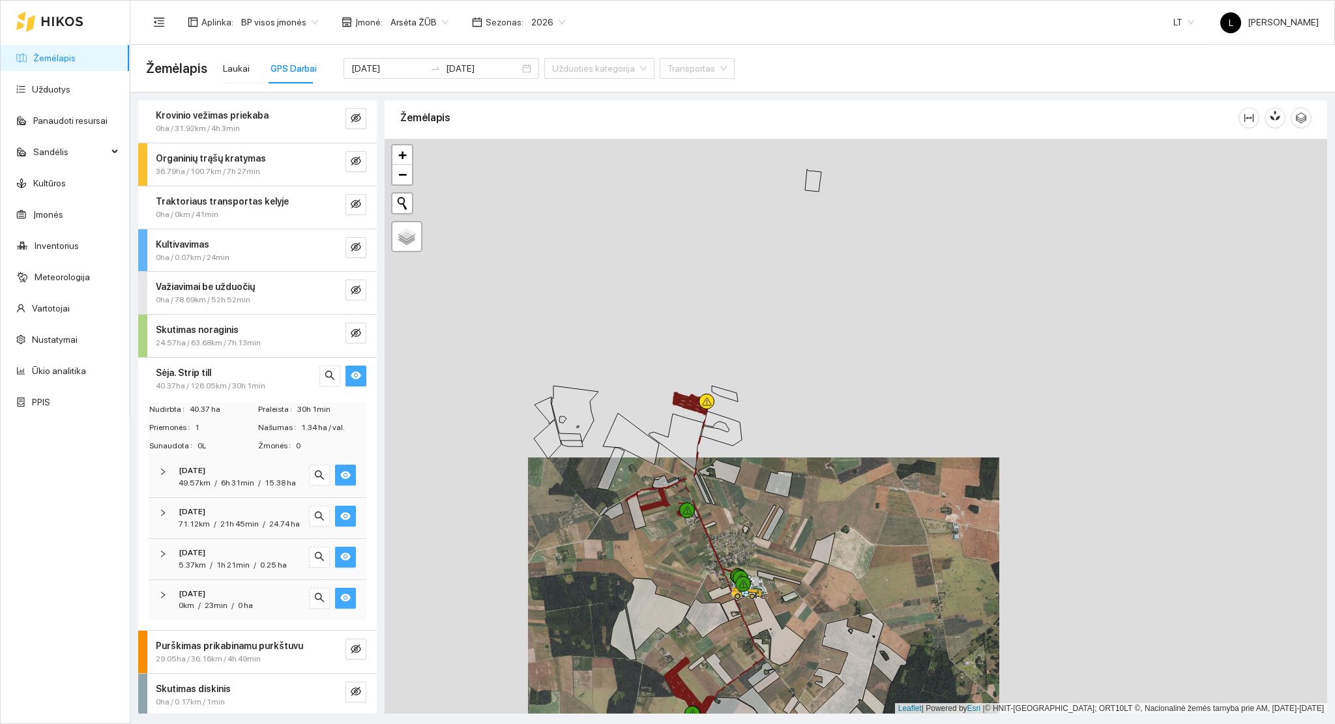
click at [340, 477] on icon "eye" at bounding box center [345, 475] width 10 height 8
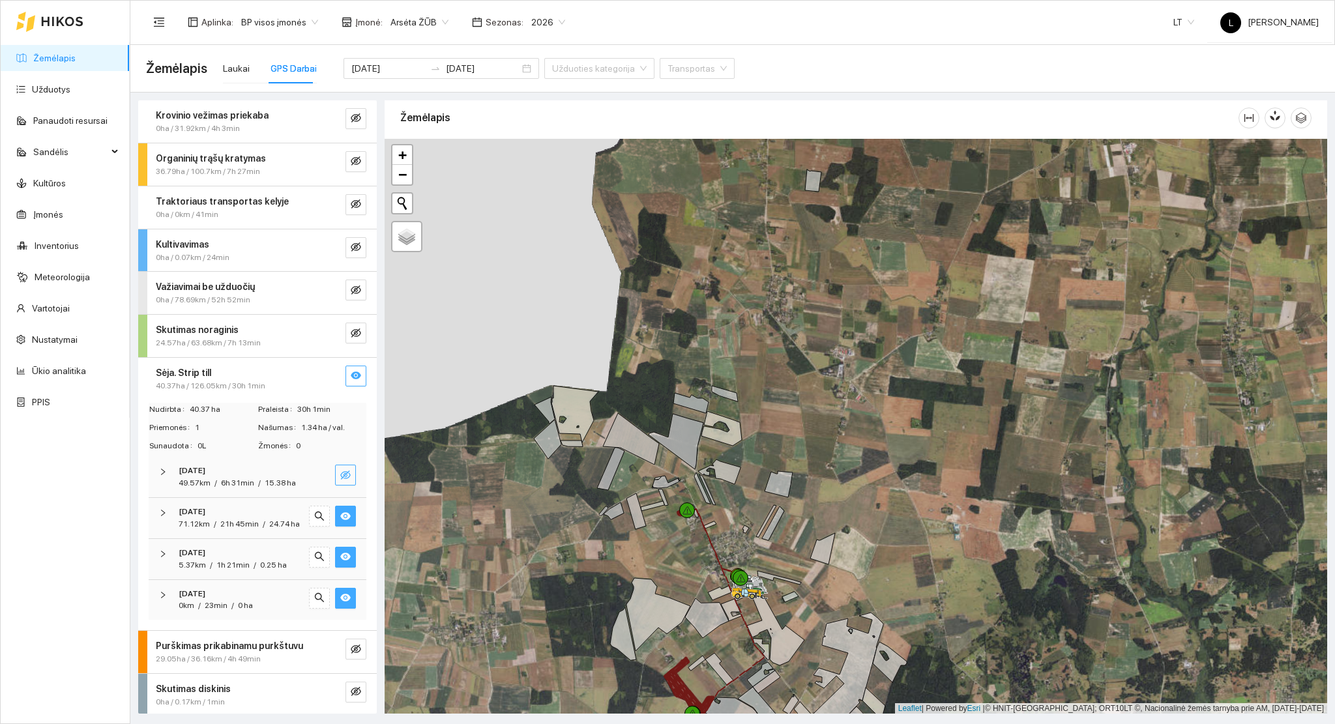
click at [340, 477] on icon "eye-invisible" at bounding box center [345, 475] width 10 height 9
click at [340, 477] on icon "eye" at bounding box center [345, 475] width 10 height 8
click at [340, 477] on icon "eye-invisible" at bounding box center [345, 475] width 10 height 9
click at [340, 477] on icon "eye" at bounding box center [345, 475] width 10 height 8
click at [340, 477] on icon "eye-invisible" at bounding box center [345, 475] width 10 height 9
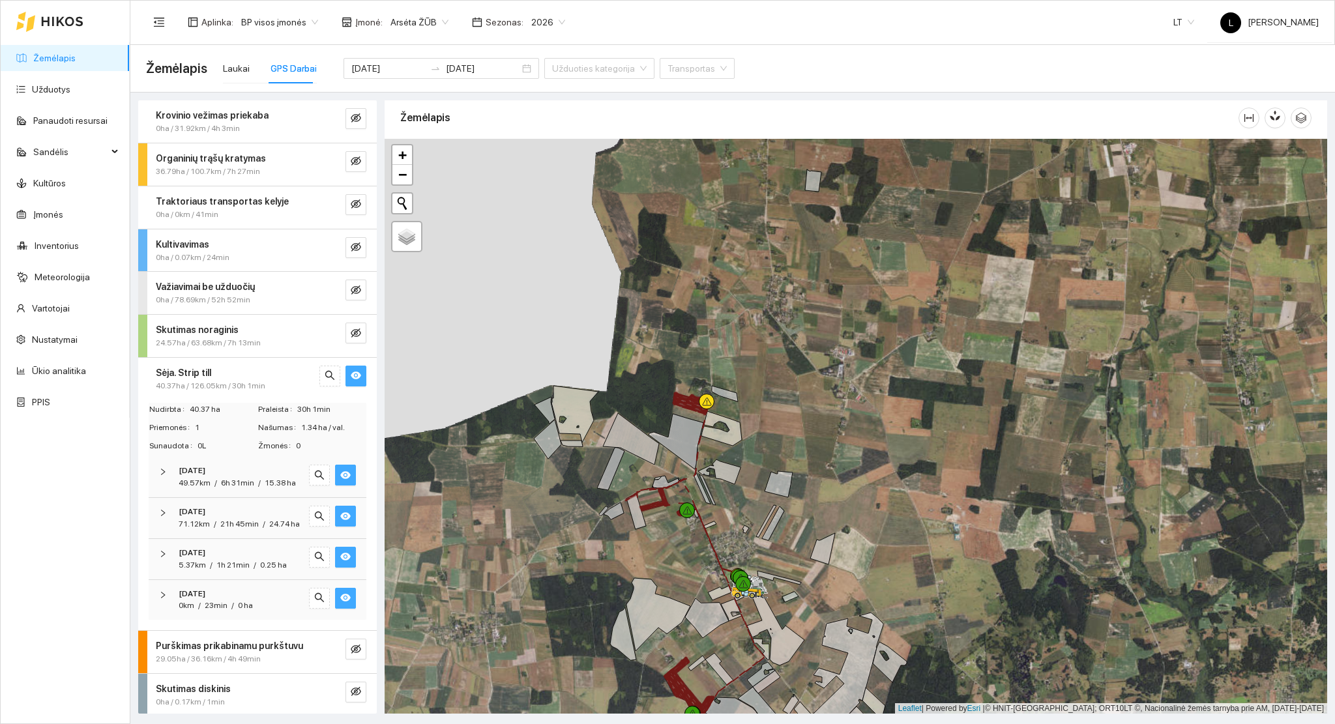
click at [340, 477] on icon "eye" at bounding box center [345, 475] width 10 height 8
click at [340, 477] on icon "eye-invisible" at bounding box center [345, 475] width 10 height 9
drag, startPoint x: 325, startPoint y: 474, endPoint x: 372, endPoint y: 485, distance: 48.9
click at [335, 474] on button "button" at bounding box center [345, 475] width 21 height 21
click at [340, 478] on icon "eye-invisible" at bounding box center [345, 475] width 10 height 10
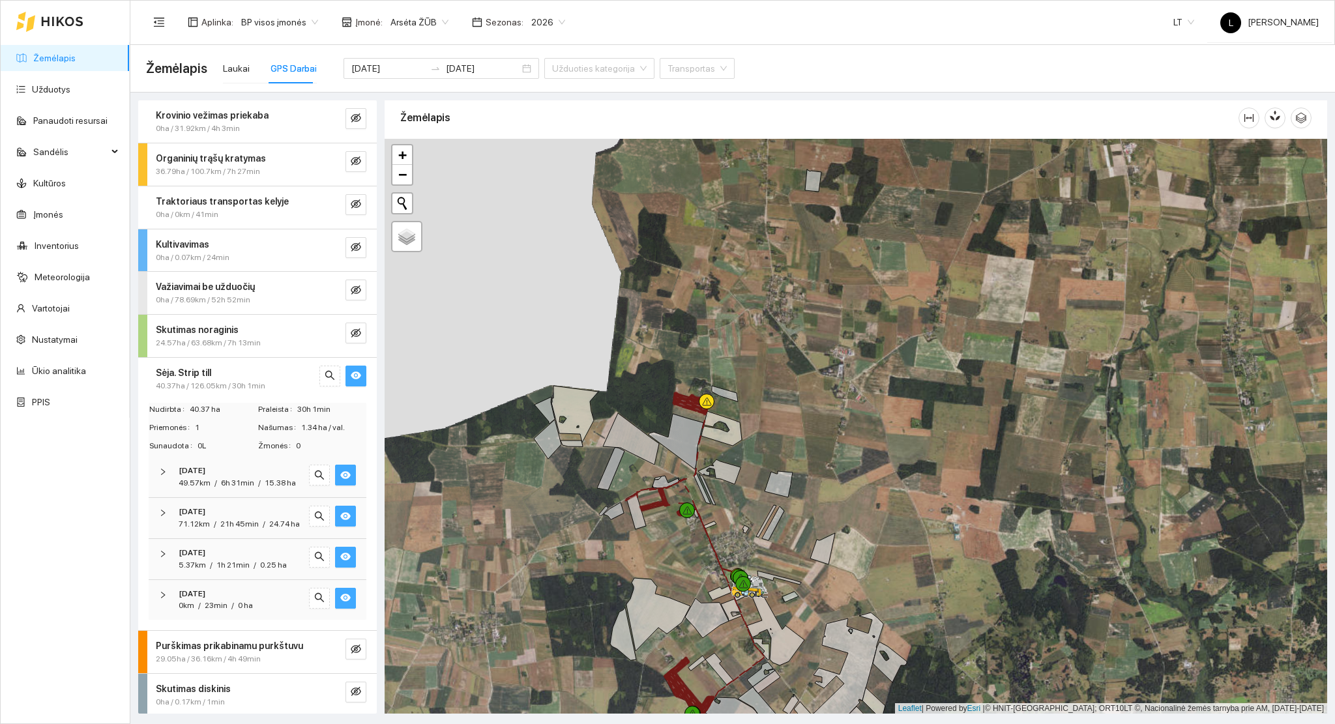
click at [196, 474] on strong "[DATE]" at bounding box center [192, 470] width 27 height 9
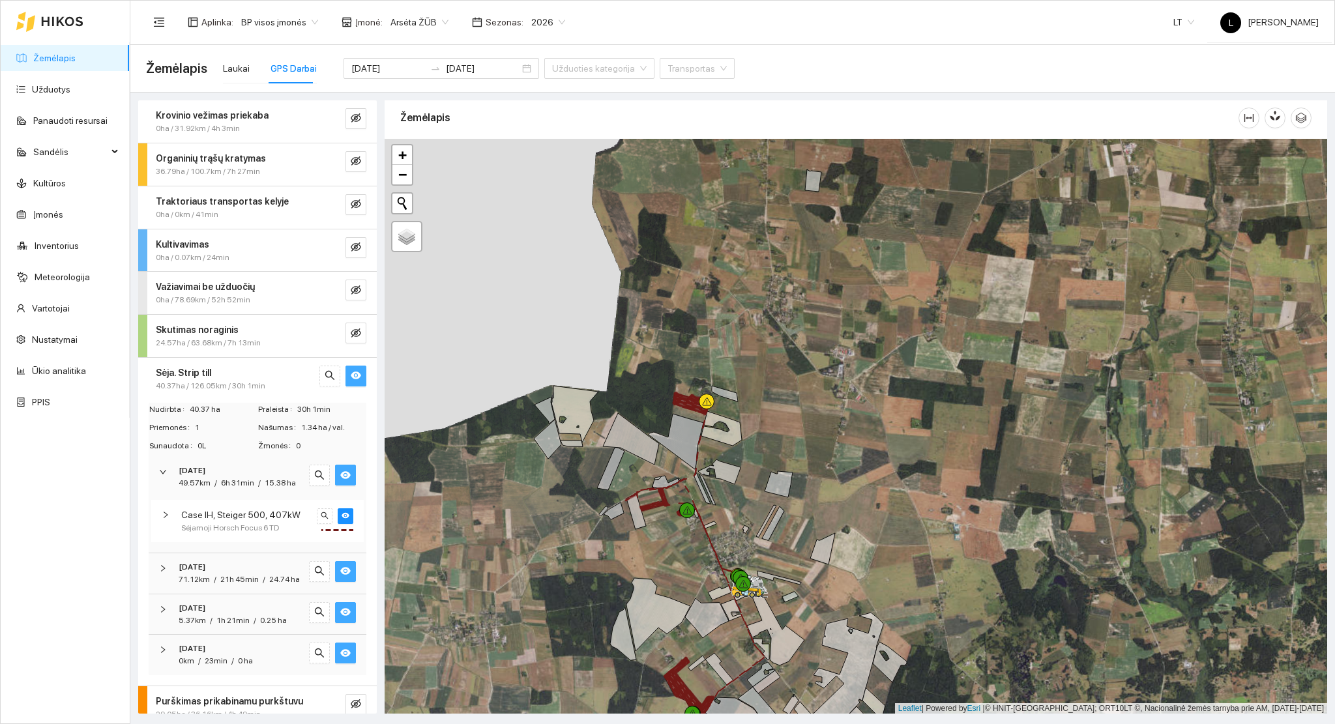
click at [199, 474] on strong "[DATE]" at bounding box center [192, 470] width 27 height 9
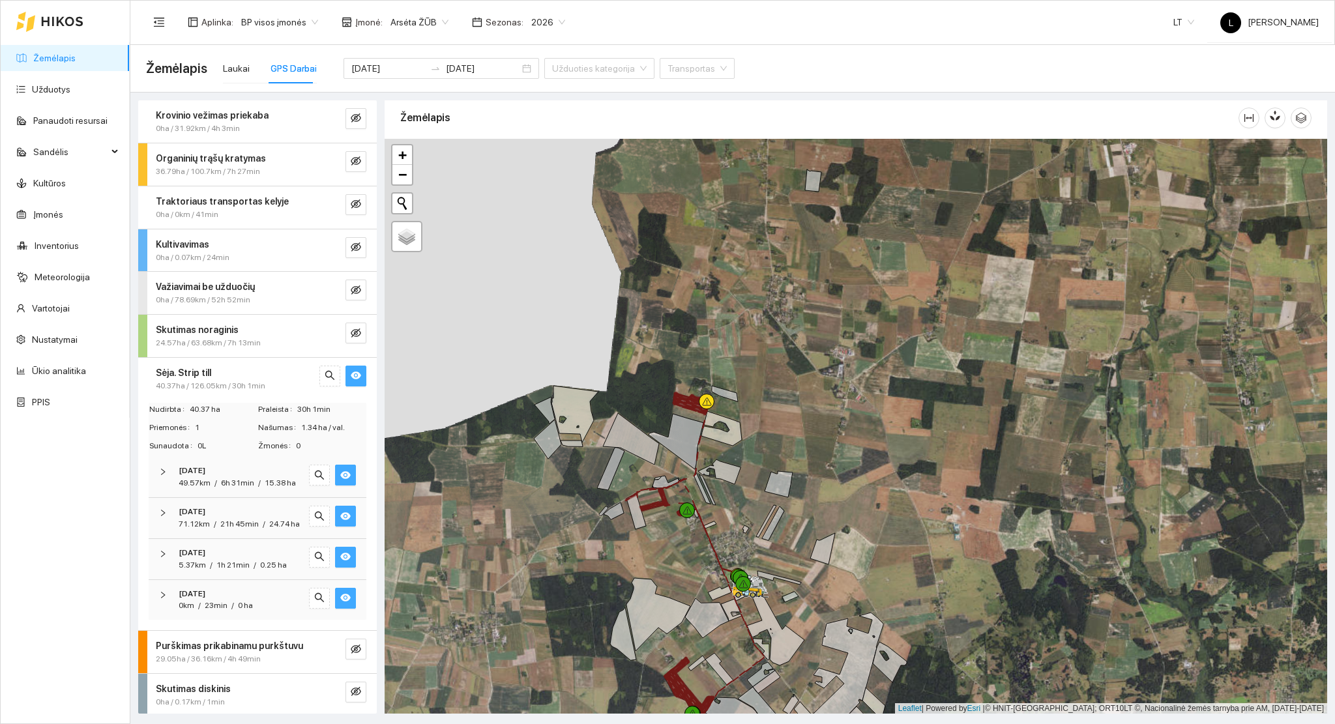
click at [340, 475] on icon "eye" at bounding box center [345, 475] width 10 height 8
click at [340, 475] on icon "eye-invisible" at bounding box center [345, 475] width 10 height 10
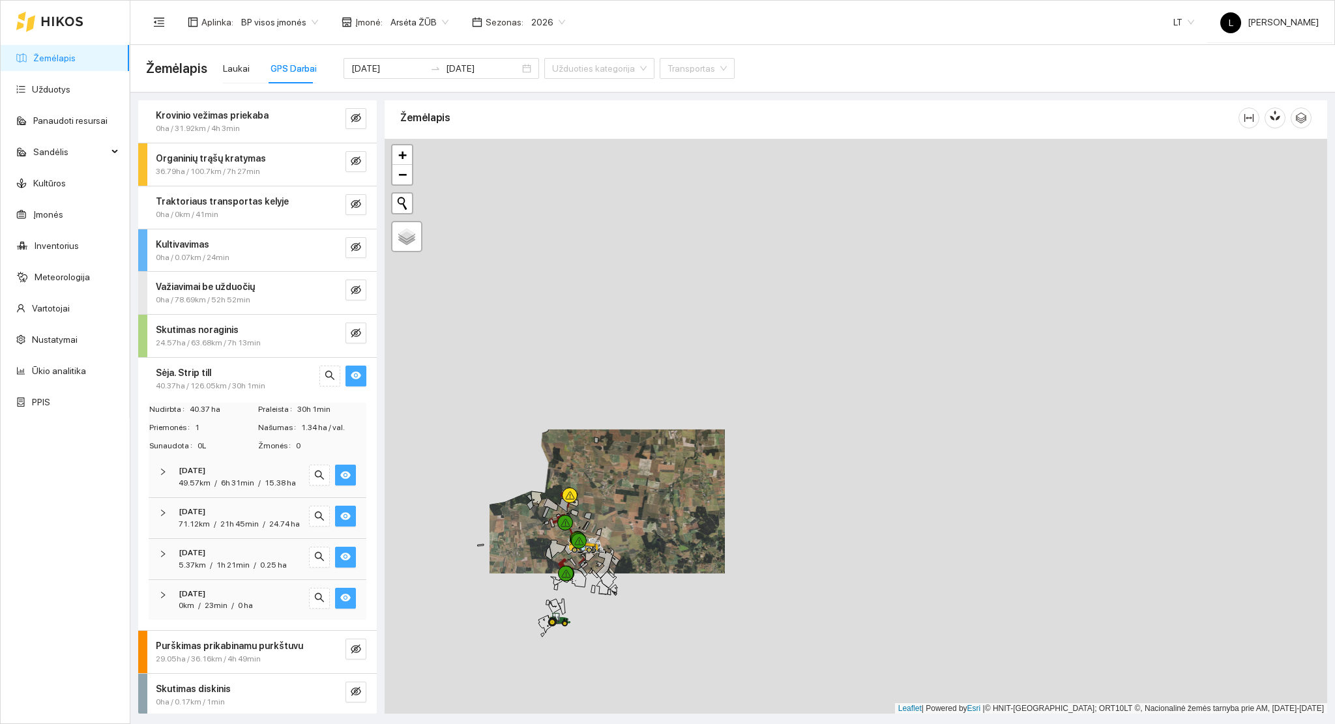
click at [340, 471] on icon "eye" at bounding box center [345, 475] width 10 height 8
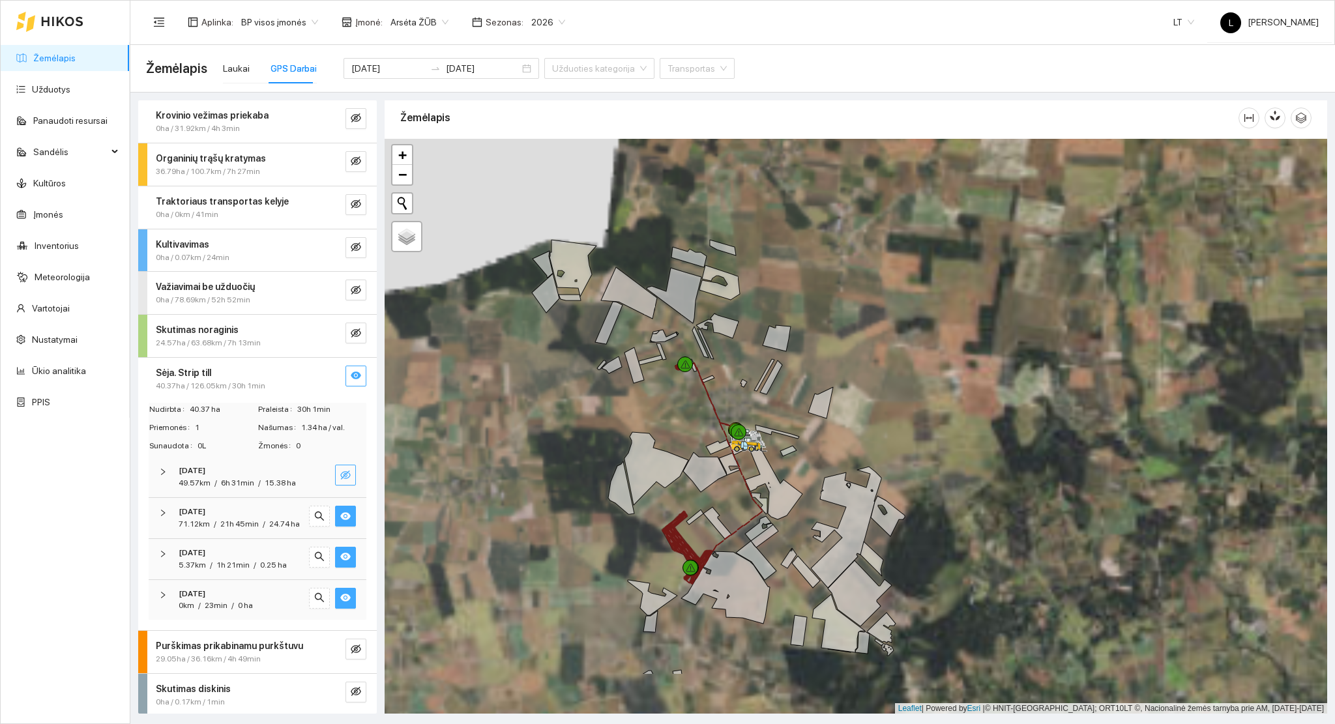
drag, startPoint x: 596, startPoint y: 556, endPoint x: 460, endPoint y: 443, distance: 176.4
click at [488, 439] on div at bounding box center [856, 427] width 943 height 576
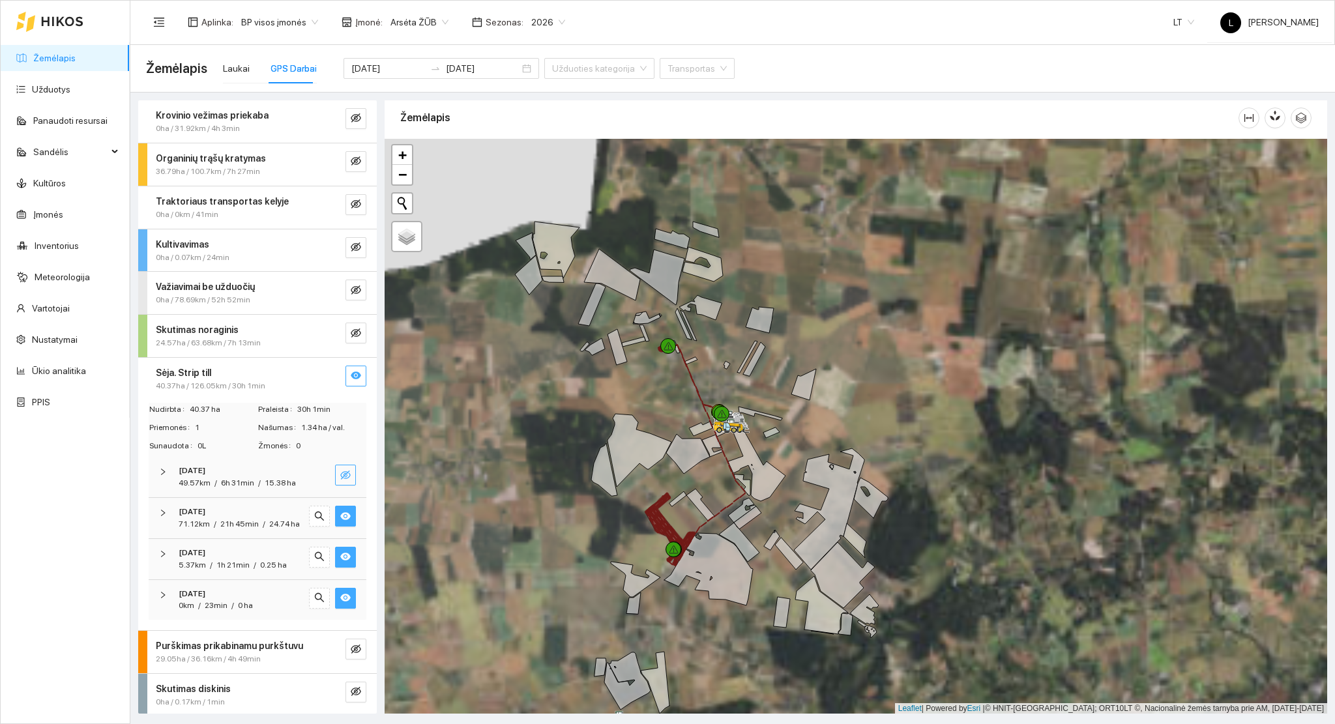
click at [340, 521] on icon "eye" at bounding box center [345, 516] width 10 height 10
click at [340, 521] on icon "eye-invisible" at bounding box center [345, 516] width 10 height 10
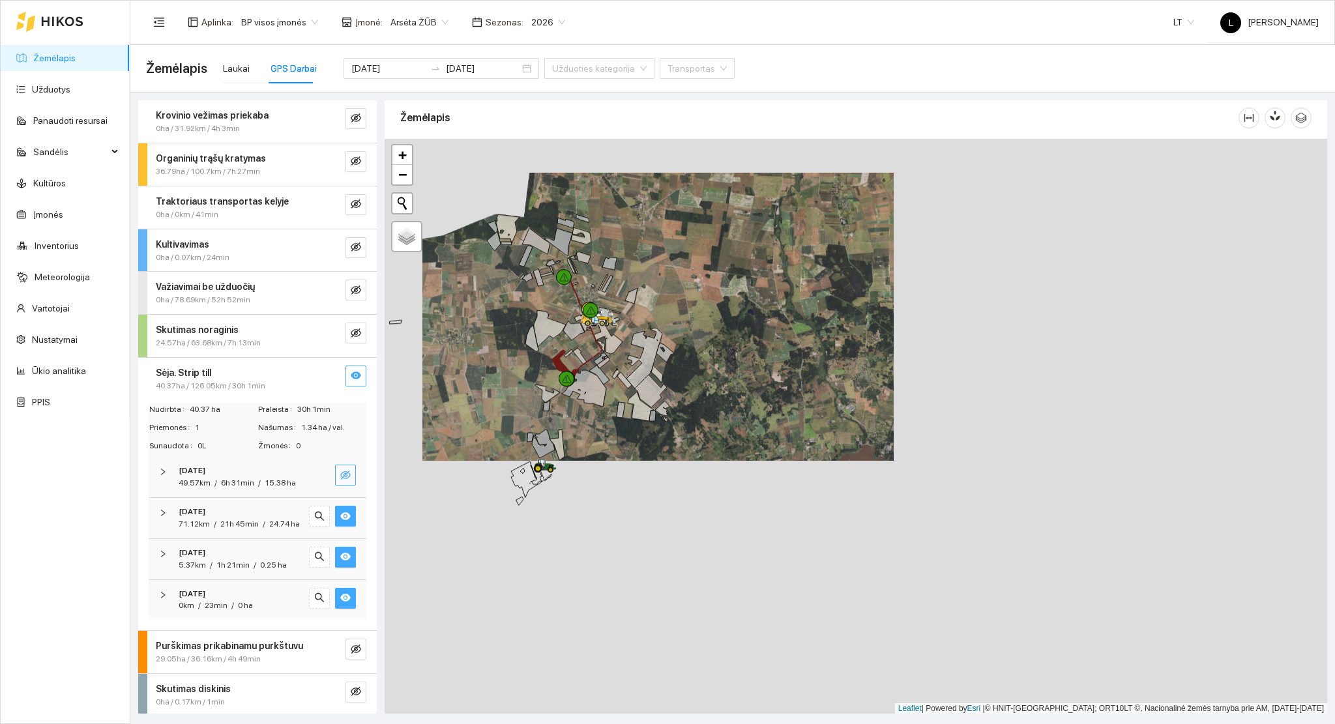
drag, startPoint x: 548, startPoint y: 566, endPoint x: 546, endPoint y: 400, distance: 166.2
click at [546, 400] on icon at bounding box center [547, 394] width 25 height 18
click at [340, 527] on button "button" at bounding box center [345, 516] width 21 height 21
click at [340, 521] on icon "eye-invisible" at bounding box center [345, 516] width 10 height 9
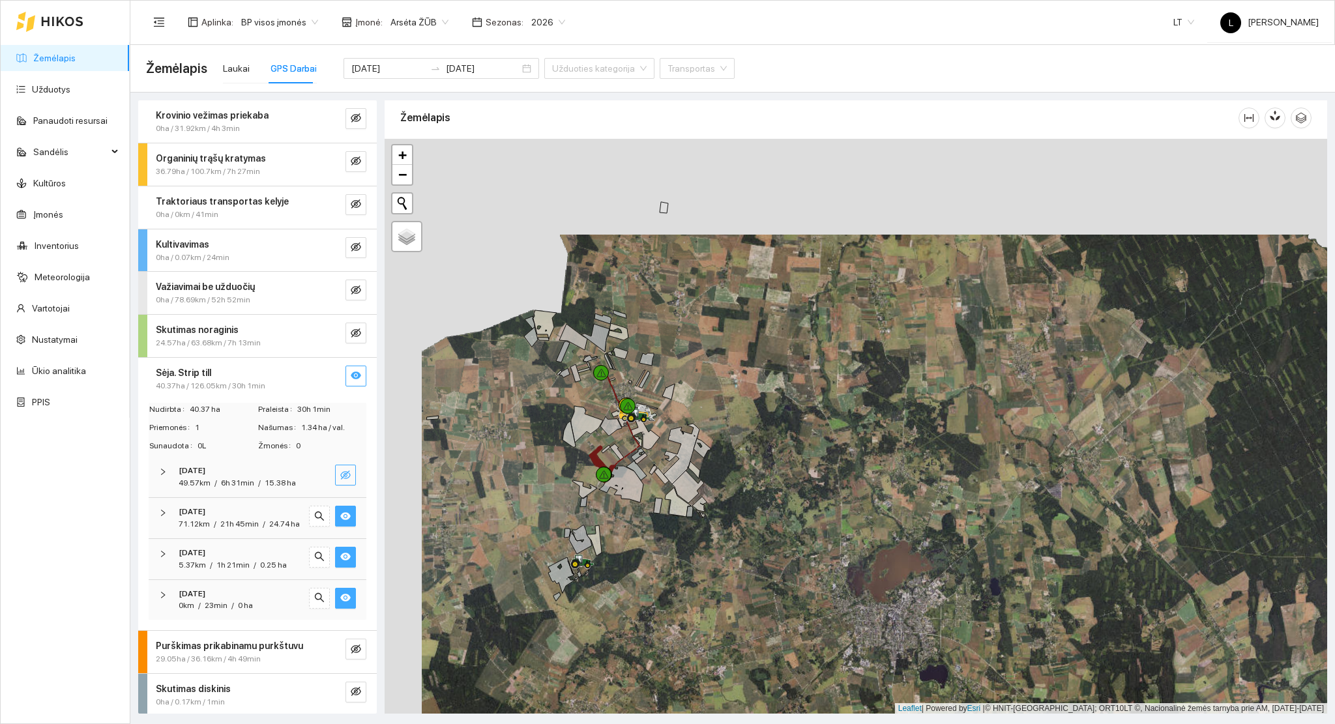
drag, startPoint x: 501, startPoint y: 499, endPoint x: 539, endPoint y: 490, distance: 39.5
click at [501, 510] on div at bounding box center [856, 427] width 943 height 576
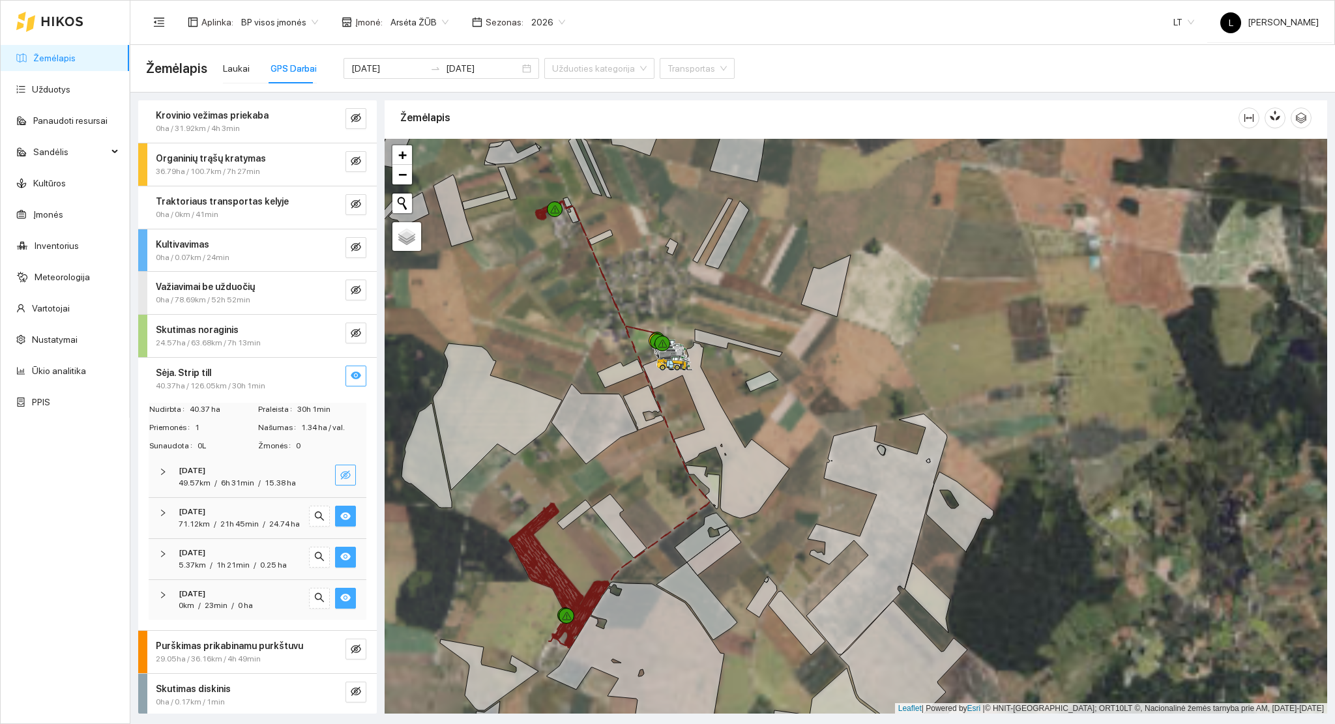
drag, startPoint x: 634, startPoint y: 454, endPoint x: 667, endPoint y: 441, distance: 36.0
click at [667, 441] on div at bounding box center [856, 427] width 943 height 576
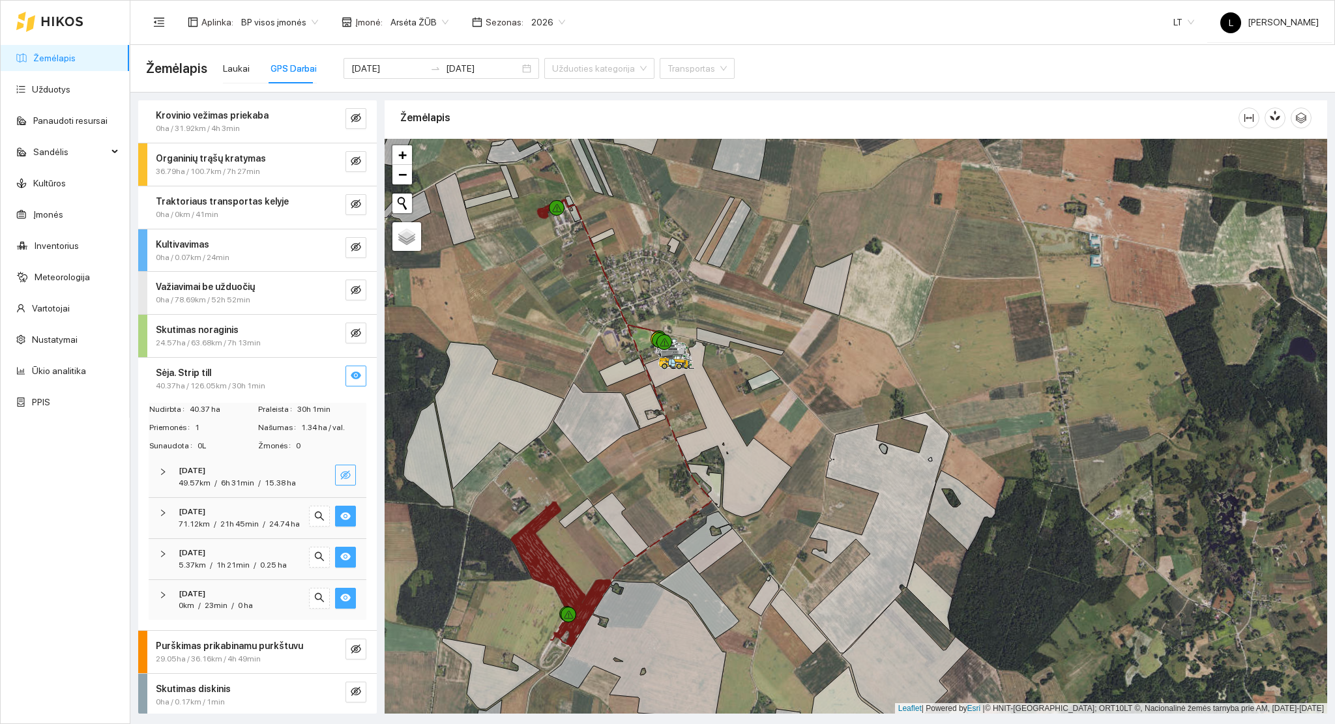
click at [335, 527] on button "button" at bounding box center [345, 516] width 21 height 21
click at [340, 521] on icon "eye-invisible" at bounding box center [345, 516] width 10 height 9
drag, startPoint x: 568, startPoint y: 345, endPoint x: 591, endPoint y: 524, distance: 180.8
click at [592, 524] on div at bounding box center [856, 427] width 943 height 576
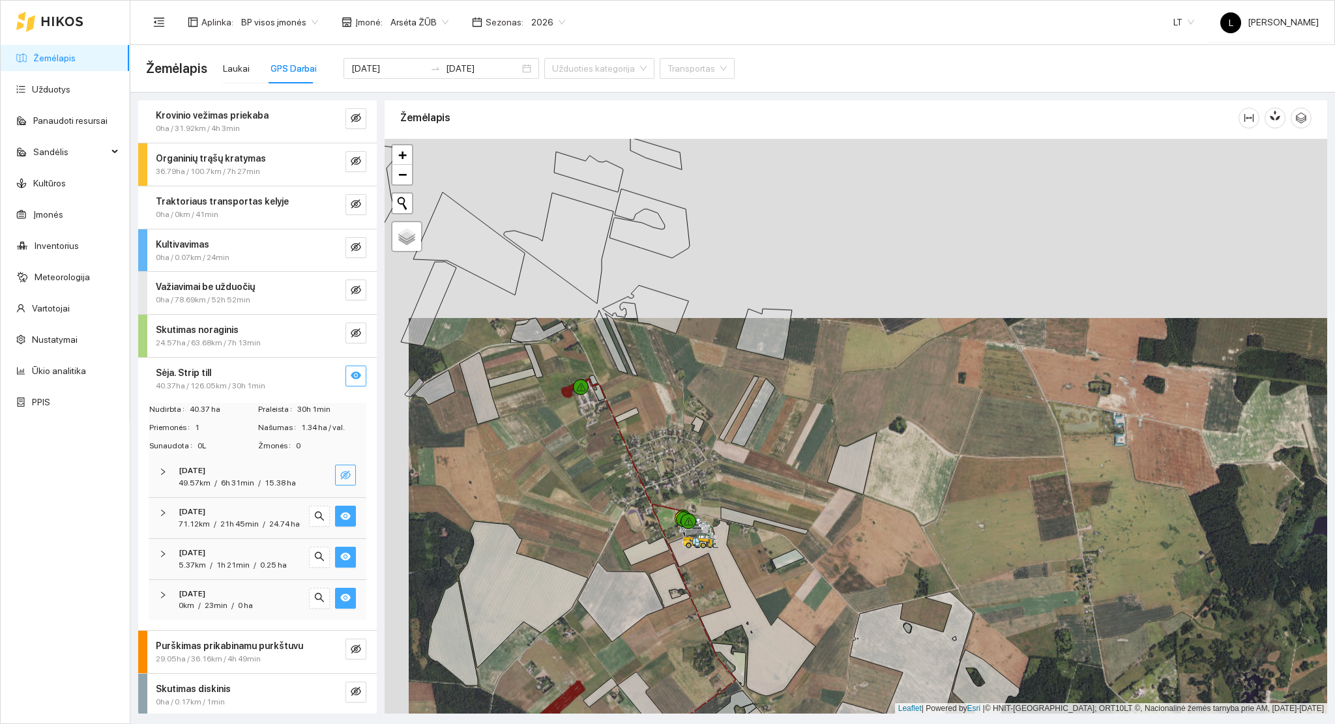
drag, startPoint x: 502, startPoint y: 433, endPoint x: 550, endPoint y: 518, distance: 96.6
click at [550, 518] on div at bounding box center [856, 427] width 943 height 576
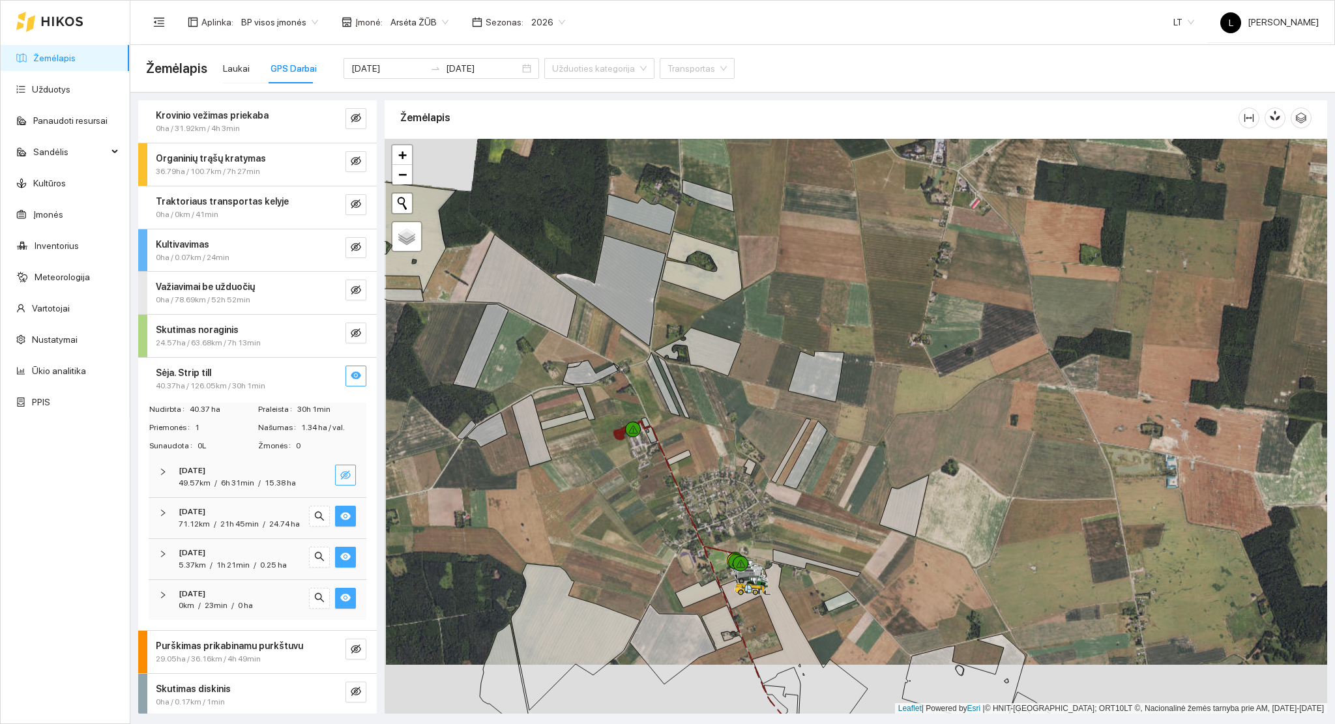
drag, startPoint x: 616, startPoint y: 545, endPoint x: 619, endPoint y: 423, distance: 121.9
click at [619, 428] on div at bounding box center [856, 427] width 943 height 576
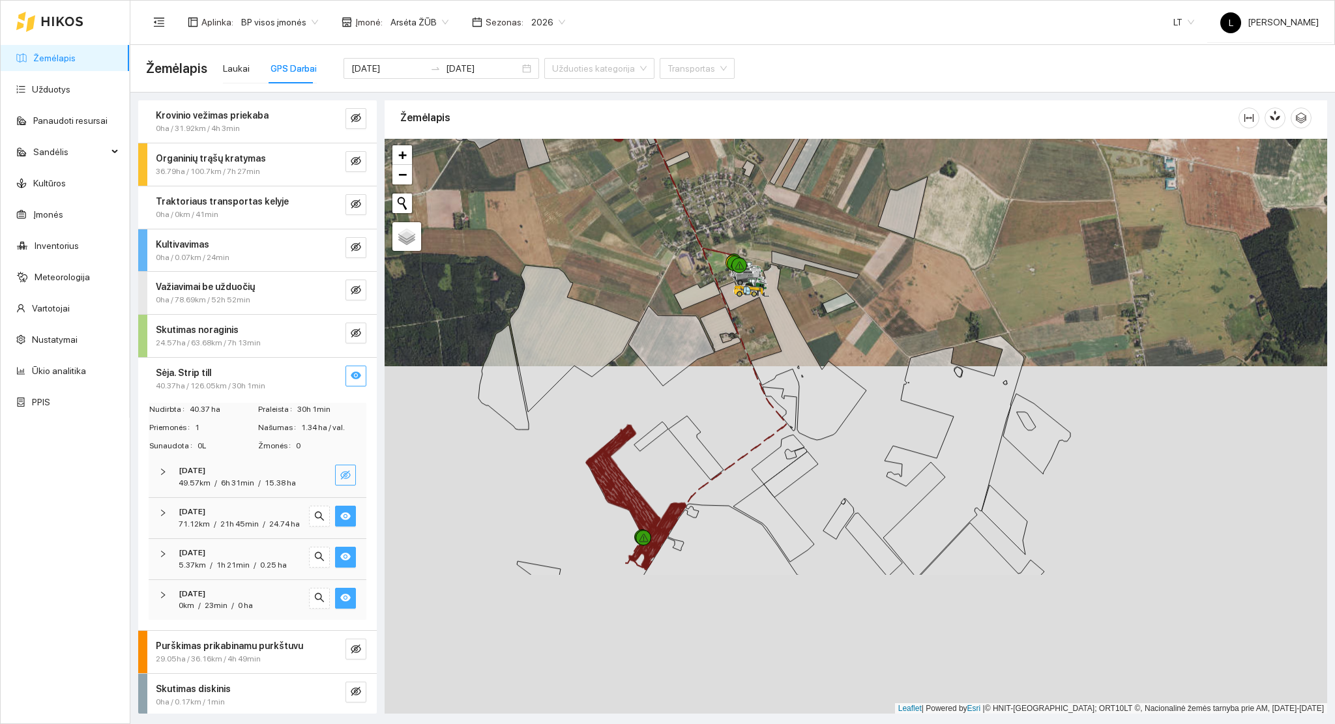
drag, startPoint x: 652, startPoint y: 511, endPoint x: 651, endPoint y: 305, distance: 206.0
click at [651, 308] on icon at bounding box center [671, 346] width 86 height 80
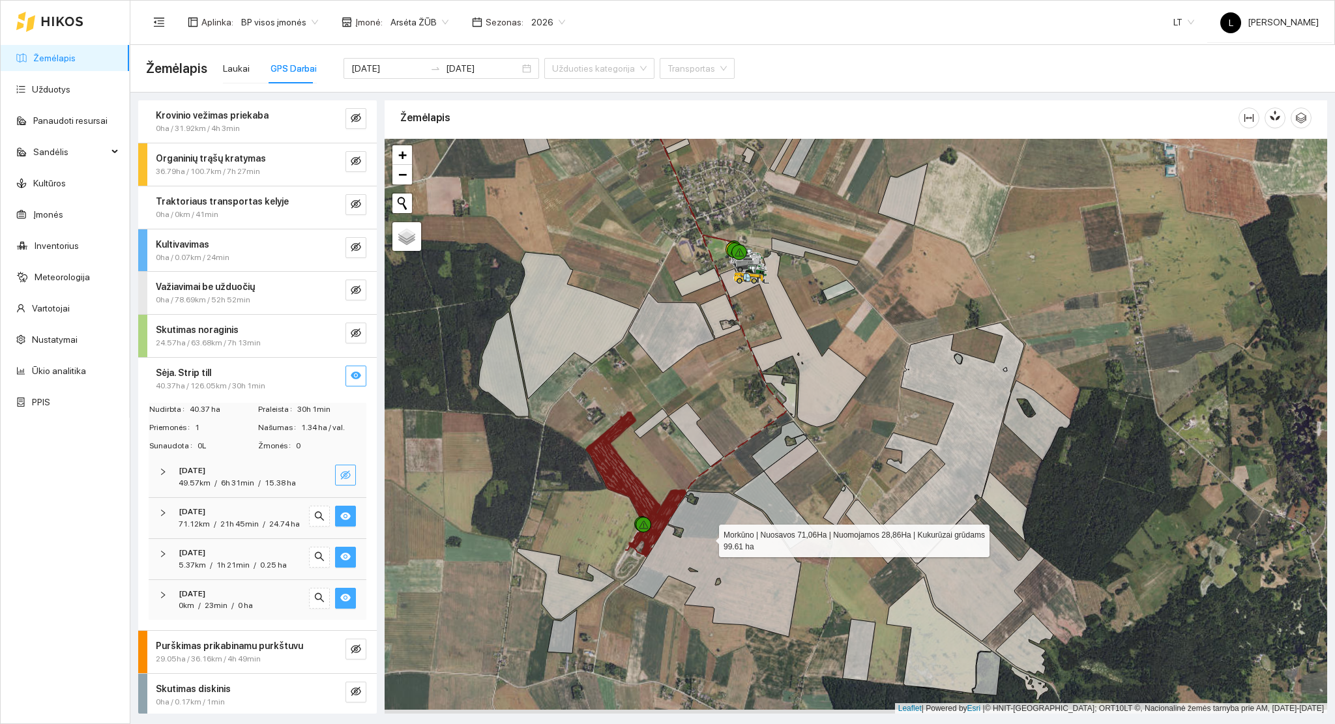
drag, startPoint x: 707, startPoint y: 547, endPoint x: 705, endPoint y: 449, distance: 97.8
click at [705, 491] on icon at bounding box center [712, 564] width 177 height 146
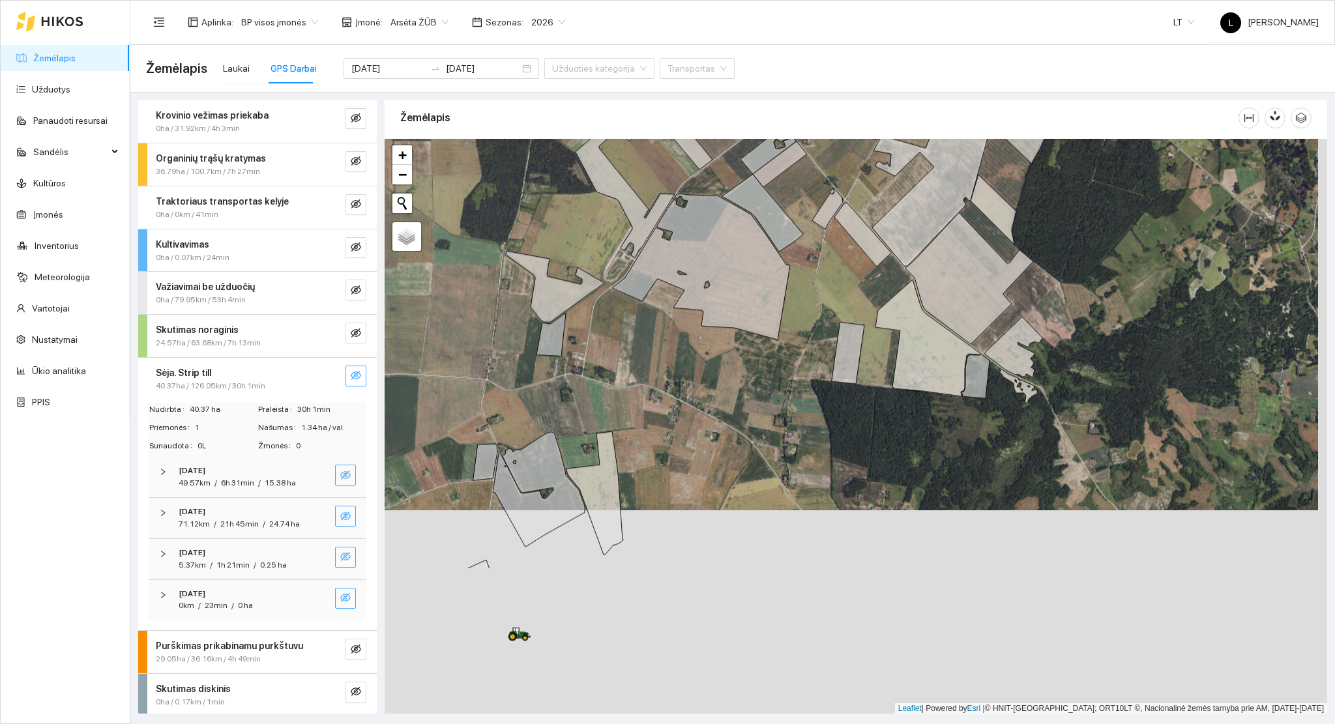
drag, startPoint x: 675, startPoint y: 335, endPoint x: 667, endPoint y: 321, distance: 16.3
click at [675, 309] on div at bounding box center [856, 427] width 943 height 576
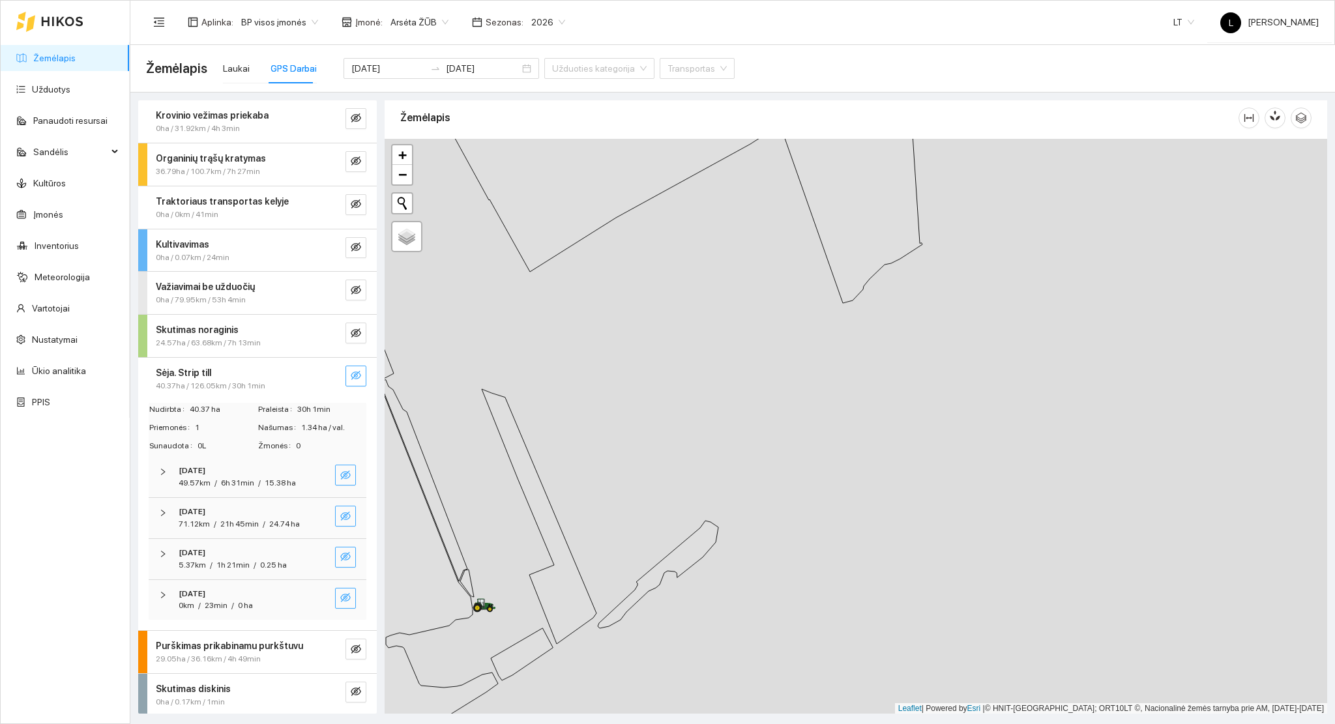
drag, startPoint x: 486, startPoint y: 635, endPoint x: 535, endPoint y: 590, distance: 66.4
click at [535, 591] on div at bounding box center [856, 427] width 943 height 576
